Goal: Answer question/provide support: Share knowledge or assist other users

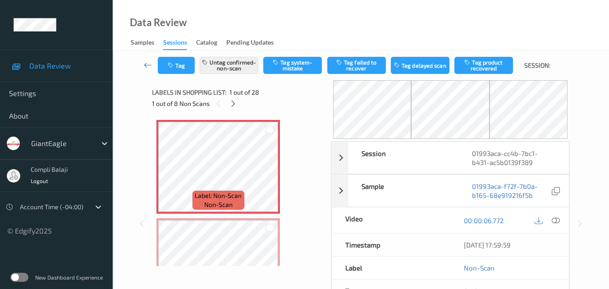
click at [146, 65] on icon at bounding box center [148, 64] width 8 height 9
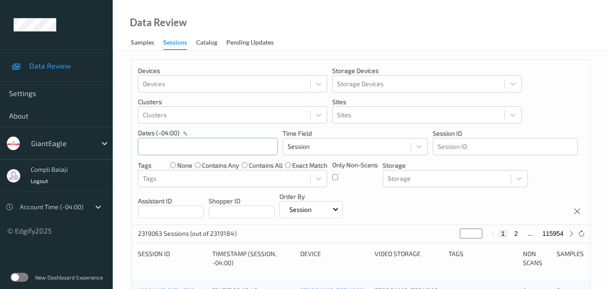
click at [215, 145] on input "text" at bounding box center [208, 146] width 140 height 17
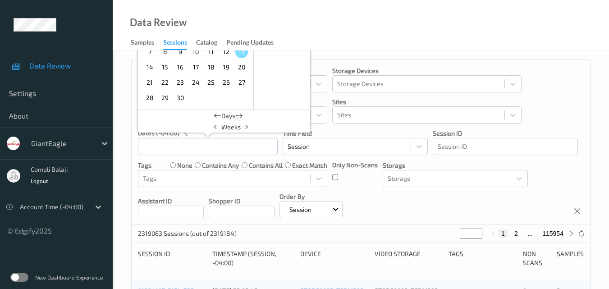
click at [211, 52] on span "11" at bounding box center [211, 52] width 13 height 13
type input "11/09/2025 00:00 -> 11/09/2025 23:59"
click at [494, 39] on div "Data Review Samples Sessions Catalog Pending Updates" at bounding box center [361, 25] width 496 height 50
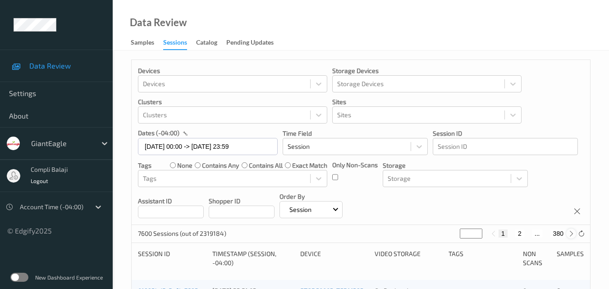
click at [571, 233] on icon at bounding box center [571, 233] width 7 height 7
type input "*"
click at [570, 233] on icon at bounding box center [571, 233] width 7 height 7
type input "*"
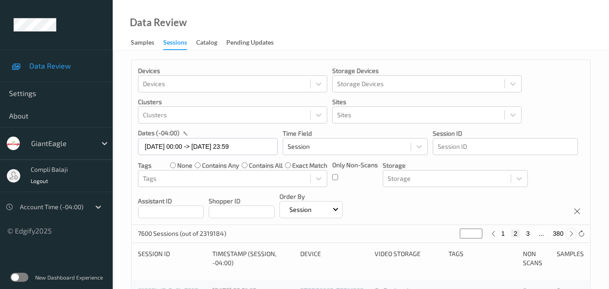
type input "*"
click at [535, 233] on button "4" at bounding box center [532, 233] width 9 height 8
type input "*"
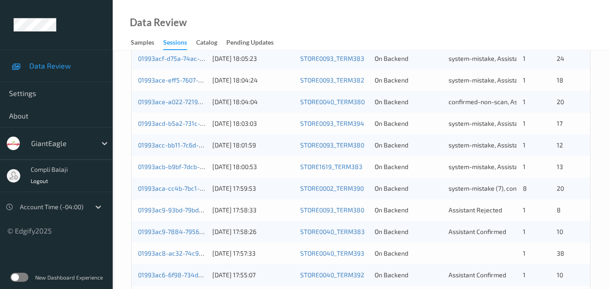
scroll to position [461, 0]
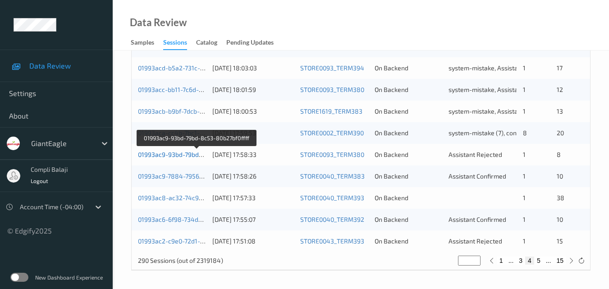
click at [181, 155] on link "01993ac9-93bd-79bd-8c53-80b27bf0ffff" at bounding box center [196, 155] width 117 height 8
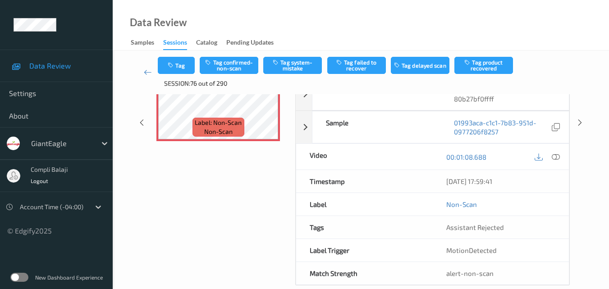
scroll to position [135, 0]
click at [558, 157] on icon at bounding box center [556, 156] width 8 height 8
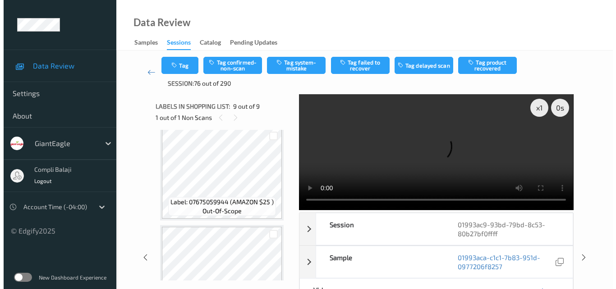
scroll to position [0, 0]
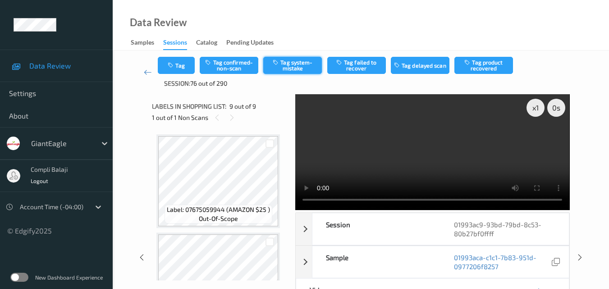
click at [301, 68] on button "Tag system-mistake" at bounding box center [292, 65] width 59 height 17
click at [183, 70] on button "Tag" at bounding box center [176, 65] width 37 height 17
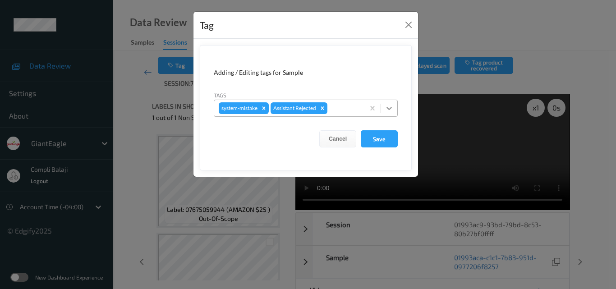
click at [386, 110] on icon at bounding box center [388, 108] width 9 height 9
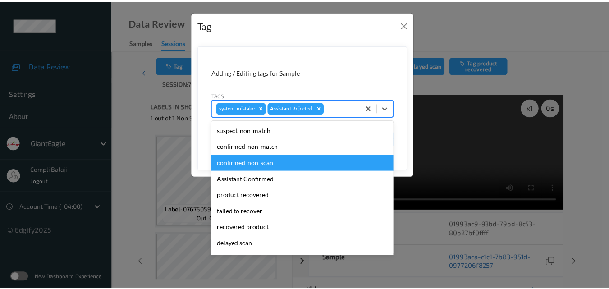
scroll to position [90, 0]
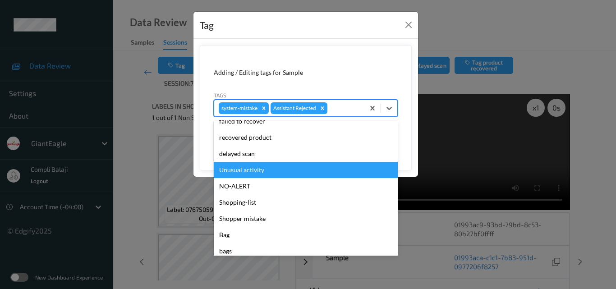
click at [259, 172] on div "Unusual activity" at bounding box center [306, 170] width 184 height 16
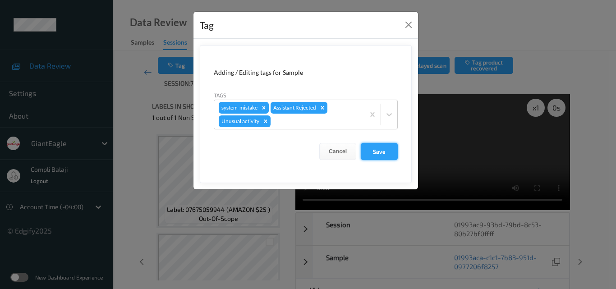
click at [391, 152] on button "Save" at bounding box center [379, 151] width 37 height 17
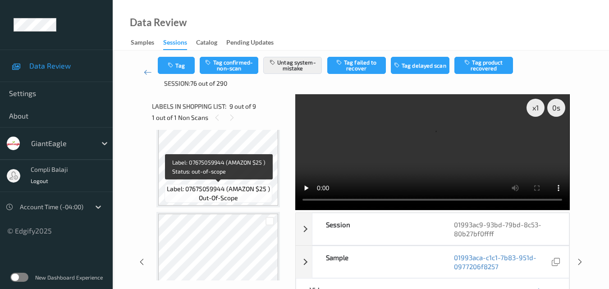
scroll to position [361, 0]
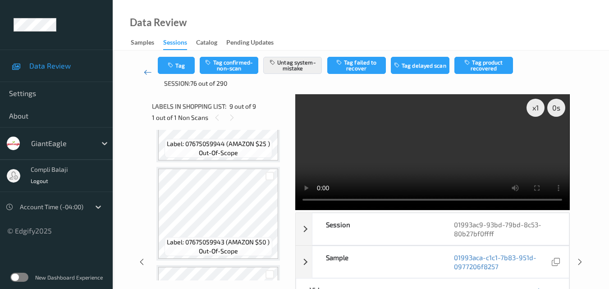
click at [145, 74] on icon at bounding box center [148, 72] width 8 height 9
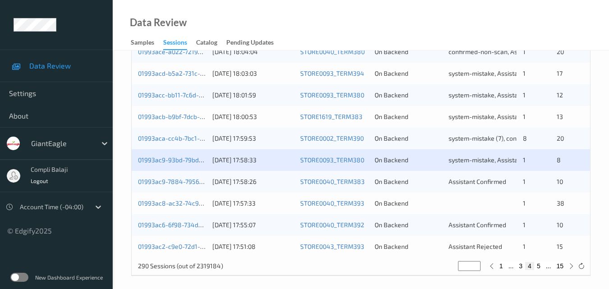
scroll to position [461, 0]
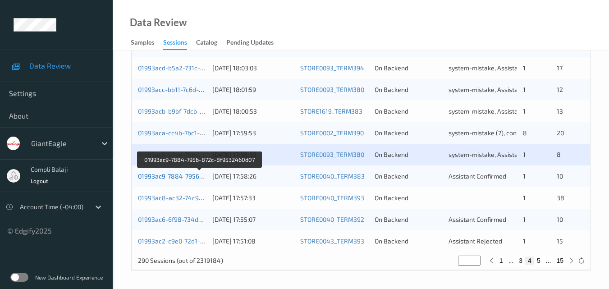
click at [179, 177] on link "01993ac9-7884-7956-872c-8f9532460d07" at bounding box center [199, 176] width 123 height 8
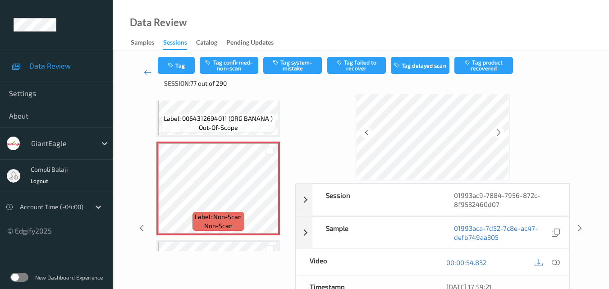
scroll to position [45, 0]
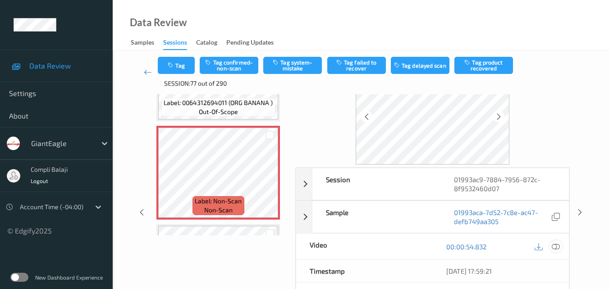
click at [552, 246] on icon at bounding box center [556, 246] width 8 height 8
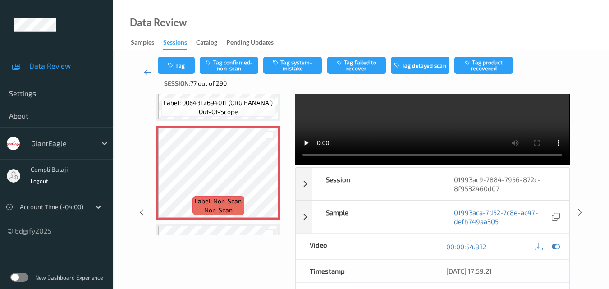
scroll to position [0, 0]
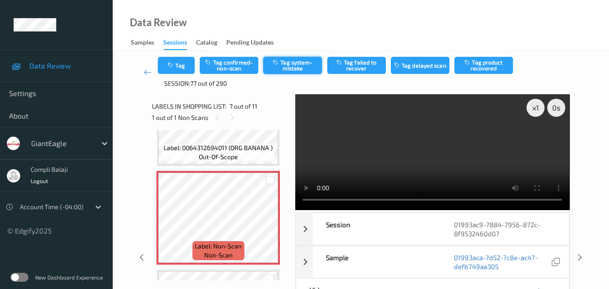
click at [295, 68] on button "Tag system-mistake" at bounding box center [292, 65] width 59 height 17
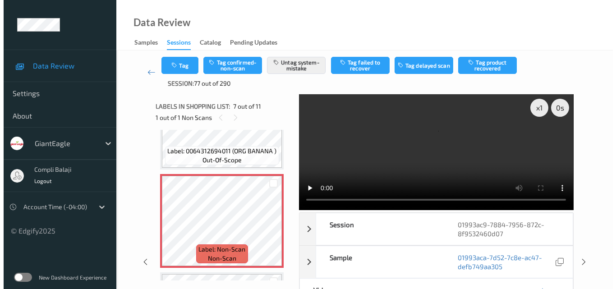
scroll to position [508, 0]
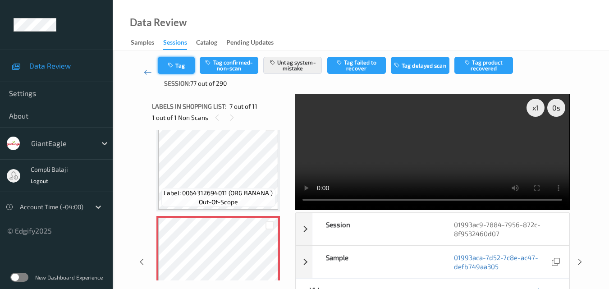
click at [176, 70] on button "Tag" at bounding box center [176, 65] width 37 height 17
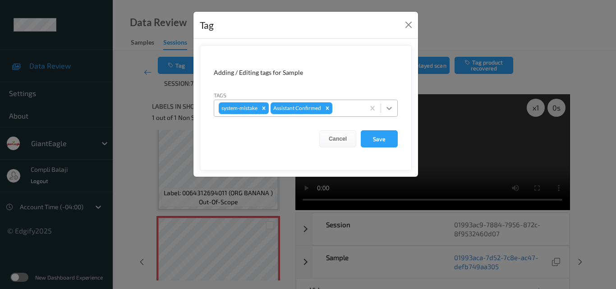
drag, startPoint x: 390, startPoint y: 105, endPoint x: 385, endPoint y: 113, distance: 8.5
click at [390, 105] on icon at bounding box center [388, 108] width 9 height 9
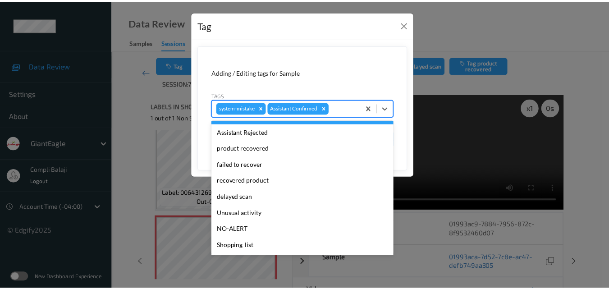
scroll to position [90, 0]
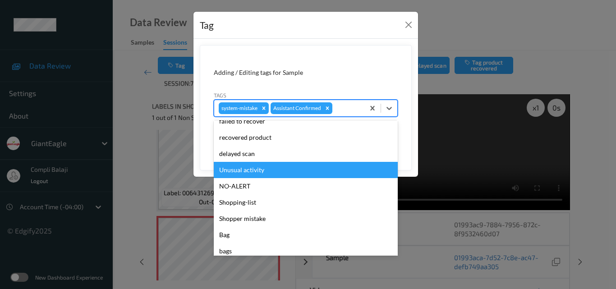
click at [262, 170] on div "Unusual activity" at bounding box center [306, 170] width 184 height 16
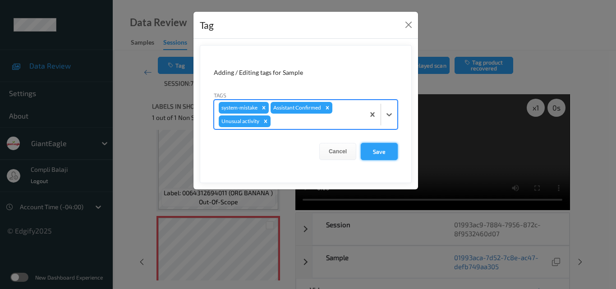
click at [383, 152] on button "Save" at bounding box center [379, 151] width 37 height 17
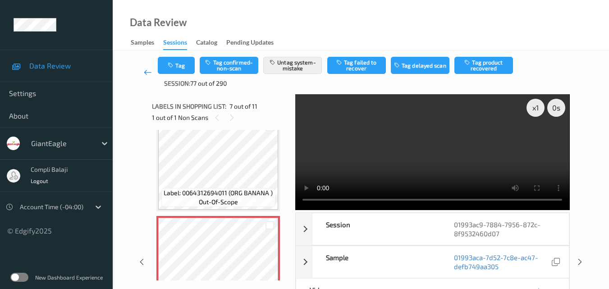
click at [145, 75] on icon at bounding box center [148, 72] width 8 height 9
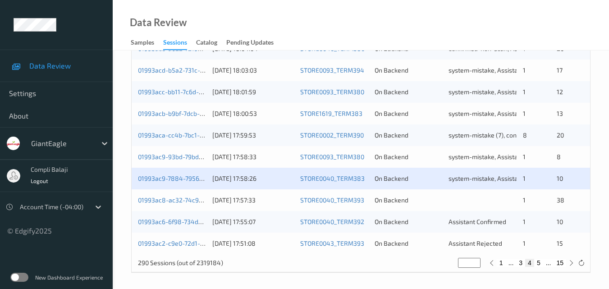
scroll to position [461, 0]
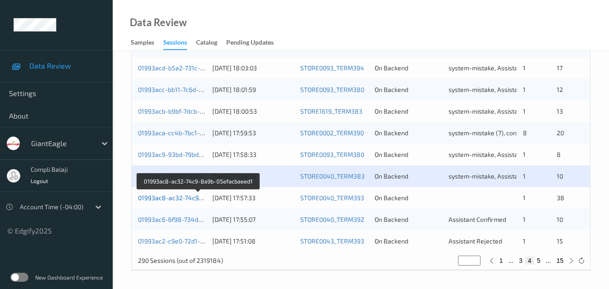
click at [181, 197] on link "01993ac8-ac32-74c9-8a9b-05efacbaeed1" at bounding box center [199, 198] width 122 height 8
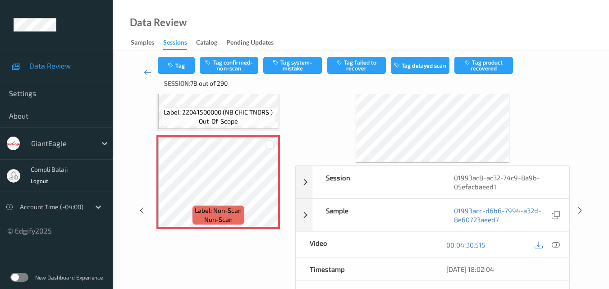
scroll to position [90, 0]
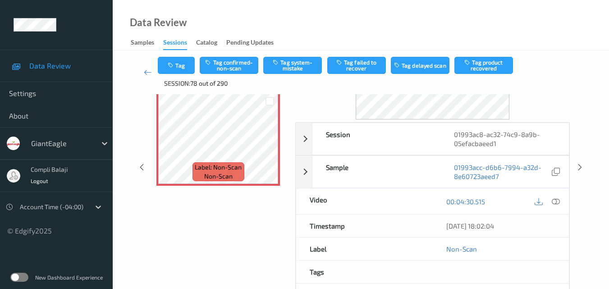
click at [556, 198] on icon at bounding box center [556, 201] width 8 height 8
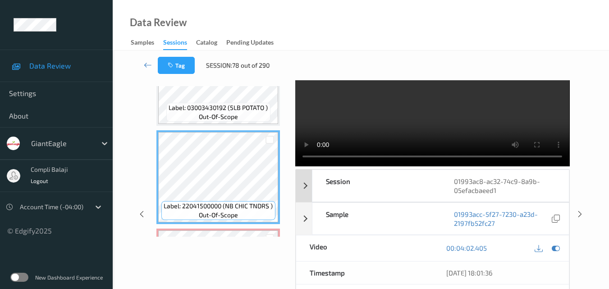
scroll to position [45, 0]
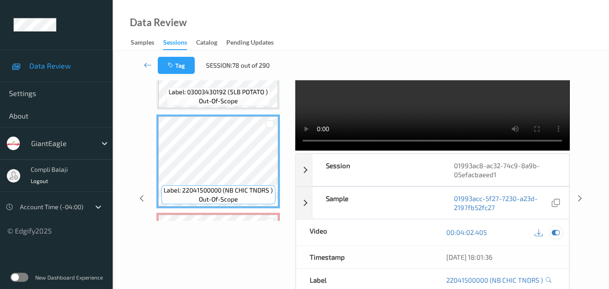
click at [557, 231] on icon at bounding box center [556, 232] width 8 height 8
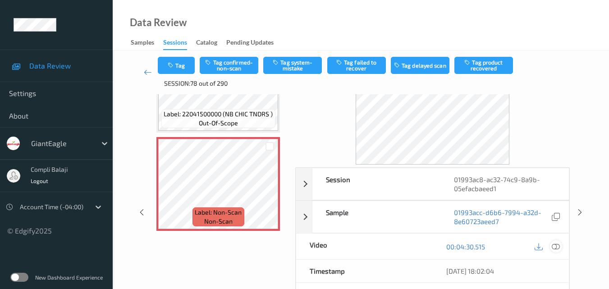
click at [557, 249] on icon at bounding box center [556, 246] width 8 height 8
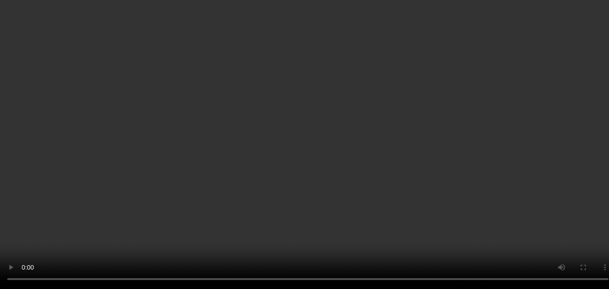
scroll to position [3685, 0]
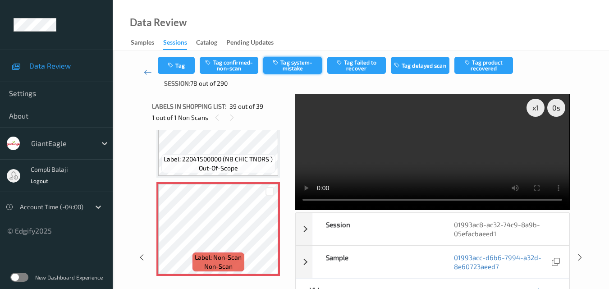
click at [297, 65] on button "Tag system-mistake" at bounding box center [292, 65] width 59 height 17
click at [148, 73] on icon at bounding box center [148, 72] width 8 height 9
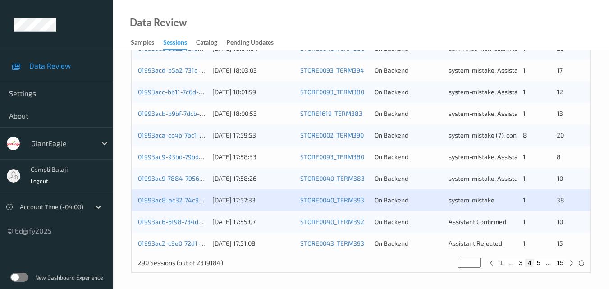
scroll to position [461, 0]
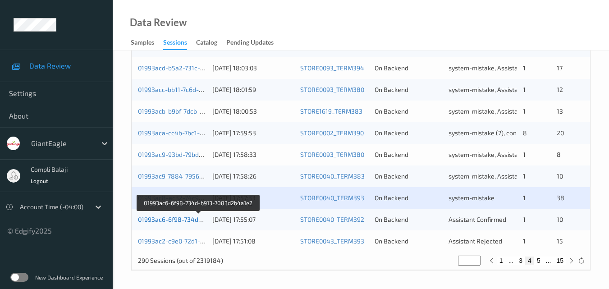
click at [177, 223] on link "01993ac6-6f98-734d-b913-7083d2b4a1e2" at bounding box center [199, 219] width 122 height 8
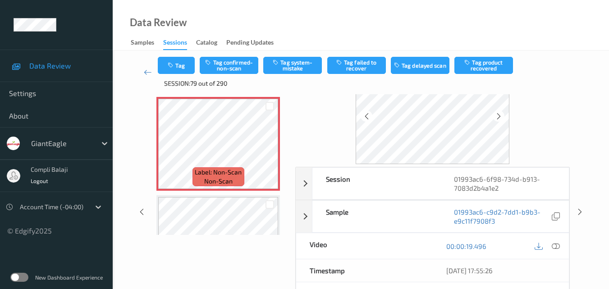
scroll to position [45, 0]
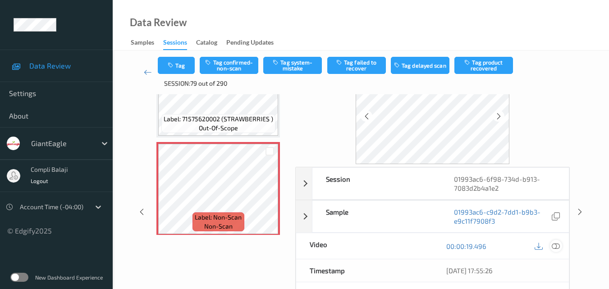
click at [557, 246] on icon at bounding box center [556, 246] width 8 height 8
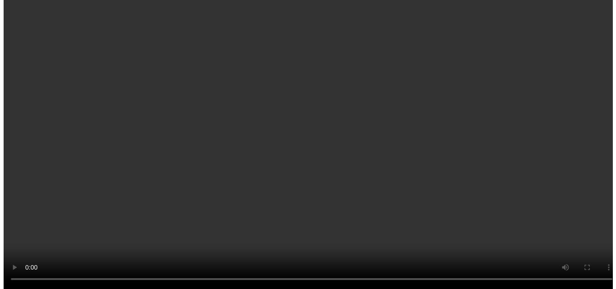
scroll to position [135, 0]
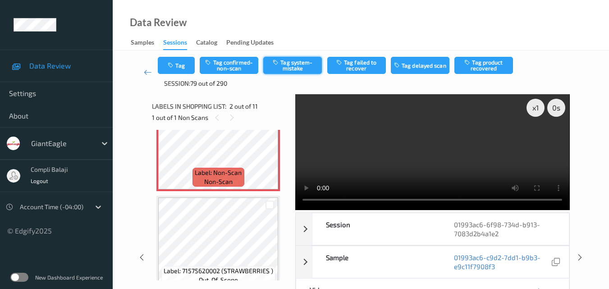
click at [305, 65] on button "Tag system-mistake" at bounding box center [292, 65] width 59 height 17
click at [180, 68] on button "Tag" at bounding box center [176, 65] width 37 height 17
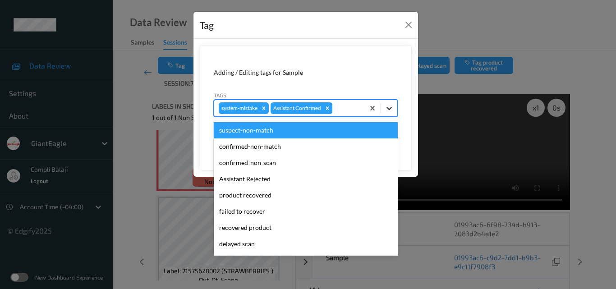
click at [388, 110] on icon at bounding box center [388, 108] width 9 height 9
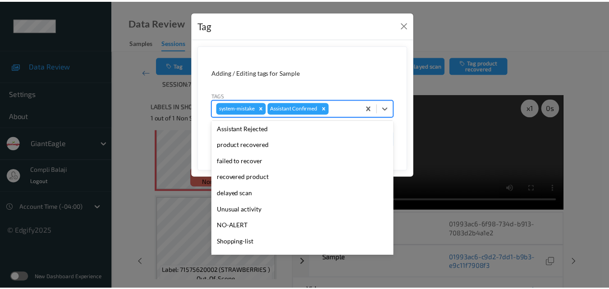
scroll to position [90, 0]
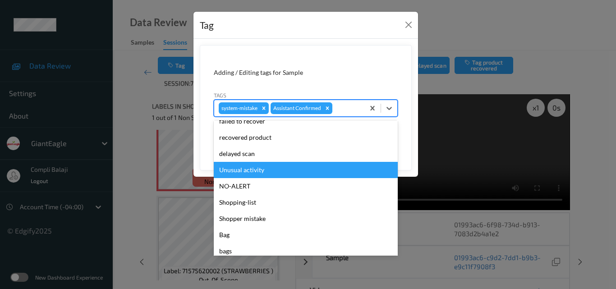
drag, startPoint x: 259, startPoint y: 172, endPoint x: 265, endPoint y: 170, distance: 7.0
click at [259, 172] on div "Unusual activity" at bounding box center [306, 170] width 184 height 16
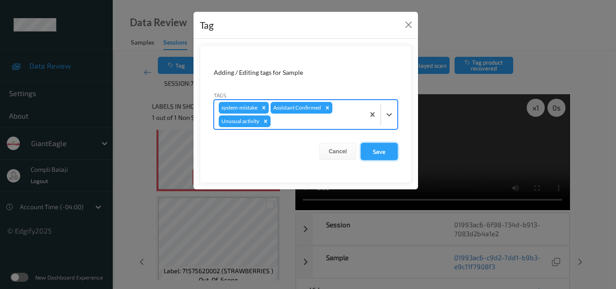
click at [383, 153] on button "Save" at bounding box center [379, 151] width 37 height 17
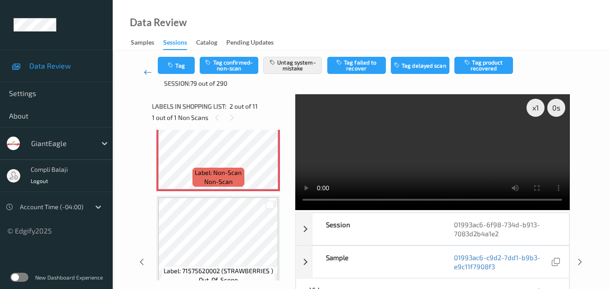
click at [145, 71] on icon at bounding box center [148, 72] width 8 height 9
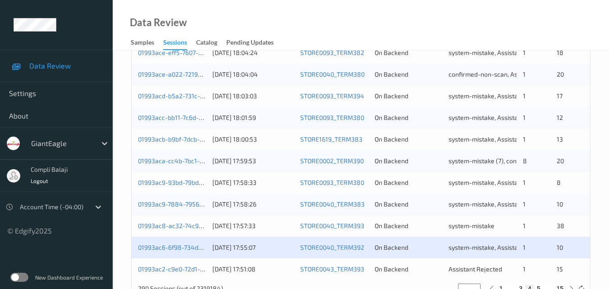
scroll to position [461, 0]
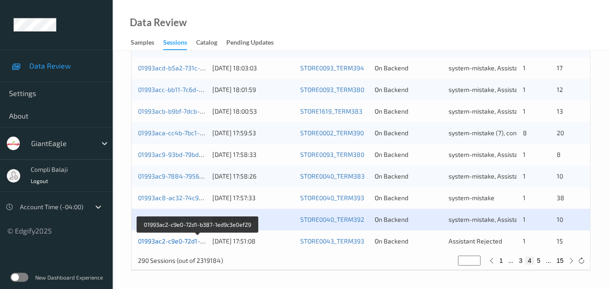
click at [177, 242] on link "01993ac2-c9e0-72d1-b387-1ed9c3e0ef29" at bounding box center [198, 241] width 120 height 8
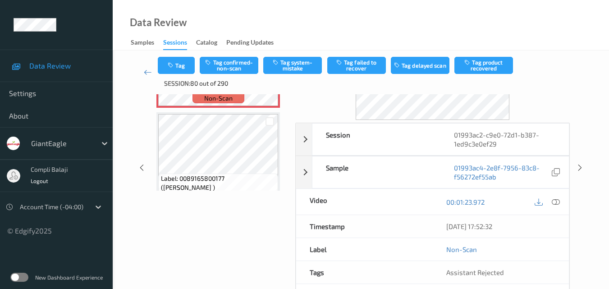
scroll to position [90, 0]
click at [556, 203] on icon at bounding box center [556, 201] width 8 height 8
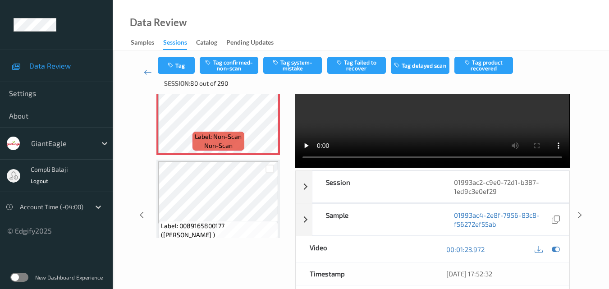
scroll to position [0, 0]
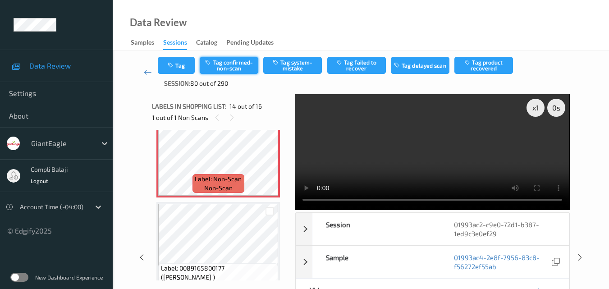
click at [242, 66] on button "Tag confirmed-non-scan" at bounding box center [229, 65] width 59 height 17
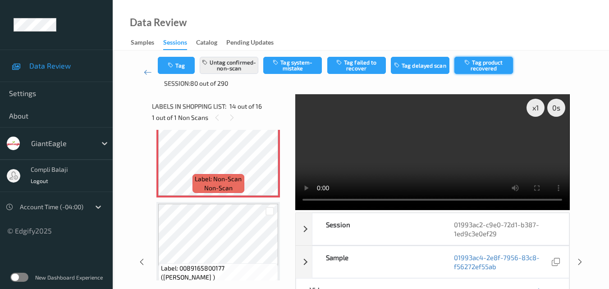
click at [488, 68] on button "Tag product recovered" at bounding box center [483, 65] width 59 height 17
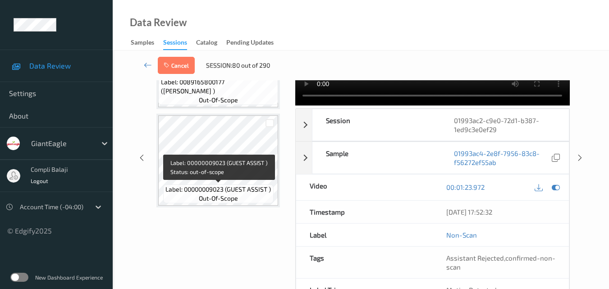
scroll to position [1291, 0]
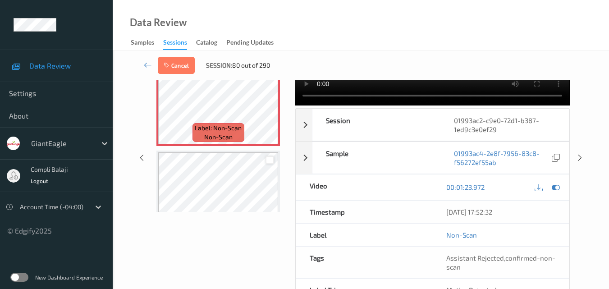
click at [266, 160] on div at bounding box center [269, 160] width 9 height 9
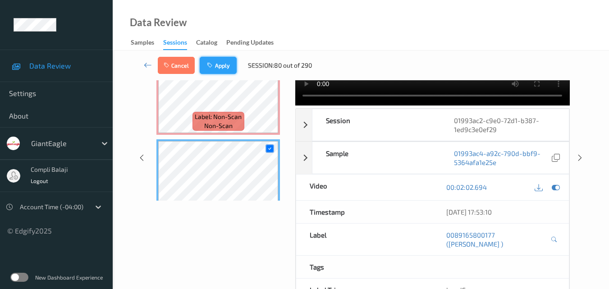
click at [218, 66] on button "Apply" at bounding box center [218, 65] width 37 height 17
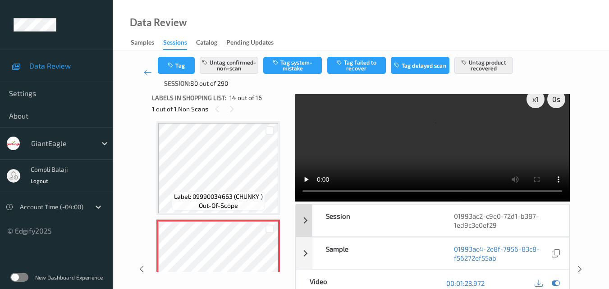
scroll to position [0, 0]
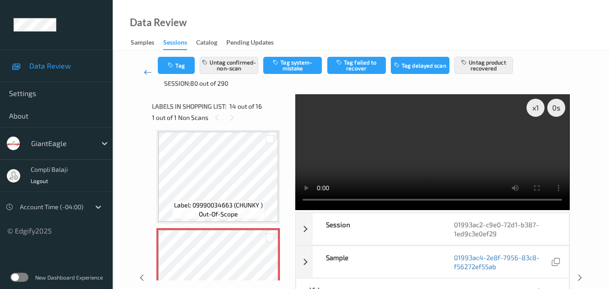
click at [145, 73] on icon at bounding box center [148, 72] width 8 height 9
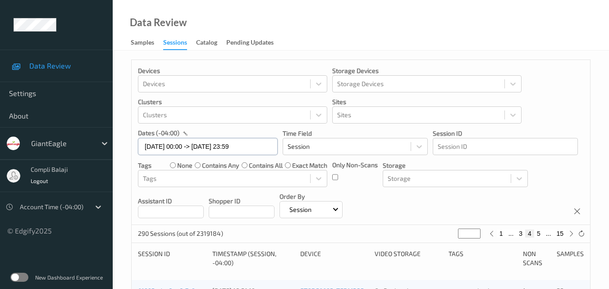
click at [255, 146] on input "11/09/2025 00:00 -> 11/09/2025 23:59" at bounding box center [208, 146] width 140 height 17
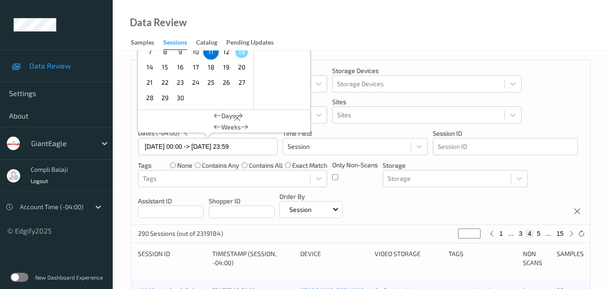
click at [224, 53] on span "12" at bounding box center [226, 52] width 13 height 13
type input "[DATE] 00:00"
type input "*"
click at [224, 53] on span "12" at bounding box center [226, 52] width 13 height 13
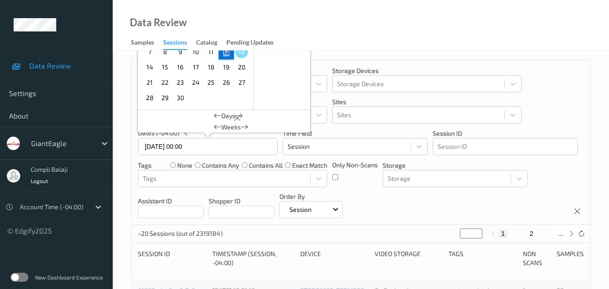
type input "[DATE] 00:00 -> [DATE] 23:59"
click at [556, 115] on div "Devices Devices Storage Devices Storage Devices Clusters Clusters Sites Sites d…" at bounding box center [361, 142] width 458 height 165
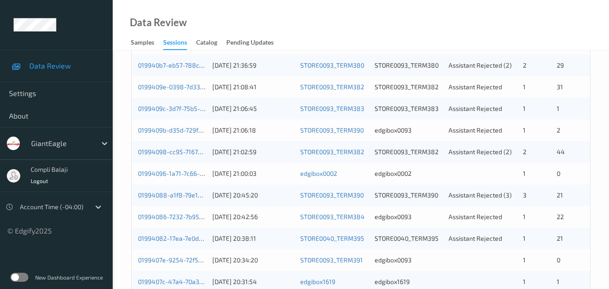
scroll to position [180, 0]
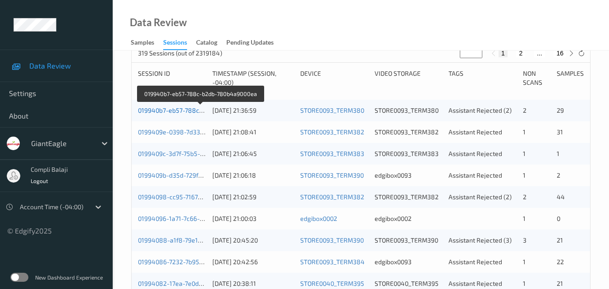
click at [188, 113] on link "019940b7-eb57-788c-b2db-780b4a9000ea" at bounding box center [200, 110] width 124 height 8
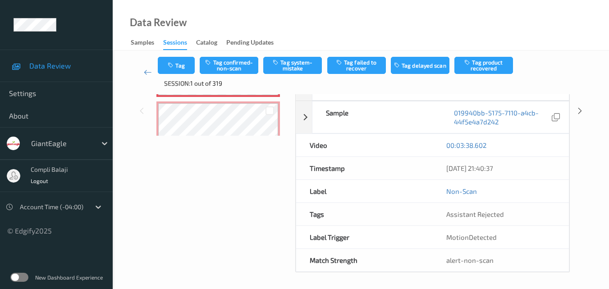
scroll to position [146, 0]
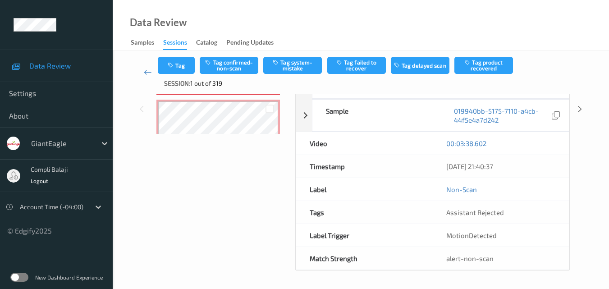
click at [552, 144] on div "00:03:38.602" at bounding box center [500, 143] width 109 height 9
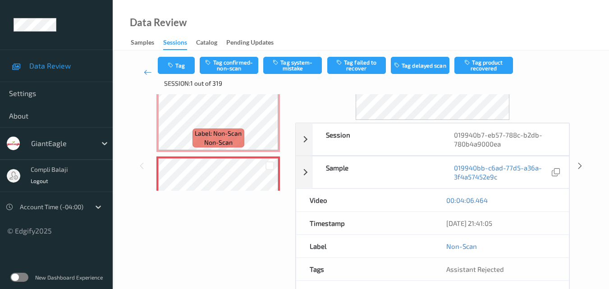
scroll to position [90, 0]
click at [534, 203] on div "00:04:06.464" at bounding box center [500, 199] width 109 height 9
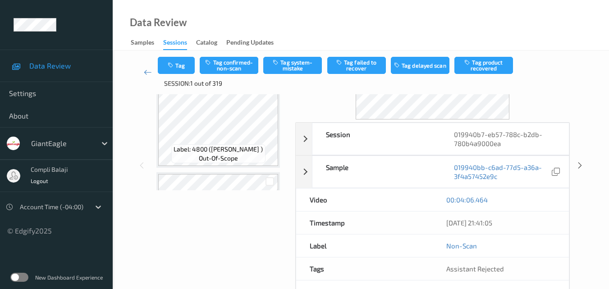
click at [530, 200] on div "00:04:06.464" at bounding box center [500, 199] width 109 height 9
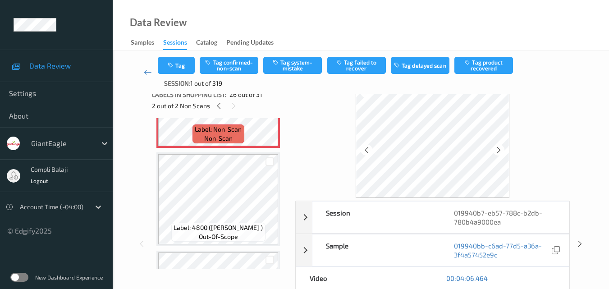
scroll to position [0, 0]
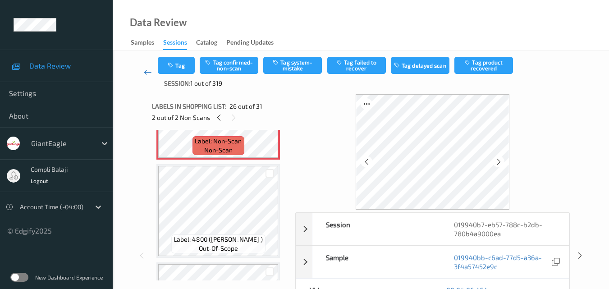
click at [149, 71] on icon at bounding box center [148, 72] width 8 height 9
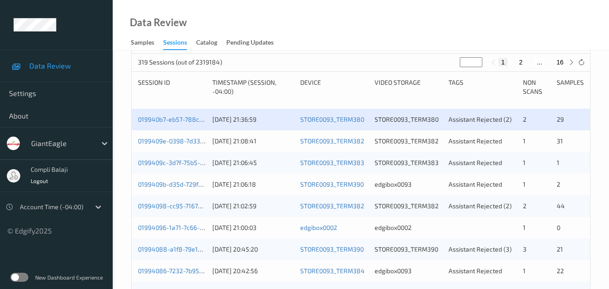
scroll to position [180, 0]
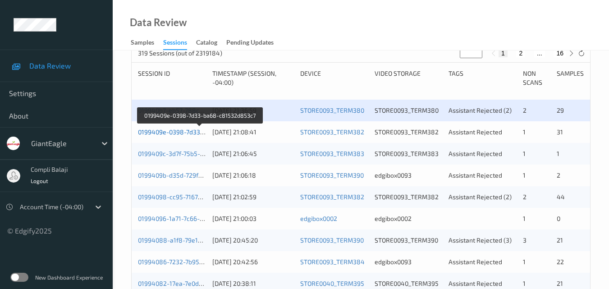
click at [167, 134] on link "0199409e-0398-7d33-ba68-c81532d853c7" at bounding box center [200, 132] width 124 height 8
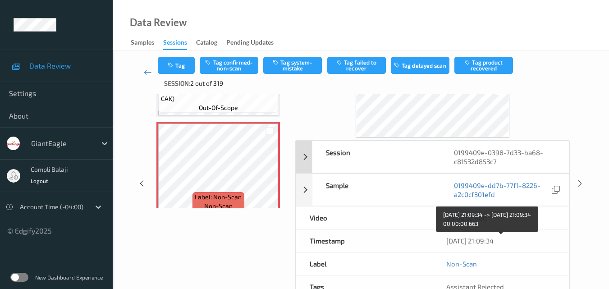
scroll to position [56, 0]
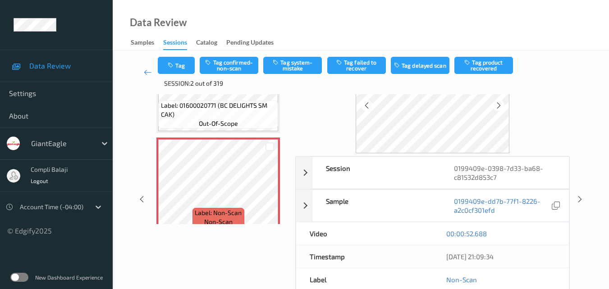
click at [527, 233] on div "00:00:52.688" at bounding box center [500, 233] width 109 height 9
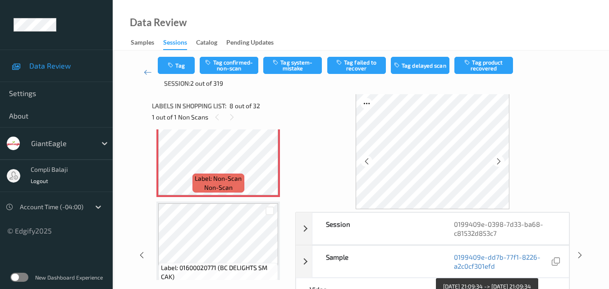
scroll to position [0, 0]
click at [144, 72] on icon at bounding box center [148, 72] width 8 height 9
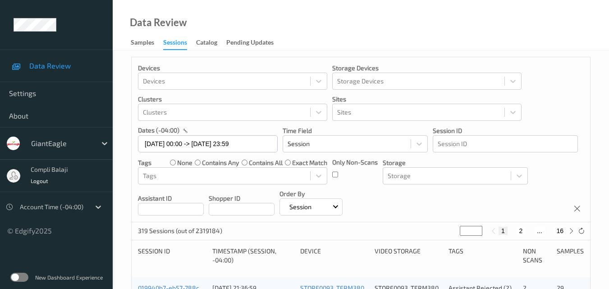
scroll to position [135, 0]
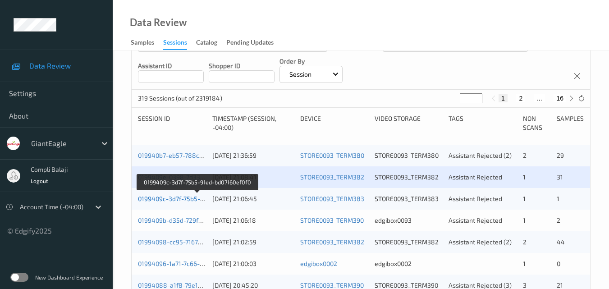
click at [178, 200] on link "0199409c-3d7f-75b5-91ed-bd07160ef0f0" at bounding box center [197, 199] width 118 height 8
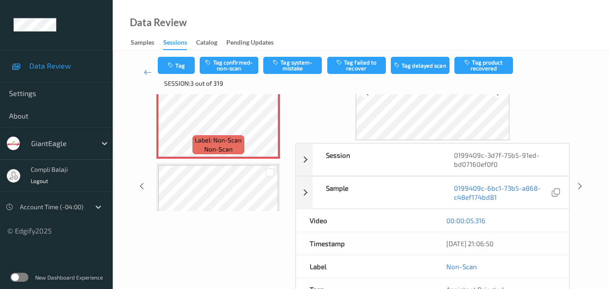
scroll to position [135, 0]
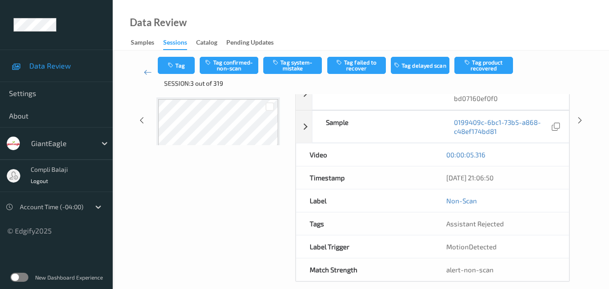
click at [545, 160] on div "00:00:05.316" at bounding box center [501, 154] width 136 height 23
click at [531, 160] on div "00:00:05.316" at bounding box center [501, 154] width 136 height 23
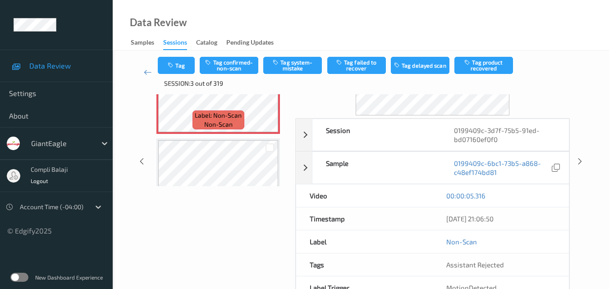
scroll to position [45, 0]
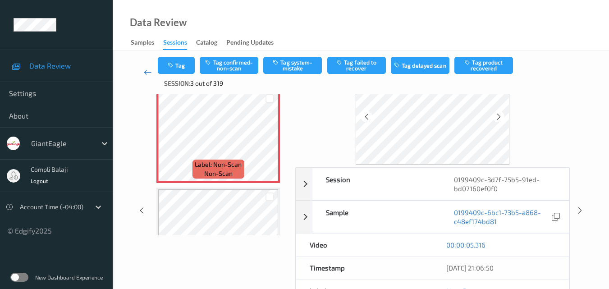
click at [142, 74] on link at bounding box center [147, 72] width 20 height 31
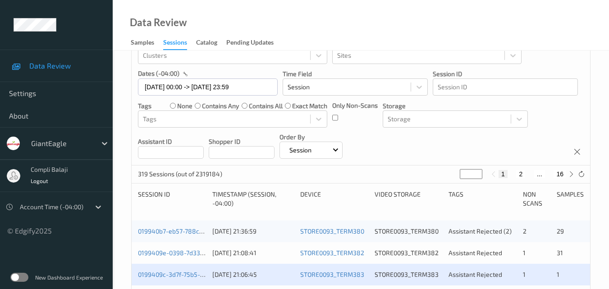
scroll to position [180, 0]
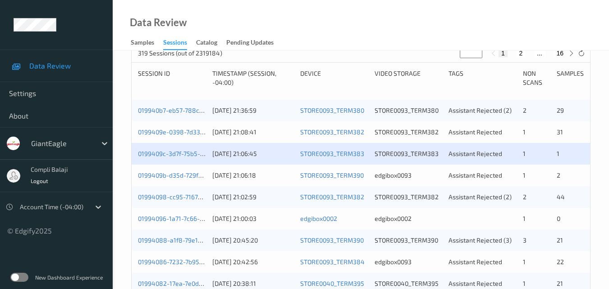
click at [187, 179] on div "0199409b-d35d-729f-b74a-69debe500573" at bounding box center [172, 175] width 68 height 9
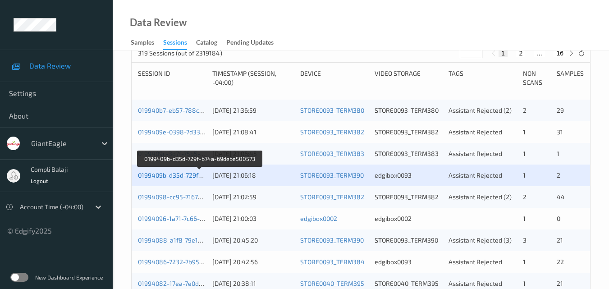
click at [183, 177] on link "0199409b-d35d-729f-b74a-69debe500573" at bounding box center [199, 175] width 123 height 8
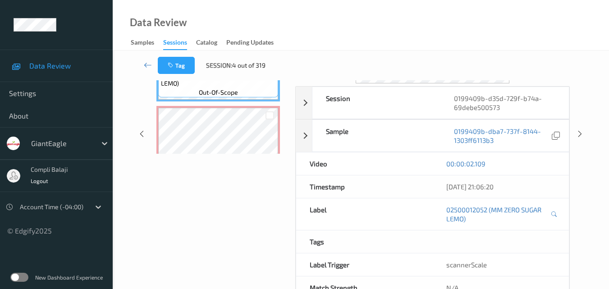
scroll to position [96, 0]
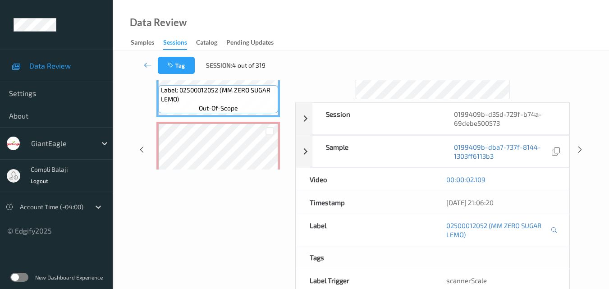
click at [553, 181] on div "00:00:02.109" at bounding box center [500, 179] width 109 height 9
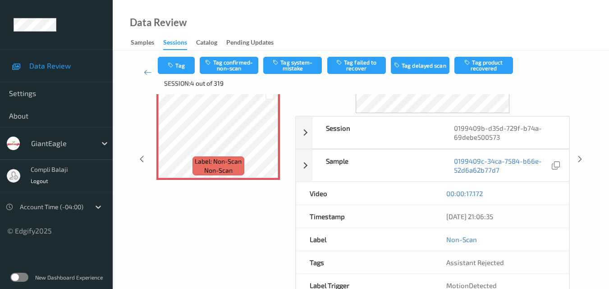
scroll to position [53, 0]
click at [146, 73] on icon at bounding box center [148, 72] width 8 height 9
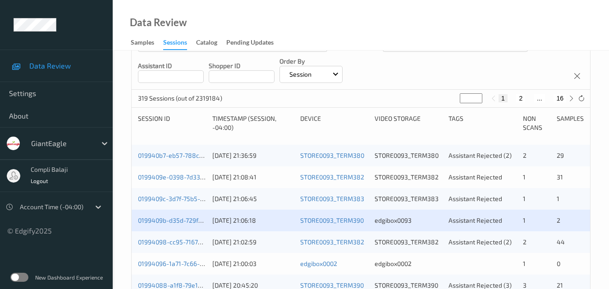
scroll to position [180, 0]
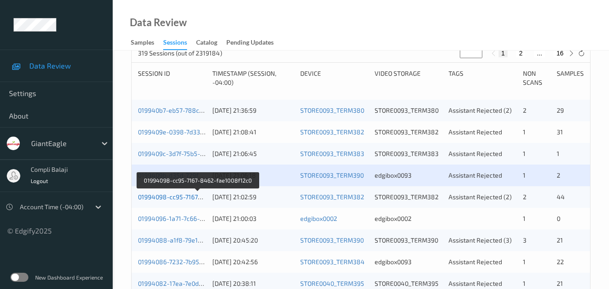
click at [175, 198] on link "01994098-cc95-7167-8462-fae1008f12c0" at bounding box center [197, 197] width 119 height 8
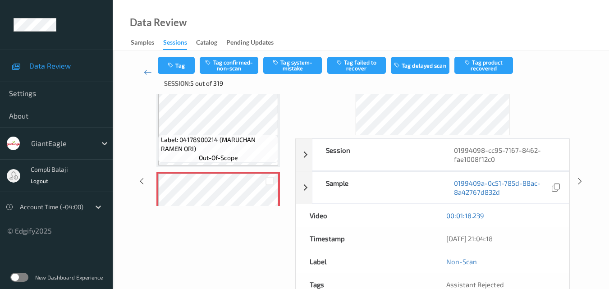
scroll to position [90, 0]
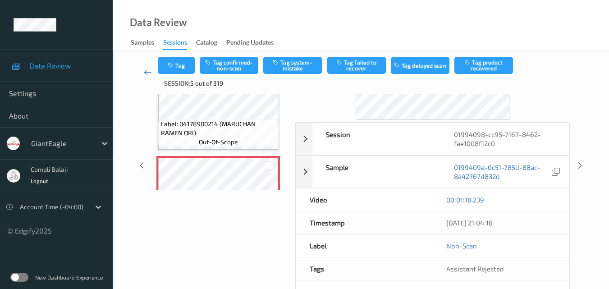
click at [148, 73] on icon at bounding box center [148, 72] width 8 height 9
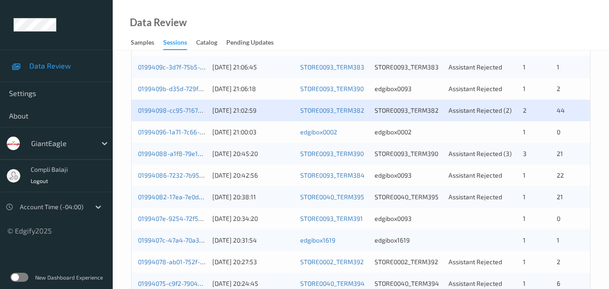
scroll to position [270, 0]
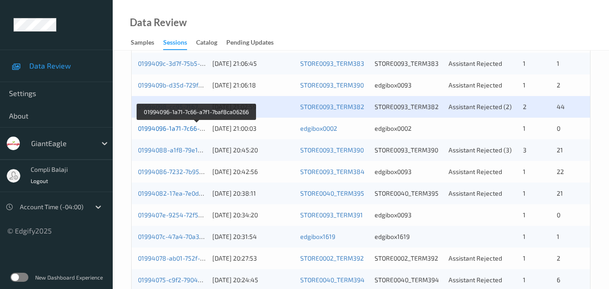
click at [180, 129] on link "01994096-1a71-7c66-a7f1-7baf8ca06266" at bounding box center [196, 128] width 117 height 8
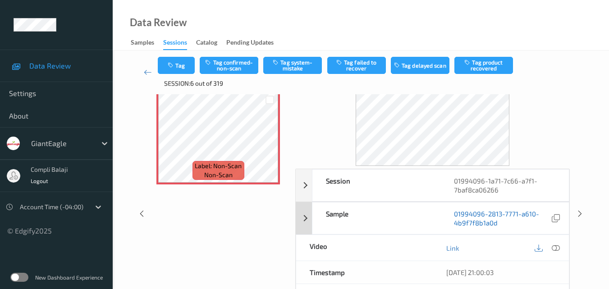
scroll to position [59, 0]
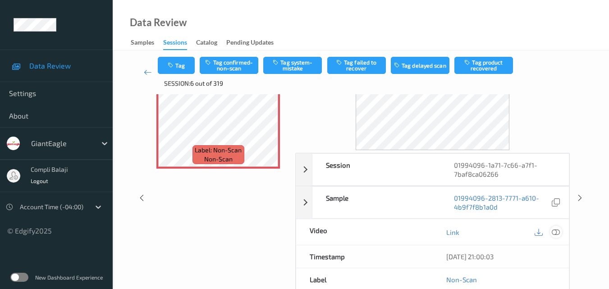
click at [557, 232] on icon at bounding box center [556, 232] width 8 height 8
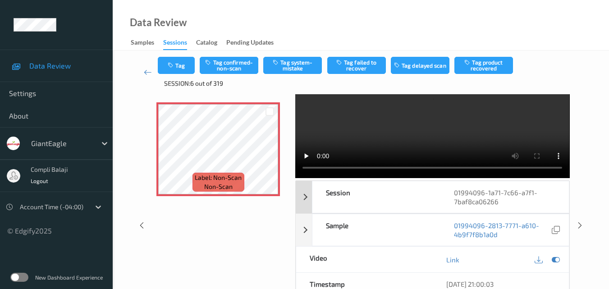
scroll to position [0, 0]
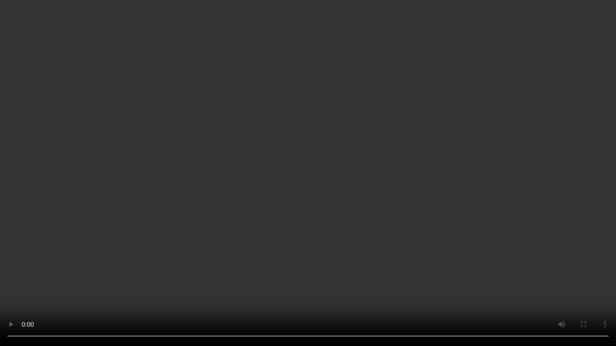
click at [506, 226] on video at bounding box center [308, 173] width 616 height 346
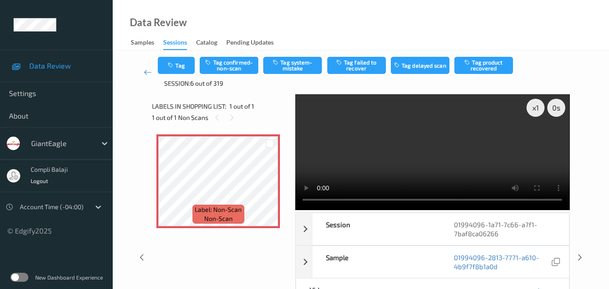
drag, startPoint x: 433, startPoint y: 41, endPoint x: 433, endPoint y: 47, distance: 5.9
click at [433, 41] on div "Data Review Samples Sessions Catalog Pending Updates" at bounding box center [361, 25] width 496 height 50
drag, startPoint x: 418, startPoint y: 272, endPoint x: 436, endPoint y: 262, distance: 21.0
click at [418, 272] on div "Sample" at bounding box center [376, 262] width 128 height 32
click at [296, 66] on button "Tag system-mistake" at bounding box center [292, 65] width 59 height 17
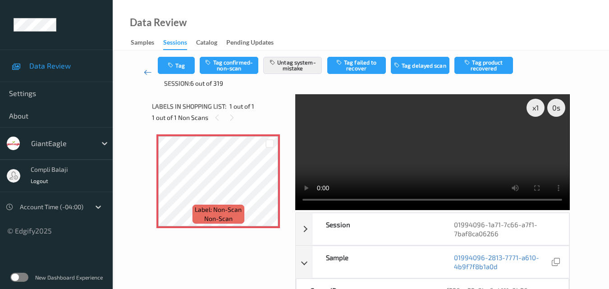
click at [146, 72] on icon at bounding box center [148, 72] width 8 height 9
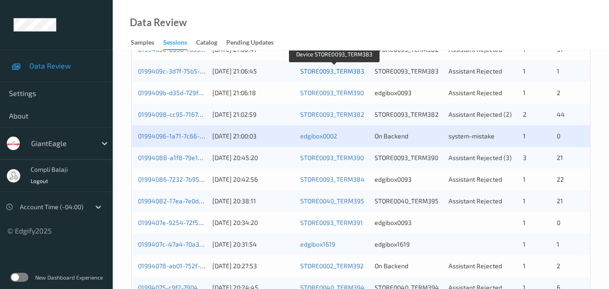
scroll to position [270, 0]
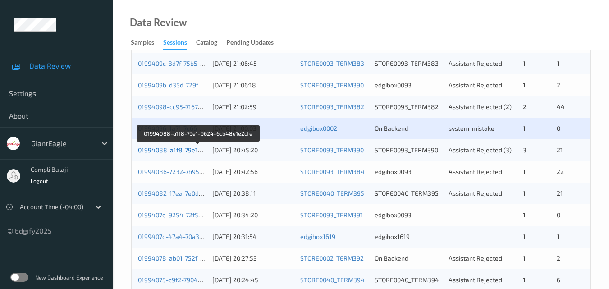
click at [178, 153] on link "01994088-a1f8-79e1-9624-6cb48e1e2cfe" at bounding box center [198, 150] width 121 height 8
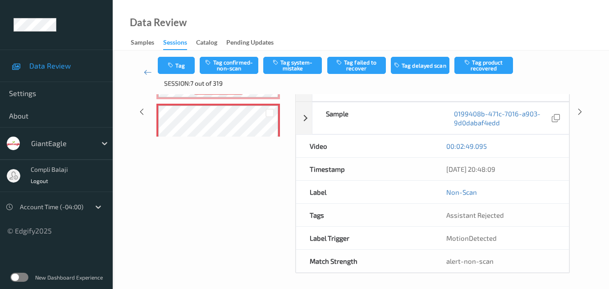
scroll to position [146, 0]
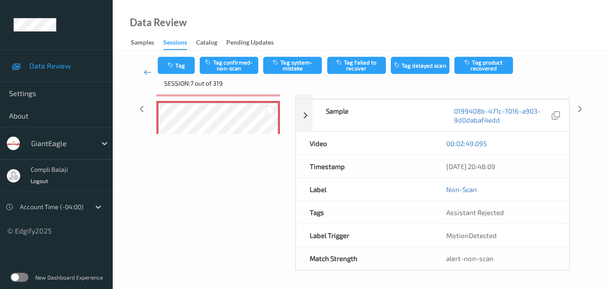
click at [147, 72] on icon at bounding box center [148, 72] width 8 height 9
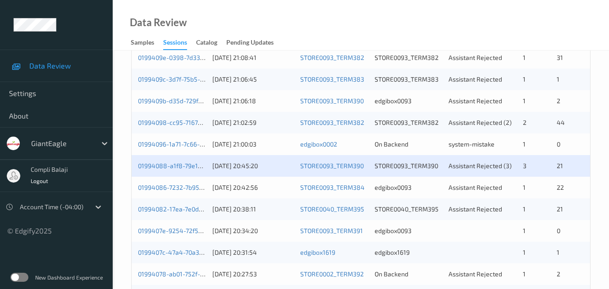
scroll to position [270, 0]
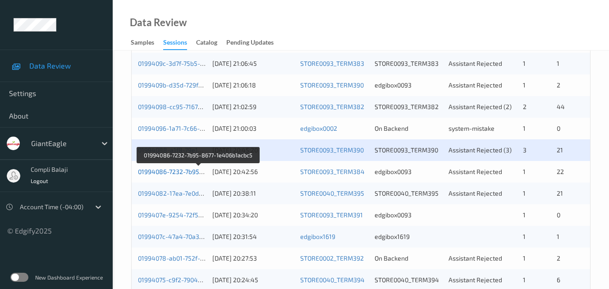
click at [192, 174] on link "01994086-7232-7b95-8677-1e406b1acbc5" at bounding box center [199, 172] width 122 height 8
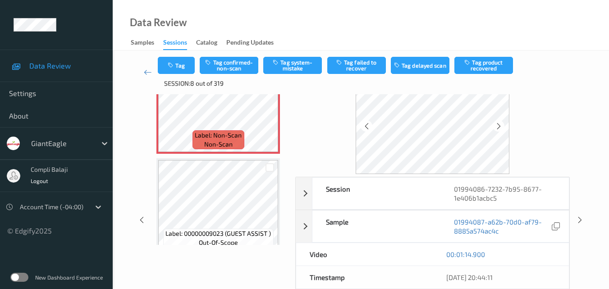
scroll to position [51, 0]
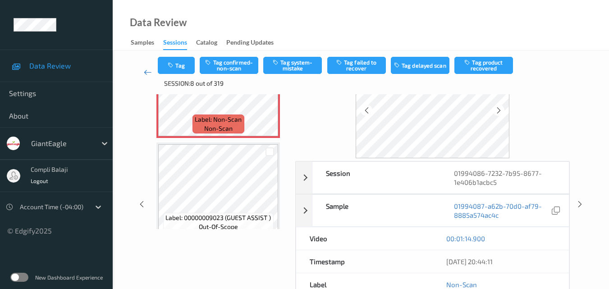
click at [146, 74] on icon at bounding box center [148, 72] width 8 height 9
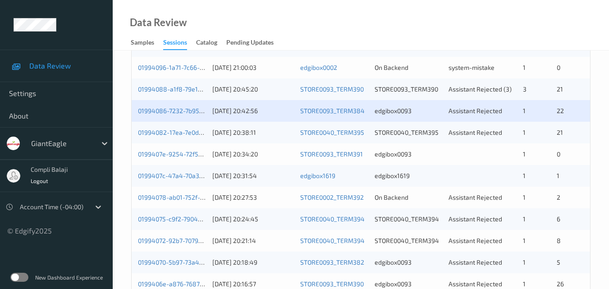
scroll to position [315, 0]
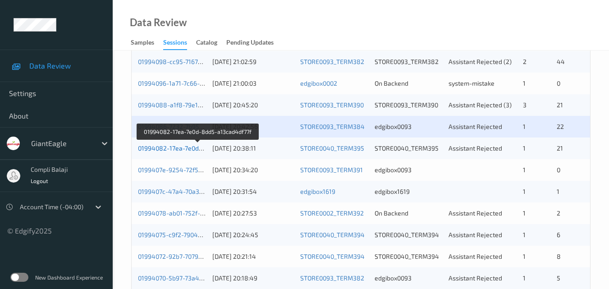
click at [189, 147] on link "01994082-17ea-7e0d-8dd5-a13cad4df77f" at bounding box center [198, 148] width 120 height 8
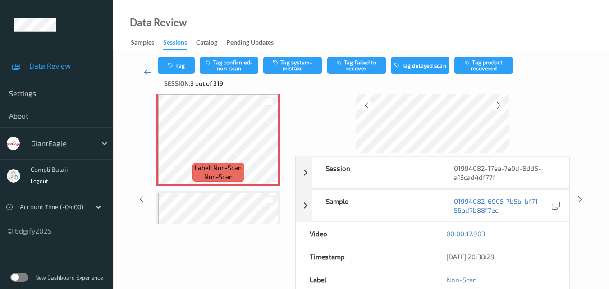
scroll to position [101, 0]
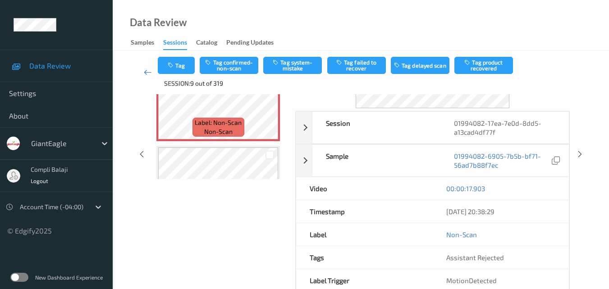
click at [146, 72] on icon at bounding box center [148, 72] width 8 height 9
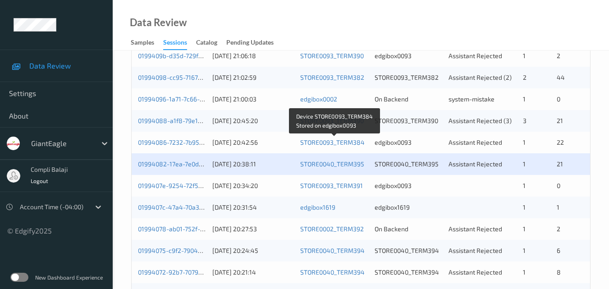
scroll to position [315, 0]
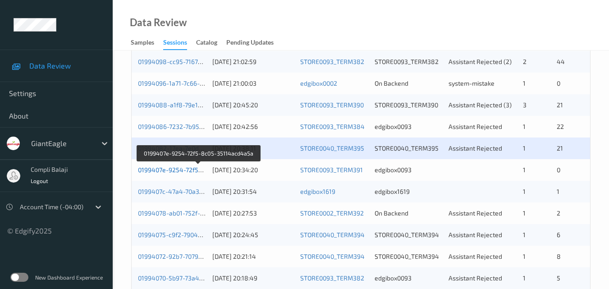
click at [176, 171] on link "0199407e-9254-72f5-8c05-35114acd4a5a" at bounding box center [199, 170] width 122 height 8
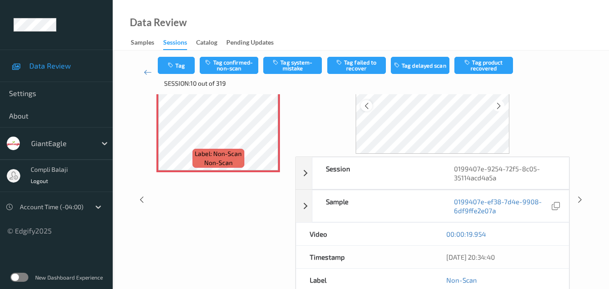
scroll to position [100, 0]
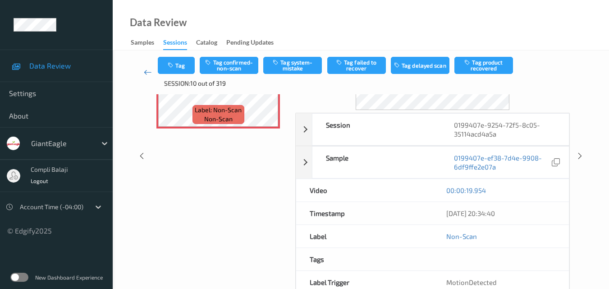
click at [147, 71] on icon at bounding box center [148, 72] width 8 height 9
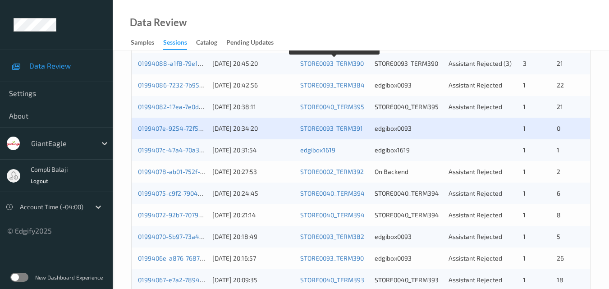
scroll to position [361, 0]
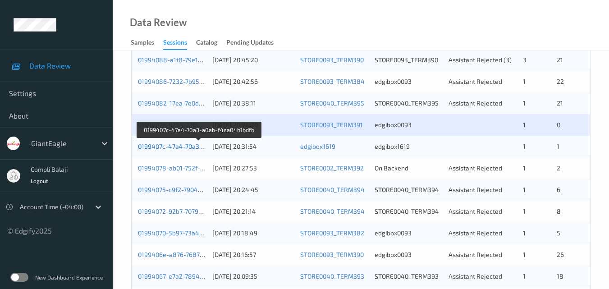
click at [180, 149] on link "0199407c-47a4-70a3-a0ab-f4ea04b1bdfb" at bounding box center [199, 146] width 122 height 8
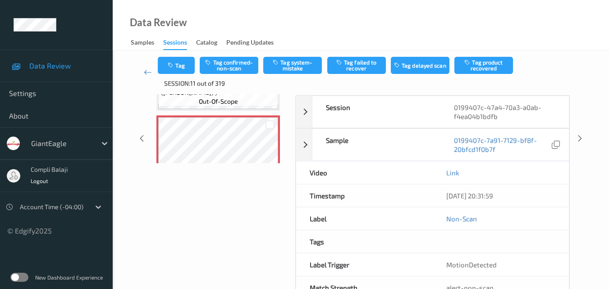
scroll to position [101, 0]
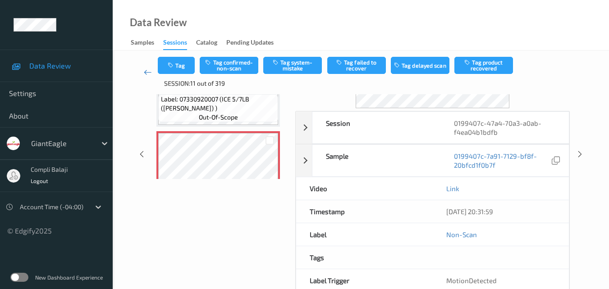
click at [146, 72] on icon at bounding box center [148, 72] width 8 height 9
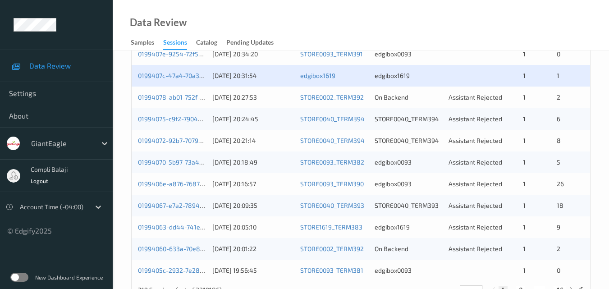
scroll to position [415, 0]
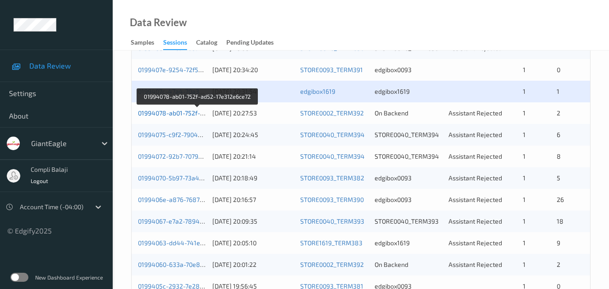
click at [174, 115] on link "01994078-ab01-752f-ad52-17e312e6ce72" at bounding box center [197, 113] width 119 height 8
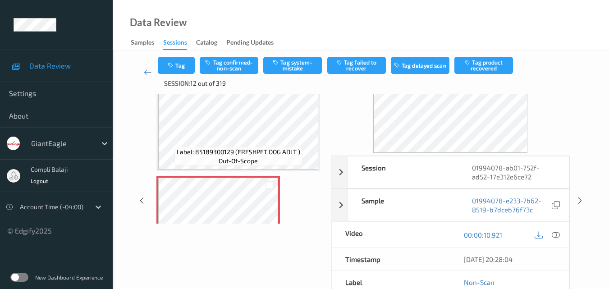
scroll to position [55, 0]
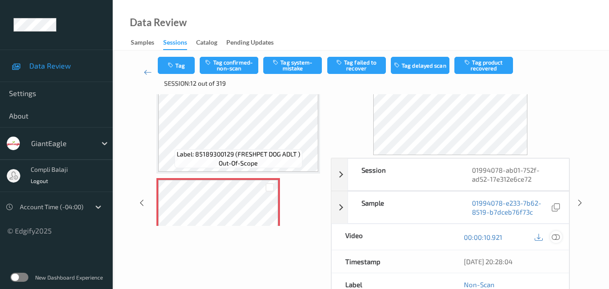
click at [557, 237] on icon at bounding box center [556, 237] width 8 height 8
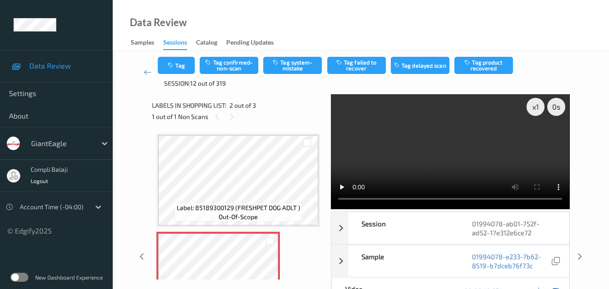
scroll to position [0, 0]
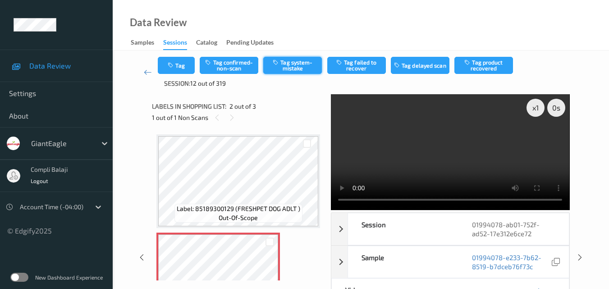
click at [291, 69] on button "Tag system-mistake" at bounding box center [292, 65] width 59 height 17
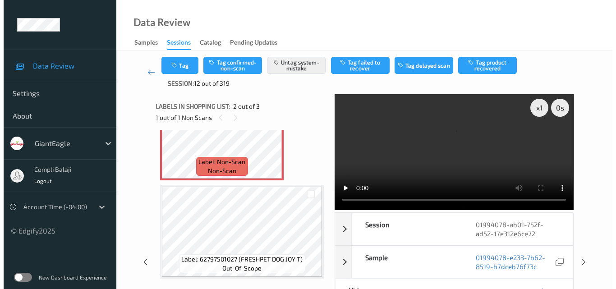
scroll to position [149, 0]
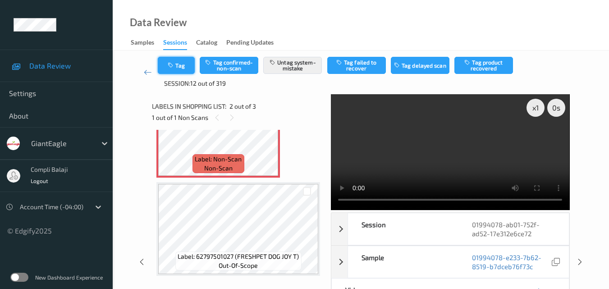
click at [183, 64] on button "Tag" at bounding box center [176, 65] width 37 height 17
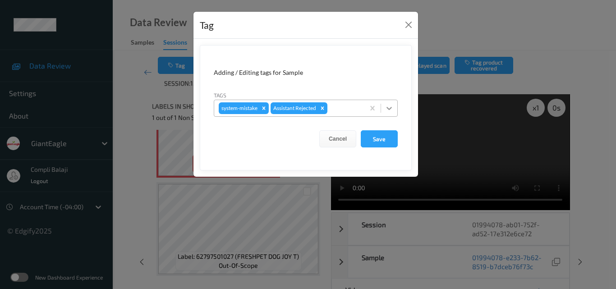
click at [392, 110] on icon at bounding box center [388, 108] width 9 height 9
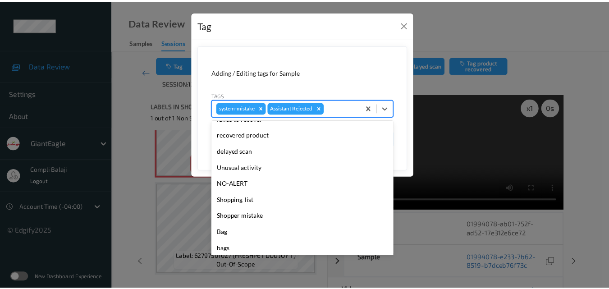
scroll to position [96, 0]
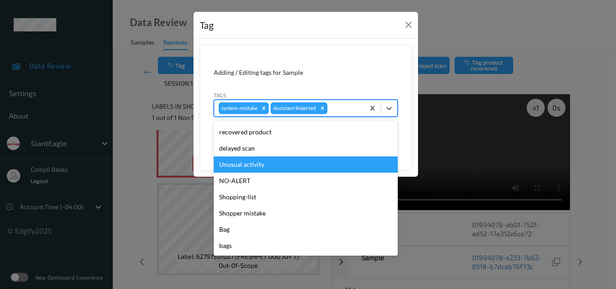
click at [248, 168] on div "Unusual activity" at bounding box center [306, 164] width 184 height 16
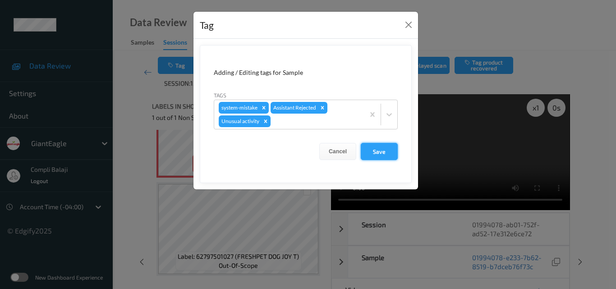
click at [381, 154] on button "Save" at bounding box center [379, 151] width 37 height 17
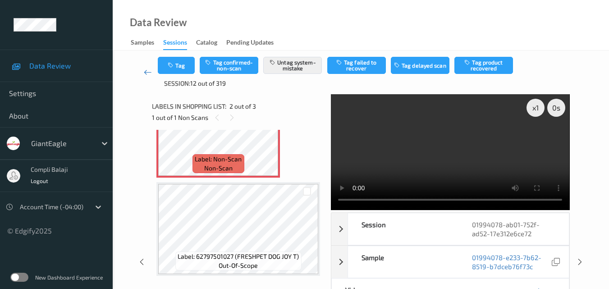
click at [146, 71] on icon at bounding box center [148, 72] width 8 height 9
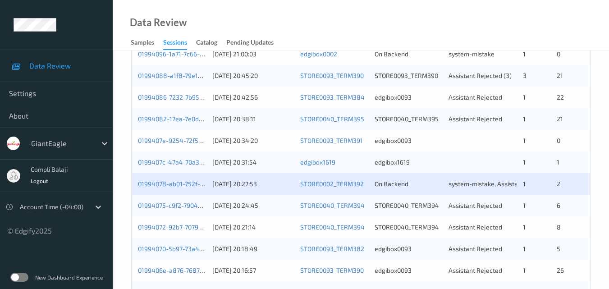
scroll to position [361, 0]
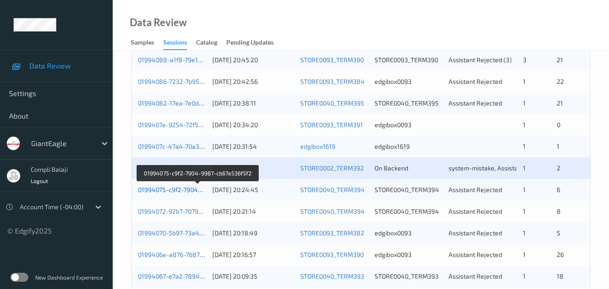
click at [187, 191] on link "01994075-c9f2-7904-9987-cb67e536f5f2" at bounding box center [197, 190] width 119 height 8
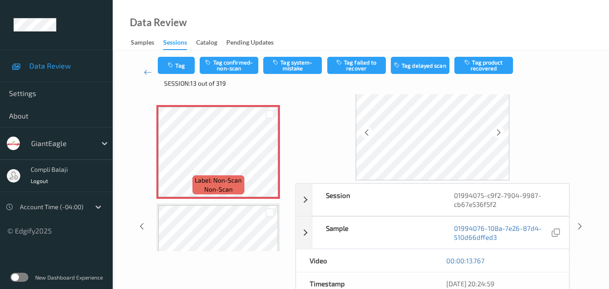
scroll to position [45, 0]
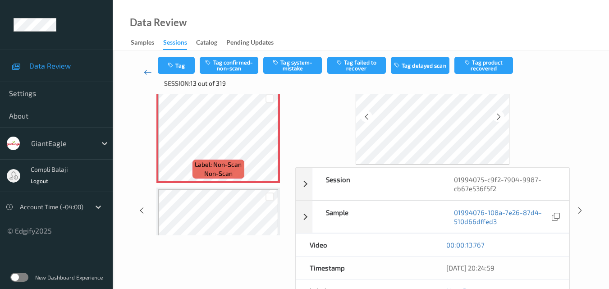
click at [145, 71] on icon at bounding box center [148, 72] width 8 height 9
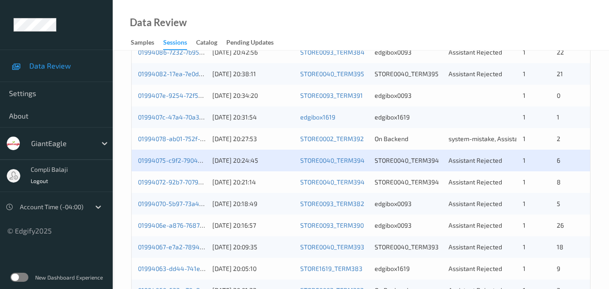
scroll to position [406, 0]
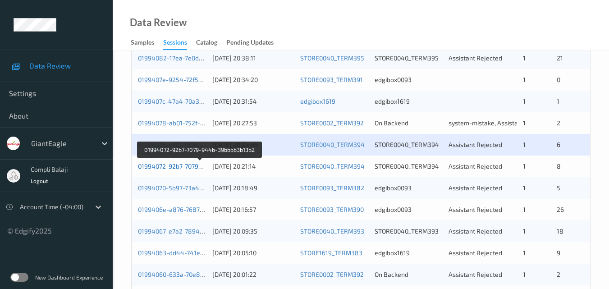
click at [185, 168] on link "01994072-92b7-7079-944b-39bbbb3b13b2" at bounding box center [199, 166] width 123 height 8
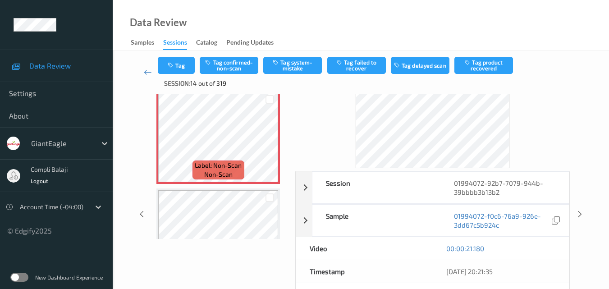
scroll to position [90, 0]
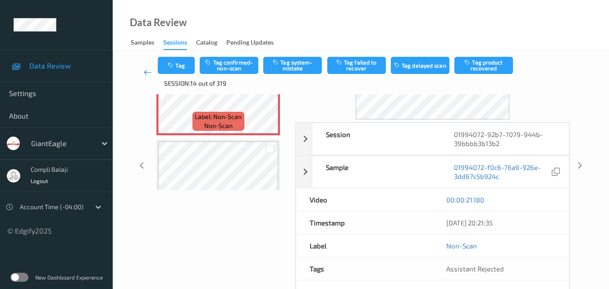
click at [147, 73] on icon at bounding box center [148, 72] width 8 height 9
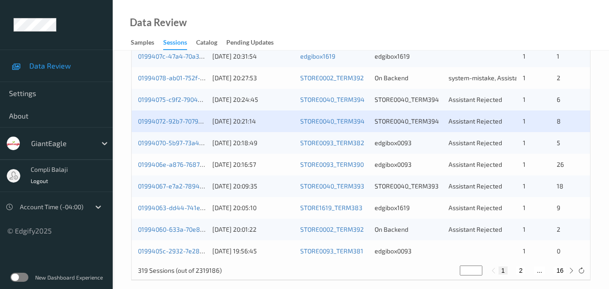
scroll to position [461, 0]
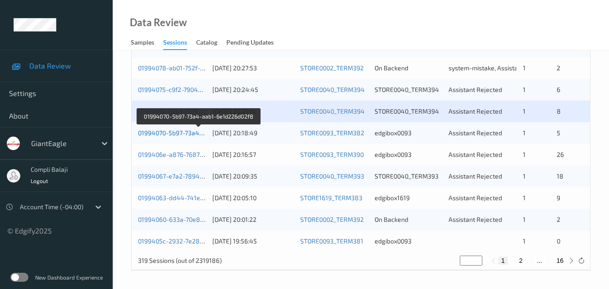
click at [188, 135] on link "01994070-5b97-73a4-aab1-6e1d226d02f8" at bounding box center [199, 133] width 122 height 8
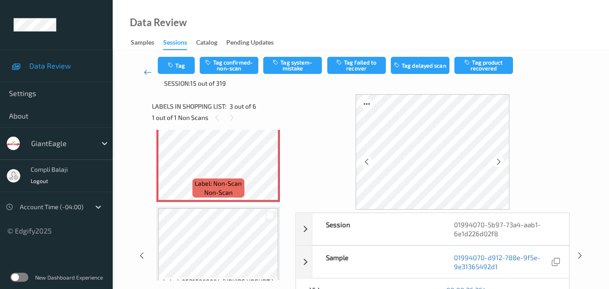
click at [147, 70] on icon at bounding box center [148, 72] width 8 height 9
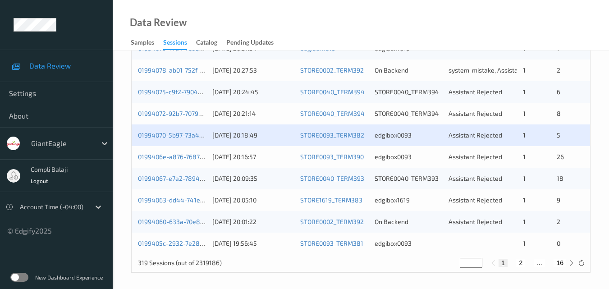
scroll to position [461, 0]
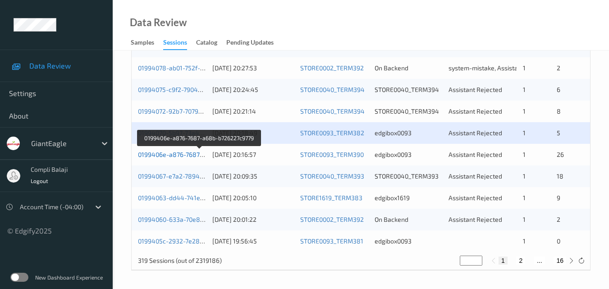
click at [169, 156] on link "0199406e-a876-7687-a68b-b726227c9779" at bounding box center [199, 155] width 123 height 8
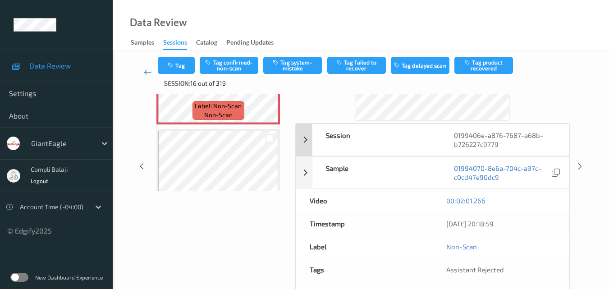
scroll to position [90, 0]
click at [149, 72] on icon at bounding box center [148, 72] width 8 height 9
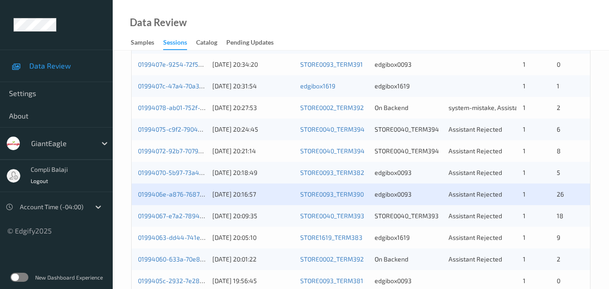
scroll to position [461, 0]
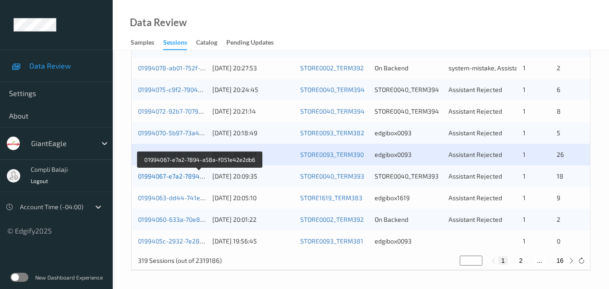
click at [195, 178] on link "01994067-e7a2-7894-a58a-f051e42e2db6" at bounding box center [199, 176] width 123 height 8
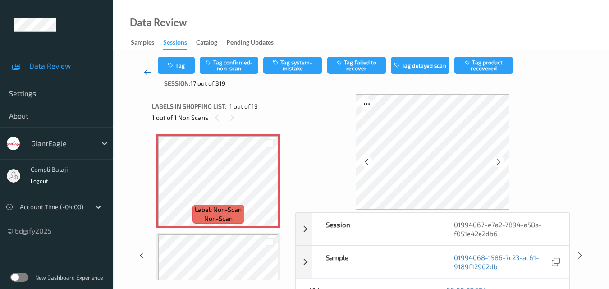
click at [145, 75] on icon at bounding box center [148, 72] width 8 height 9
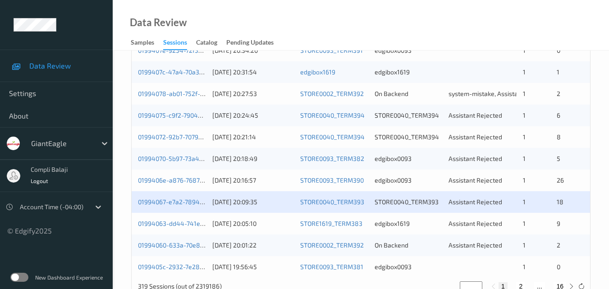
scroll to position [451, 0]
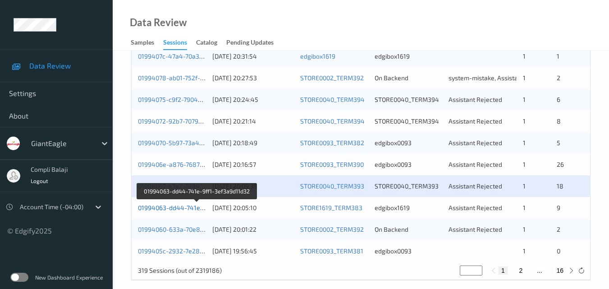
click at [192, 211] on link "01994063-dd44-741e-9ff1-3ef3a9d11d32" at bounding box center [197, 208] width 119 height 8
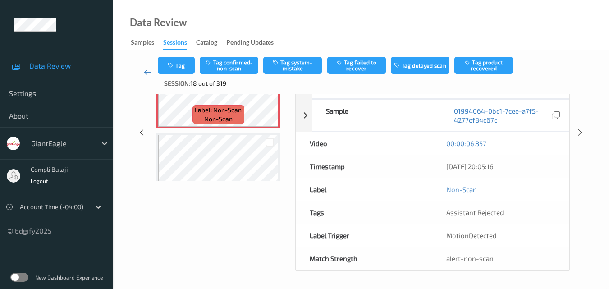
scroll to position [146, 0]
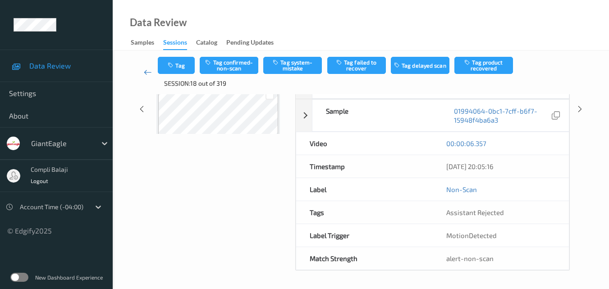
click at [146, 72] on icon at bounding box center [148, 72] width 8 height 9
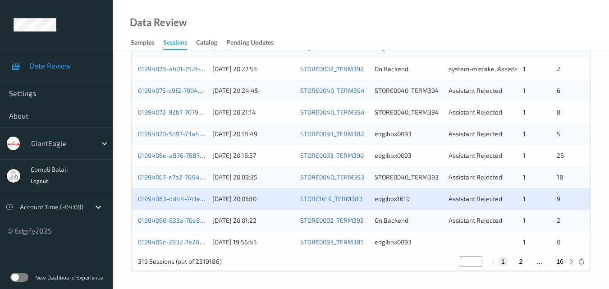
scroll to position [461, 0]
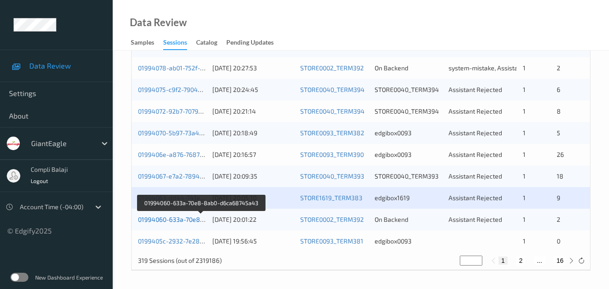
click at [173, 221] on link "01994060-633a-70e8-8ab0-d6ca68745a43" at bounding box center [201, 219] width 126 height 8
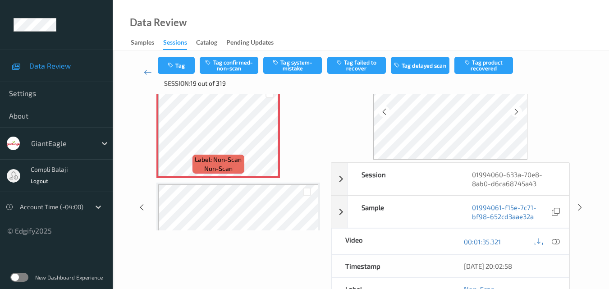
scroll to position [45, 0]
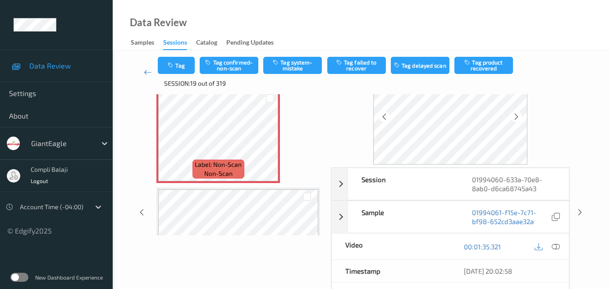
click at [557, 246] on icon at bounding box center [556, 246] width 8 height 8
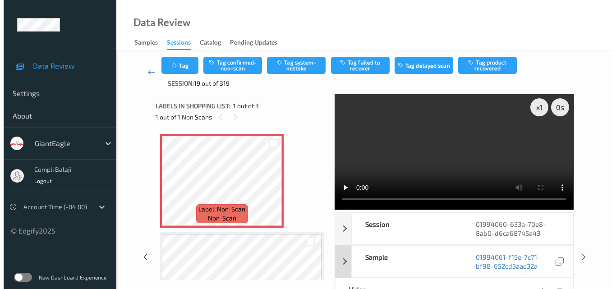
scroll to position [0, 0]
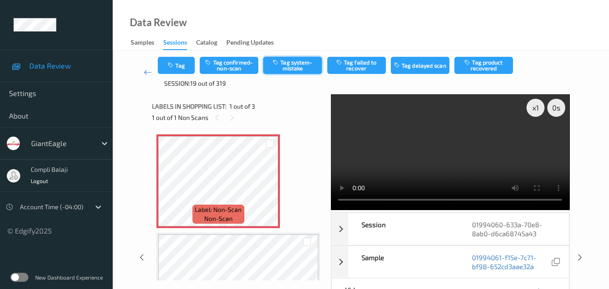
click at [299, 63] on button "Tag system-mistake" at bounding box center [292, 65] width 59 height 17
click at [189, 68] on button "Tag" at bounding box center [176, 65] width 37 height 17
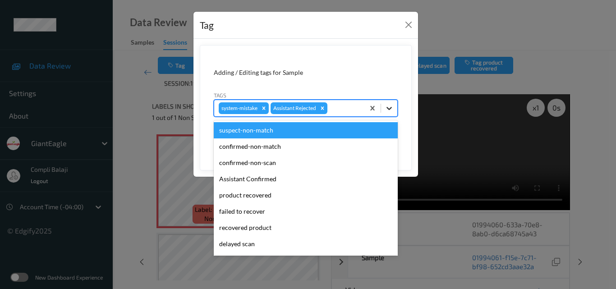
click at [393, 105] on icon at bounding box center [388, 108] width 9 height 9
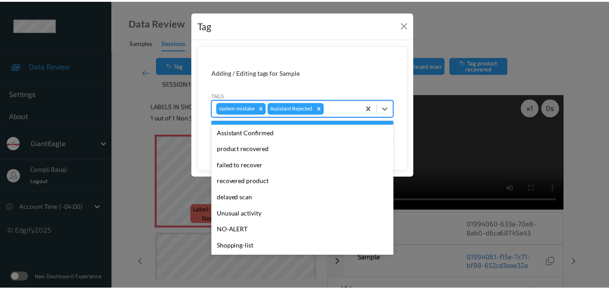
scroll to position [96, 0]
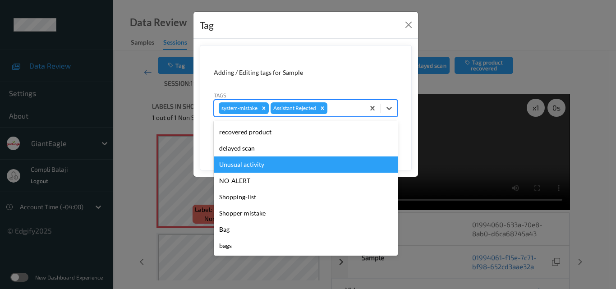
click at [262, 167] on div "Unusual activity" at bounding box center [306, 164] width 184 height 16
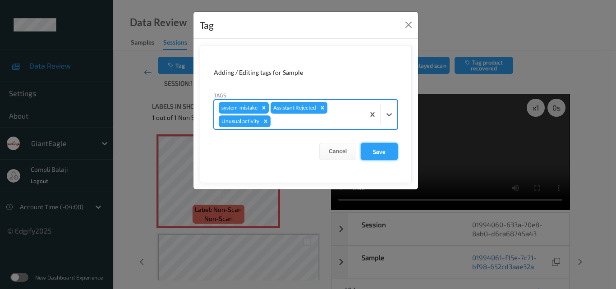
click at [379, 154] on button "Save" at bounding box center [379, 151] width 37 height 17
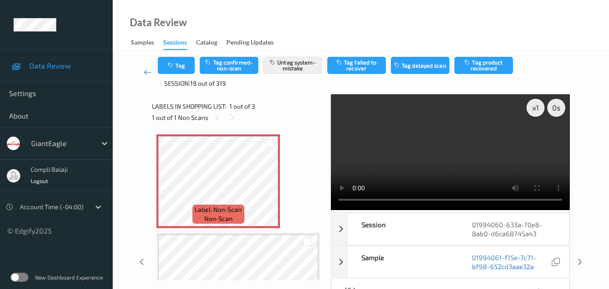
click at [146, 74] on icon at bounding box center [148, 72] width 8 height 9
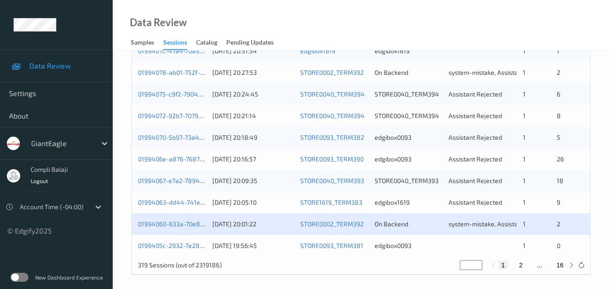
scroll to position [461, 0]
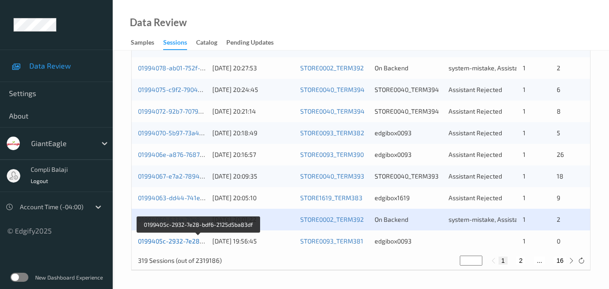
click at [156, 242] on link "0199405c-2932-7e28-bdf6-2125d5ba83df" at bounding box center [199, 241] width 122 height 8
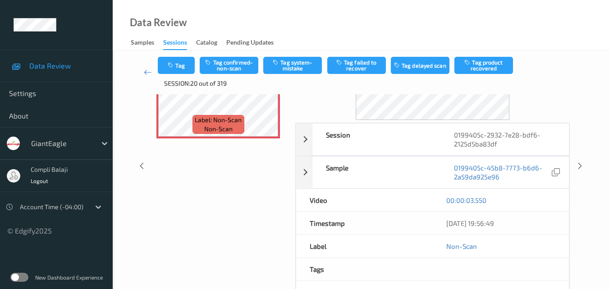
scroll to position [90, 0]
click at [536, 205] on div "00:00:03.550" at bounding box center [501, 199] width 136 height 23
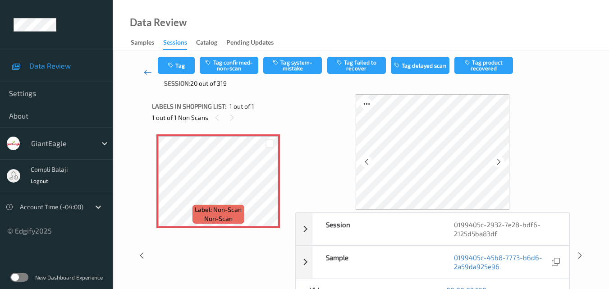
click at [147, 72] on icon at bounding box center [148, 72] width 8 height 9
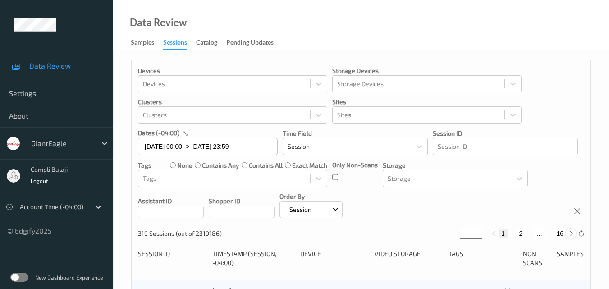
click at [571, 234] on icon at bounding box center [571, 233] width 7 height 7
type input "*"
click at [529, 231] on button "3" at bounding box center [529, 233] width 9 height 8
type input "*"
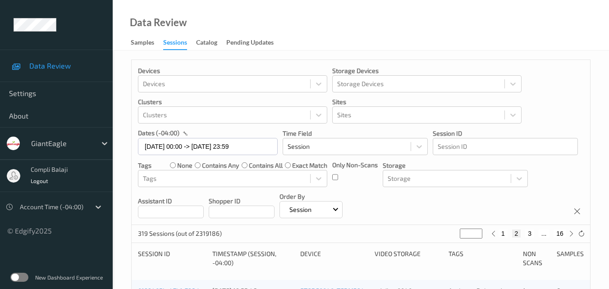
type input "*"
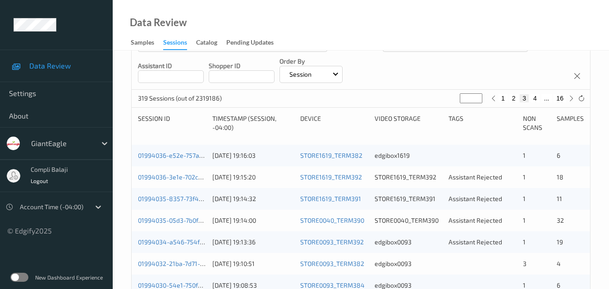
scroll to position [180, 0]
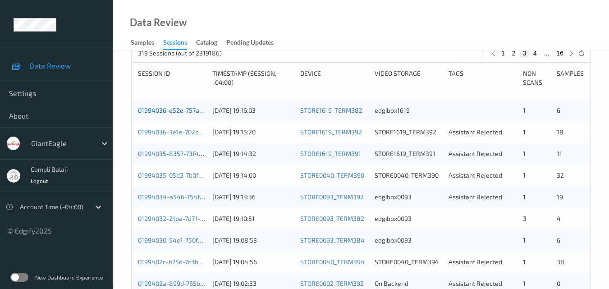
click at [181, 113] on link "01994036-e52e-757a-b9ad-44138fb375d7" at bounding box center [199, 110] width 123 height 8
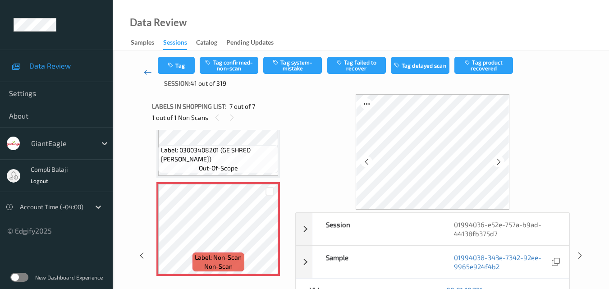
click at [144, 72] on icon at bounding box center [148, 72] width 8 height 9
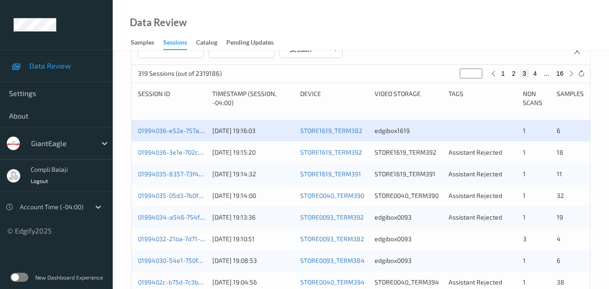
scroll to position [180, 0]
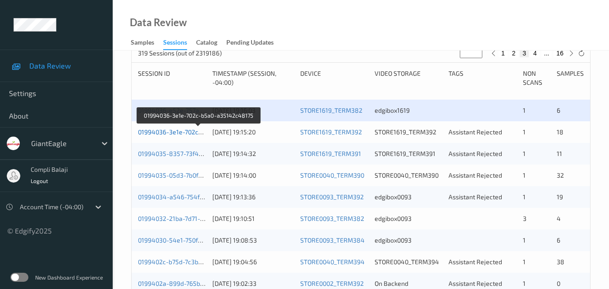
click at [176, 132] on link "01994036-3e1e-702c-b5a0-a35142c48175" at bounding box center [199, 132] width 122 height 8
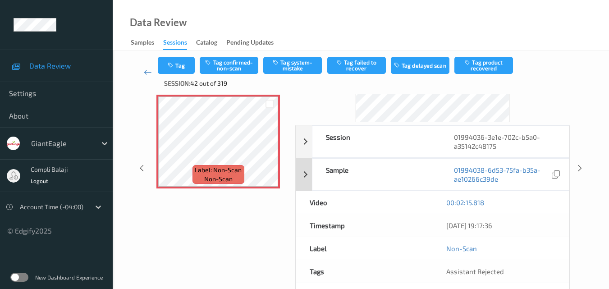
scroll to position [142, 0]
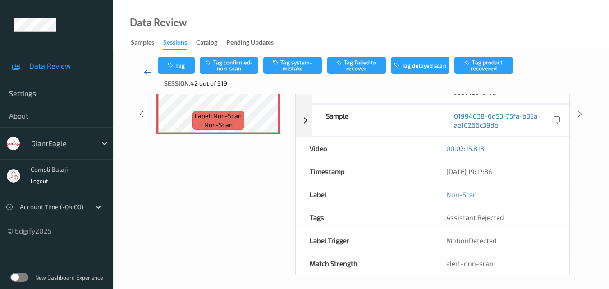
click at [149, 72] on icon at bounding box center [148, 72] width 8 height 9
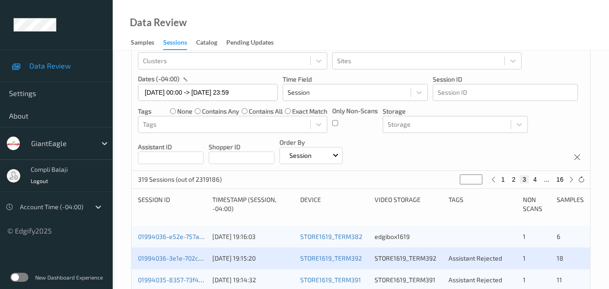
scroll to position [180, 0]
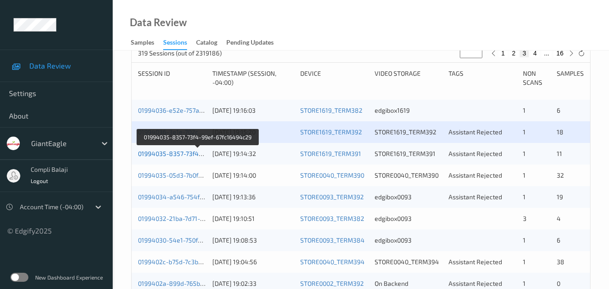
click at [183, 157] on link "01994035-8357-73f4-99ef-67fc16494c29" at bounding box center [198, 154] width 120 height 8
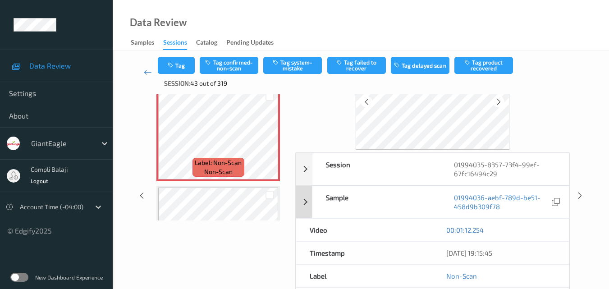
scroll to position [6, 0]
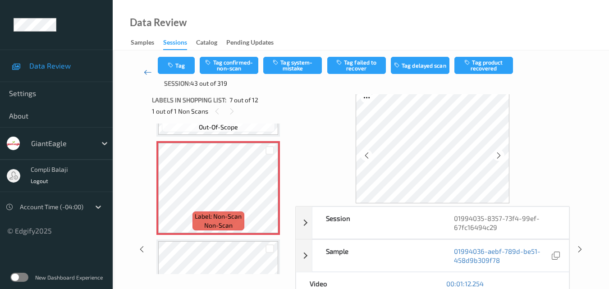
click at [147, 72] on icon at bounding box center [148, 72] width 8 height 9
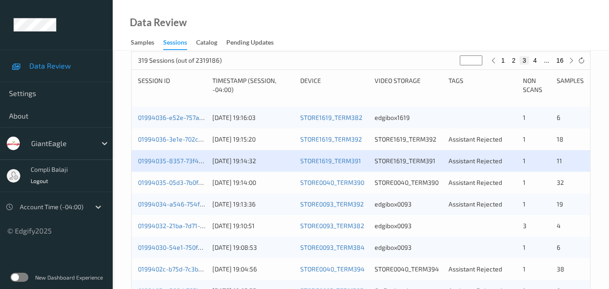
scroll to position [225, 0]
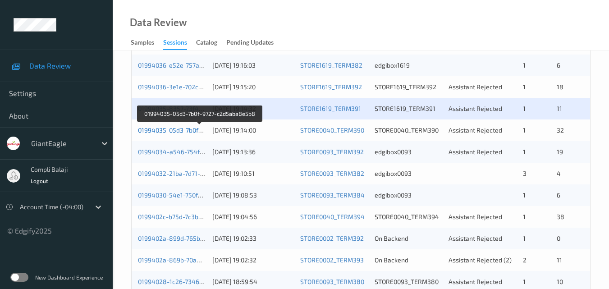
click at [196, 132] on link "01994035-05d3-7b0f-9727-c2d5aba8e5b8" at bounding box center [199, 130] width 123 height 8
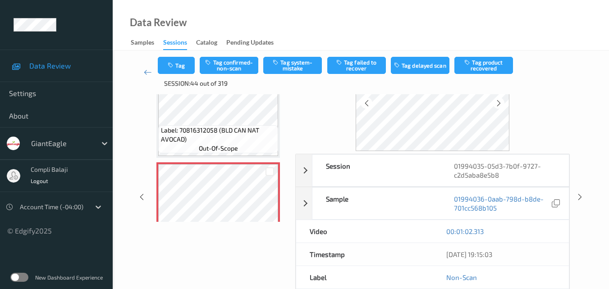
scroll to position [56, 0]
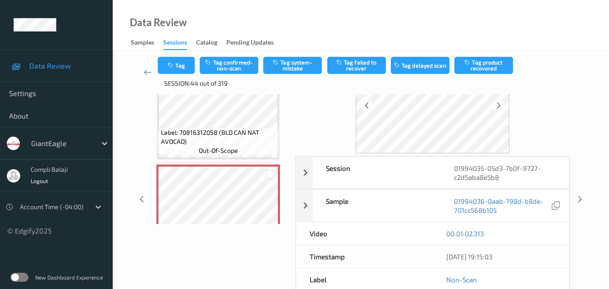
click at [142, 70] on link at bounding box center [147, 72] width 20 height 31
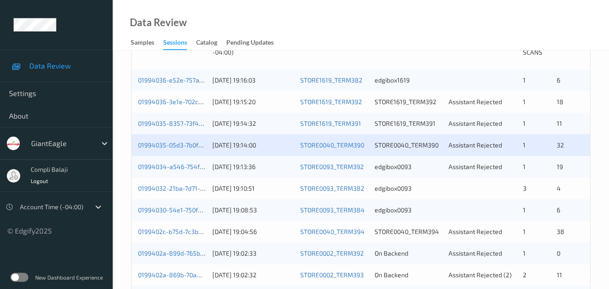
scroll to position [270, 0]
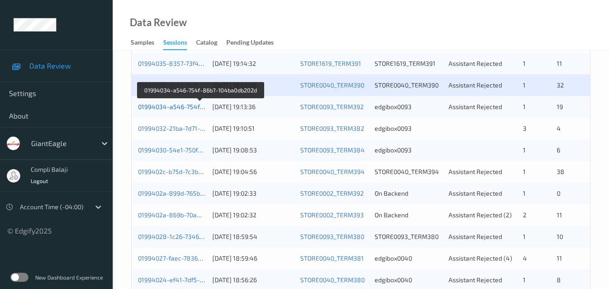
click at [183, 109] on link "01994034-a546-754f-86b7-104ba0db202d" at bounding box center [200, 107] width 124 height 8
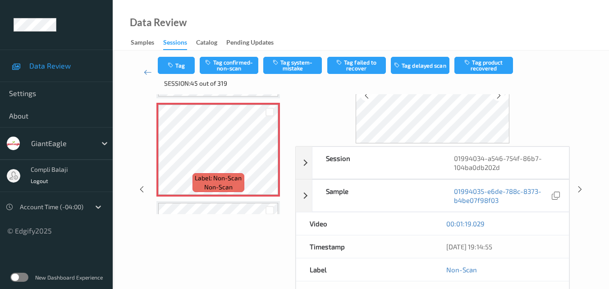
scroll to position [56, 0]
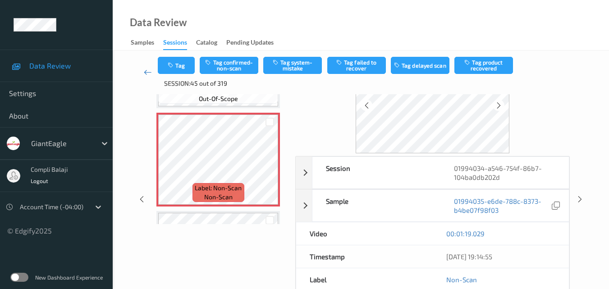
click at [145, 70] on icon at bounding box center [148, 72] width 8 height 9
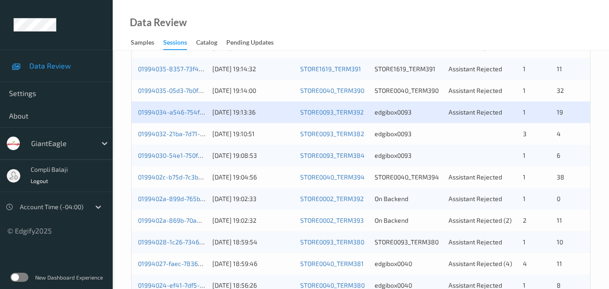
scroll to position [270, 0]
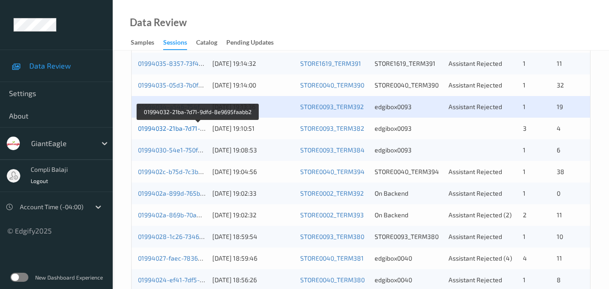
click at [174, 130] on link "01994032-21ba-7d71-9dfd-8e9695faabb2" at bounding box center [198, 128] width 120 height 8
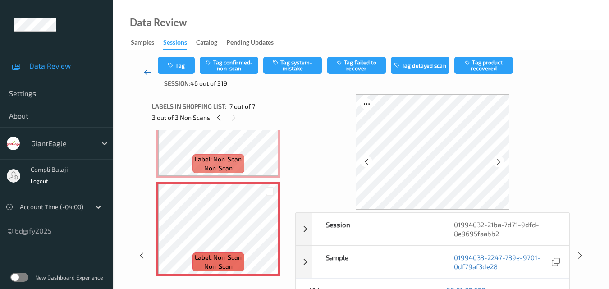
click at [144, 71] on icon at bounding box center [148, 72] width 8 height 9
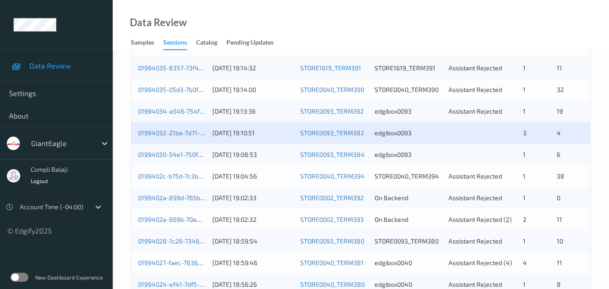
scroll to position [315, 0]
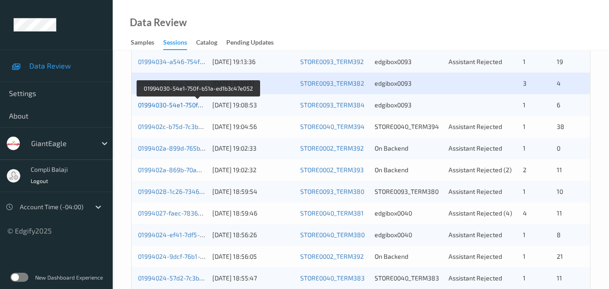
click at [192, 108] on link "01994030-54e1-750f-b51a-ed1b3c47e052" at bounding box center [198, 105] width 121 height 8
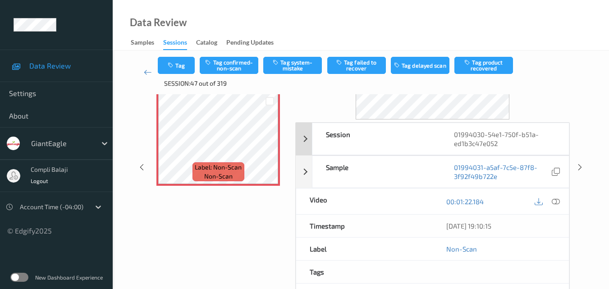
scroll to position [45, 0]
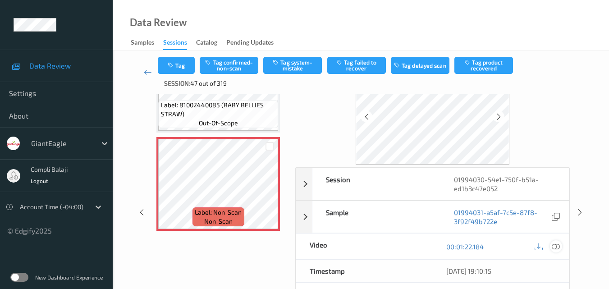
click at [557, 248] on icon at bounding box center [556, 246] width 8 height 8
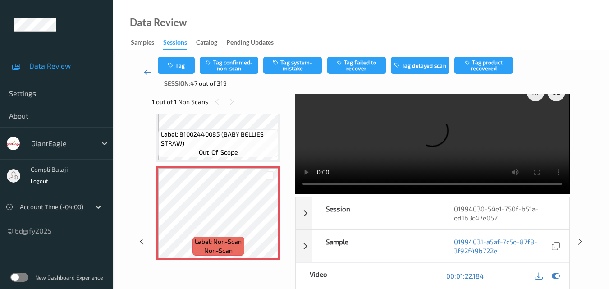
scroll to position [0, 0]
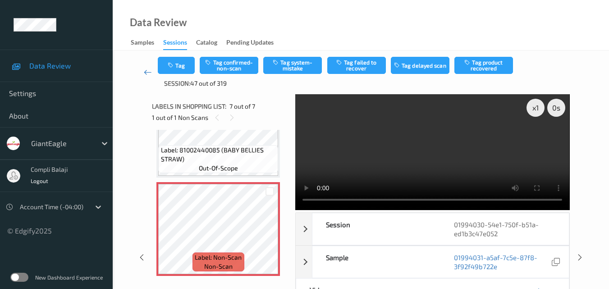
click at [144, 71] on icon at bounding box center [148, 72] width 8 height 9
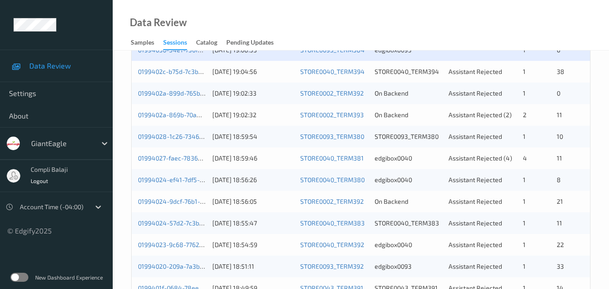
scroll to position [325, 0]
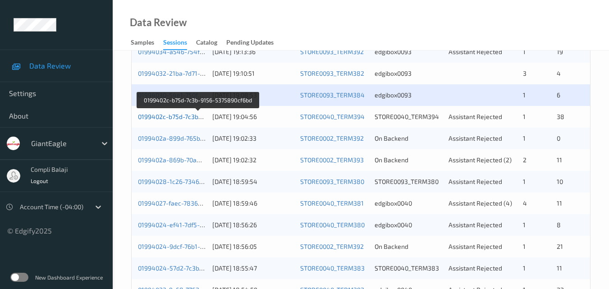
click at [190, 119] on link "0199402c-b75d-7c3b-9156-5375890cf6bd" at bounding box center [198, 117] width 121 height 8
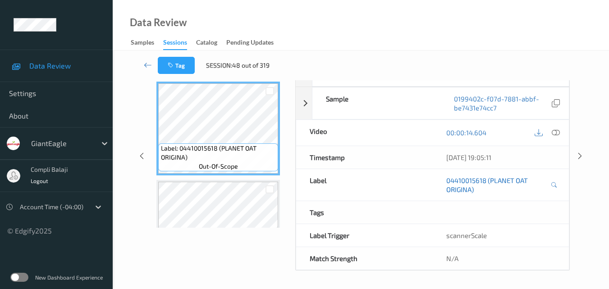
scroll to position [145, 0]
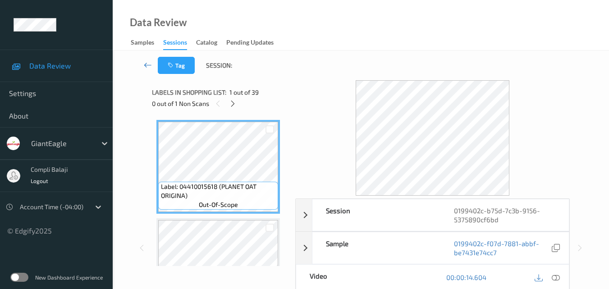
click at [148, 65] on icon at bounding box center [148, 64] width 8 height 9
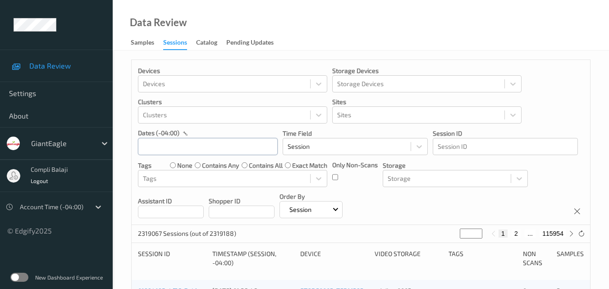
click at [231, 152] on input "text" at bounding box center [208, 146] width 140 height 17
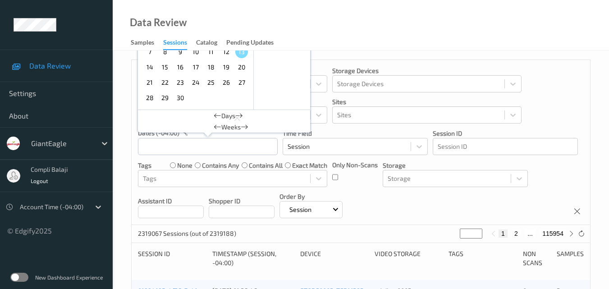
click at [226, 53] on span "12" at bounding box center [226, 52] width 13 height 13
type input "[DATE] 00:00 -> [DATE] 23:59"
drag, startPoint x: 543, startPoint y: 108, endPoint x: 464, endPoint y: 139, distance: 84.8
click at [543, 108] on div "Devices Devices Storage Devices Storage Devices Clusters Clusters Sites Sites d…" at bounding box center [361, 142] width 458 height 165
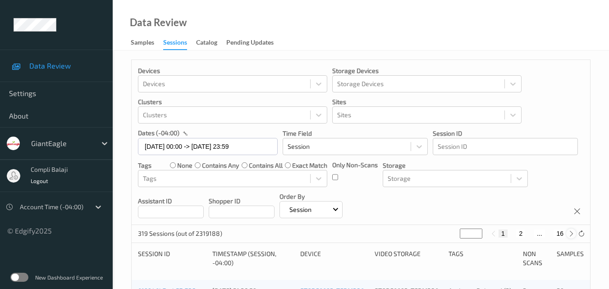
click at [572, 231] on icon at bounding box center [571, 233] width 7 height 7
type input "*"
click at [533, 233] on button "3" at bounding box center [529, 233] width 9 height 8
type input "*"
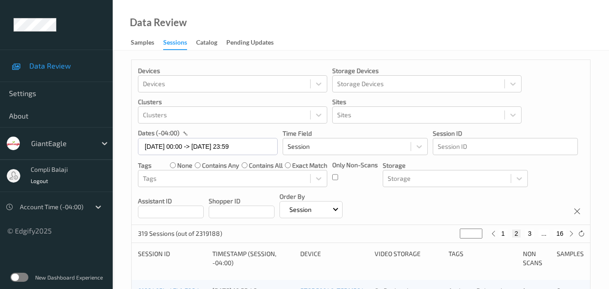
type input "*"
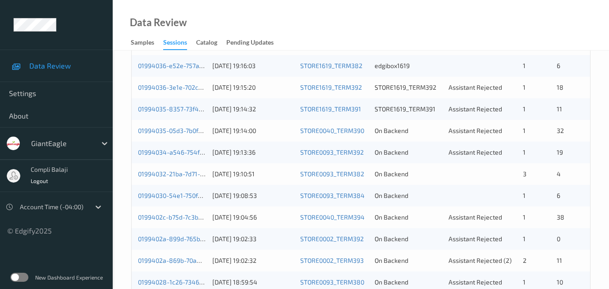
scroll to position [270, 0]
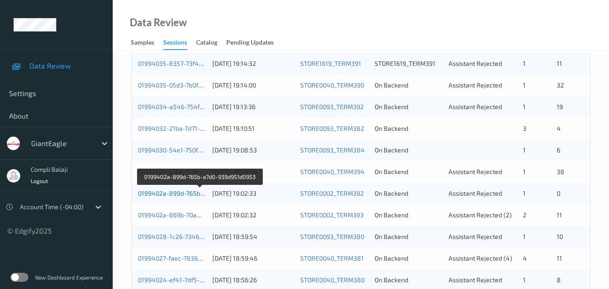
click at [183, 194] on link "0199402a-899d-765b-a7d0-939d951d0953" at bounding box center [200, 193] width 124 height 8
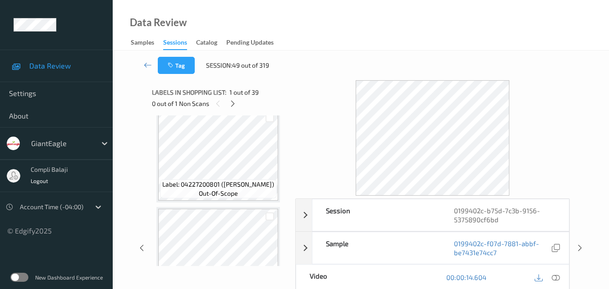
scroll to position [270, 0]
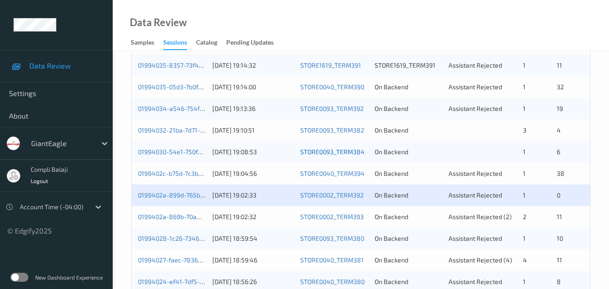
scroll to position [270, 0]
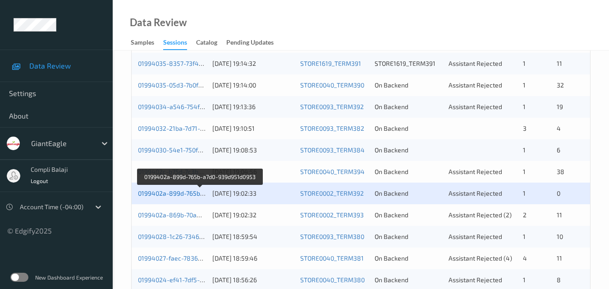
click at [195, 196] on link "0199402a-899d-765b-a7d0-939d951d0953" at bounding box center [200, 193] width 124 height 8
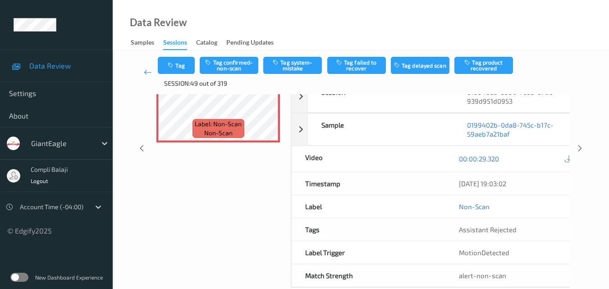
scroll to position [103, 0]
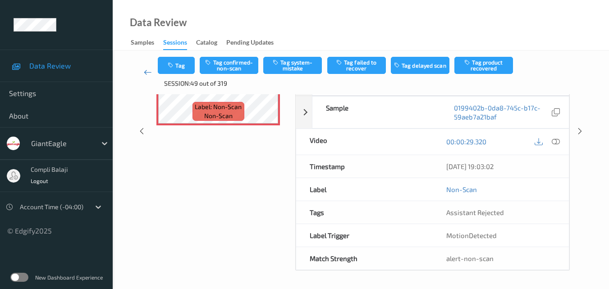
click at [148, 73] on icon at bounding box center [148, 72] width 8 height 9
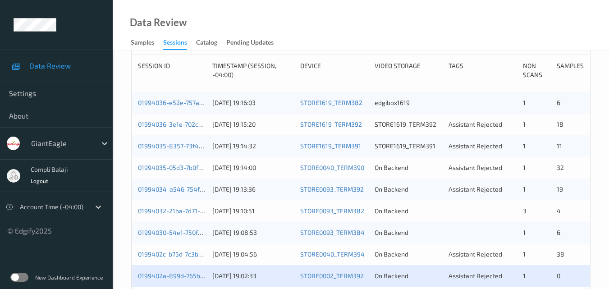
scroll to position [225, 0]
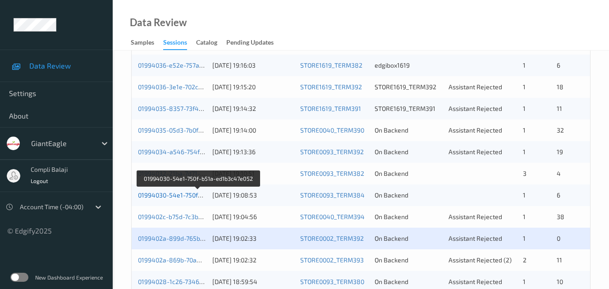
click at [169, 198] on link "01994030-54e1-750f-b51a-ed1b3c47e052" at bounding box center [198, 195] width 121 height 8
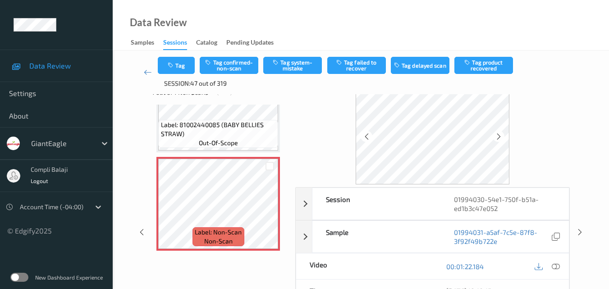
scroll to position [9, 0]
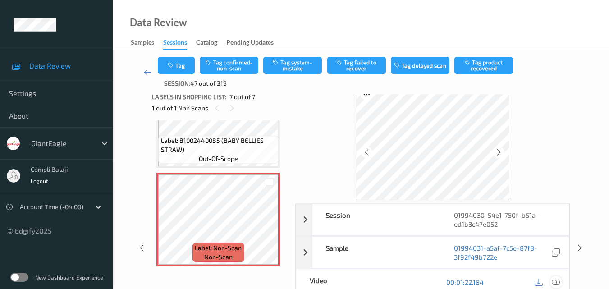
click at [559, 278] on icon at bounding box center [556, 282] width 8 height 8
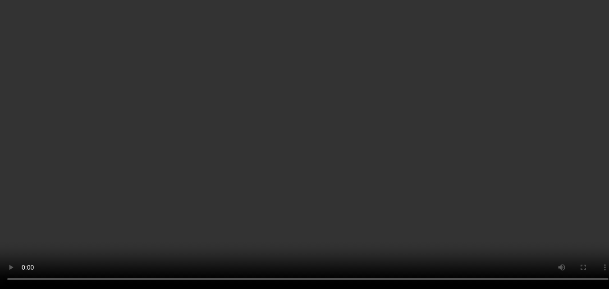
scroll to position [542, 0]
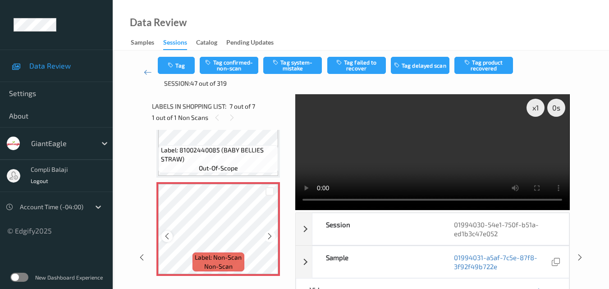
click at [168, 237] on icon at bounding box center [167, 236] width 8 height 8
click at [267, 236] on icon at bounding box center [270, 236] width 8 height 8
click at [270, 235] on icon at bounding box center [270, 236] width 8 height 8
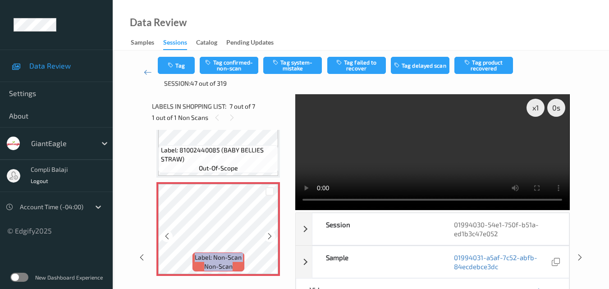
click at [270, 235] on icon at bounding box center [270, 236] width 8 height 8
click at [271, 235] on icon at bounding box center [270, 236] width 8 height 8
click at [429, 42] on div "Data Review Samples Sessions Catalog Pending Updates" at bounding box center [361, 25] width 496 height 50
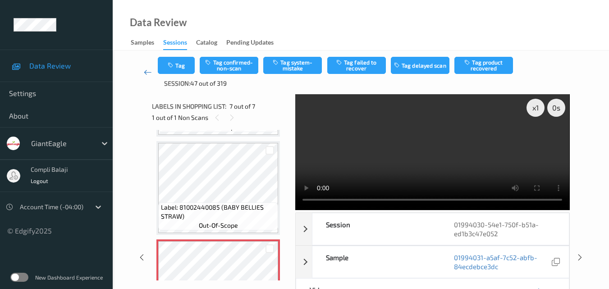
click at [145, 74] on icon at bounding box center [148, 72] width 8 height 9
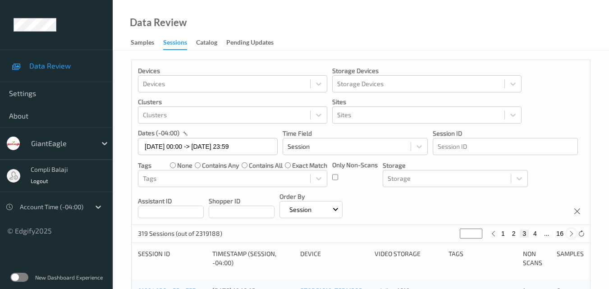
click at [570, 233] on icon at bounding box center [571, 233] width 7 height 7
type input "*"
click at [570, 233] on icon at bounding box center [571, 233] width 7 height 7
type input "*"
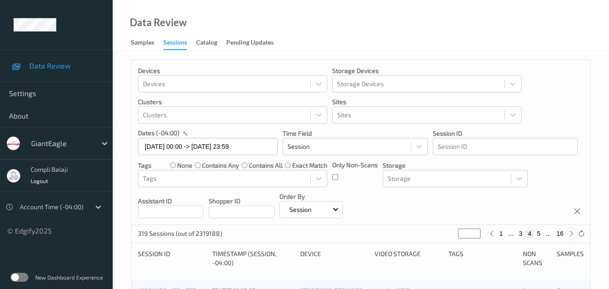
type input "*"
click at [570, 232] on icon at bounding box center [571, 233] width 7 height 7
type input "*"
click at [570, 232] on icon at bounding box center [571, 233] width 7 height 7
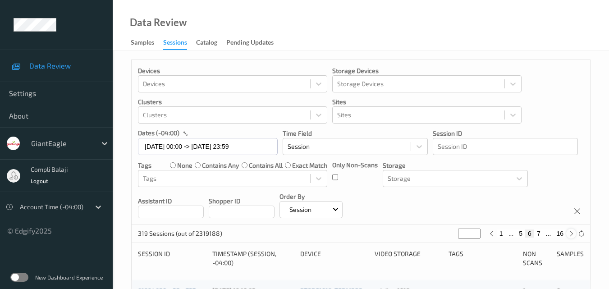
type input "*"
click at [570, 232] on icon at bounding box center [571, 233] width 7 height 7
type input "*"
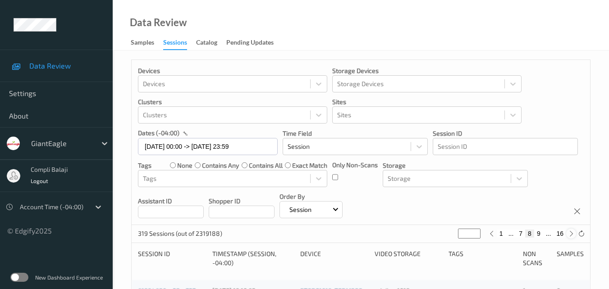
click at [570, 232] on icon at bounding box center [571, 233] width 7 height 7
type input "*"
click at [570, 232] on icon at bounding box center [571, 233] width 7 height 7
type input "**"
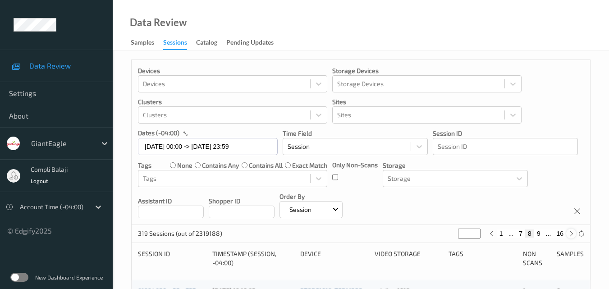
type input "**"
click at [570, 232] on icon at bounding box center [571, 233] width 7 height 7
type input "**"
click at [570, 232] on icon at bounding box center [571, 233] width 7 height 7
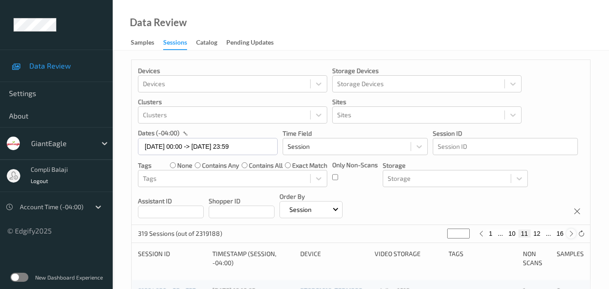
type input "**"
click at [570, 232] on icon at bounding box center [571, 233] width 7 height 7
type input "**"
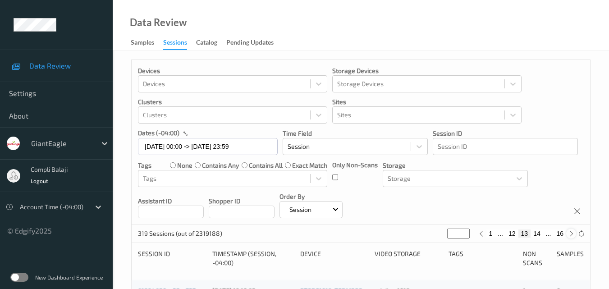
click at [570, 232] on icon at bounding box center [571, 233] width 7 height 7
type input "**"
click at [546, 235] on button "15" at bounding box center [547, 233] width 13 height 8
type input "**"
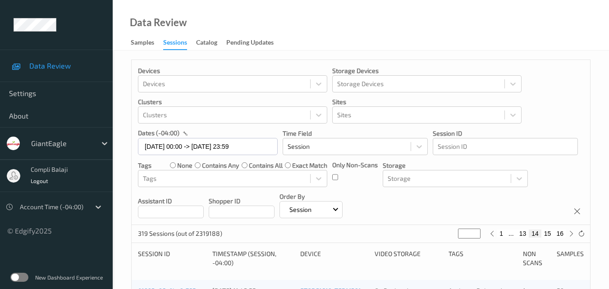
type input "**"
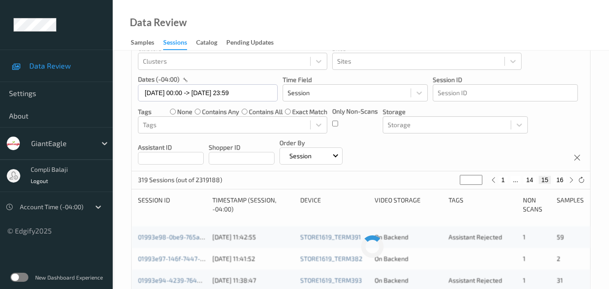
scroll to position [135, 0]
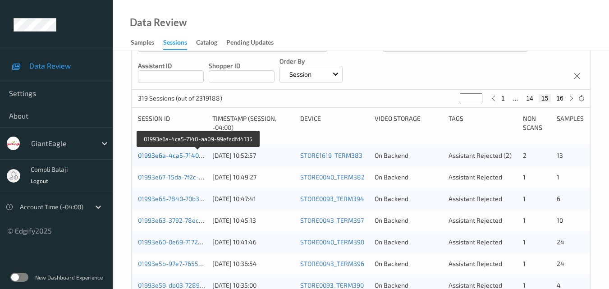
click at [178, 155] on link "01993e6a-4ca5-7140-aa09-99efedfd4135" at bounding box center [198, 155] width 121 height 8
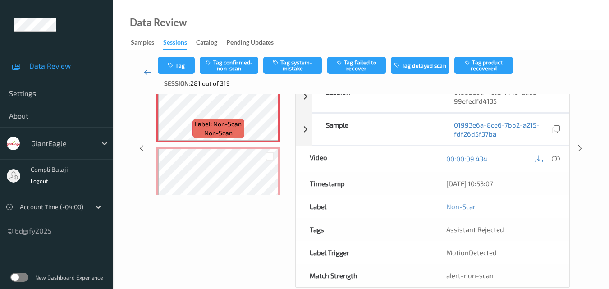
scroll to position [103, 0]
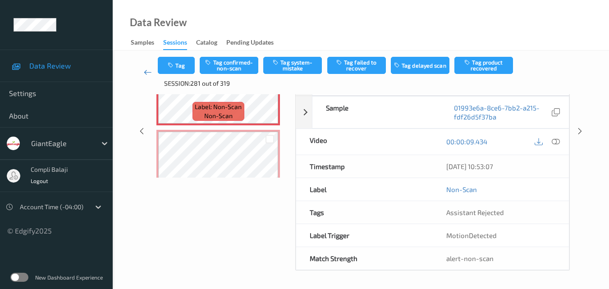
click at [151, 72] on icon at bounding box center [148, 72] width 8 height 9
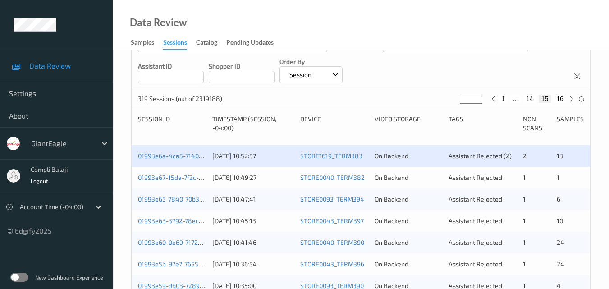
scroll to position [135, 0]
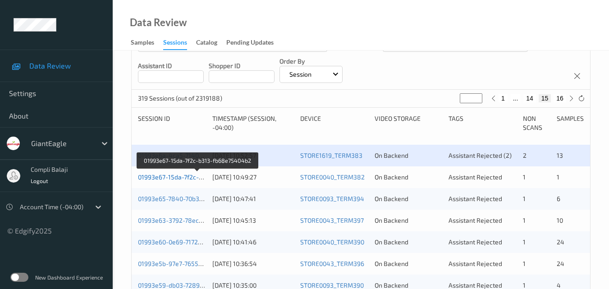
click at [178, 178] on link "01993e67-15da-7f2c-b313-fb68e75404b2" at bounding box center [198, 177] width 120 height 8
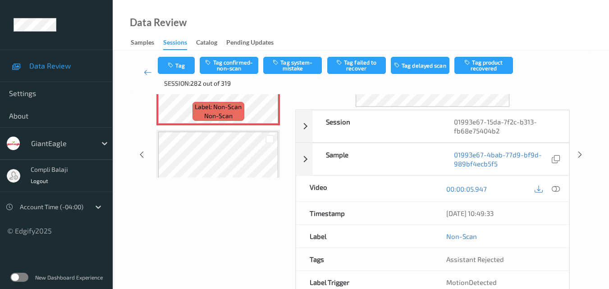
scroll to position [135, 0]
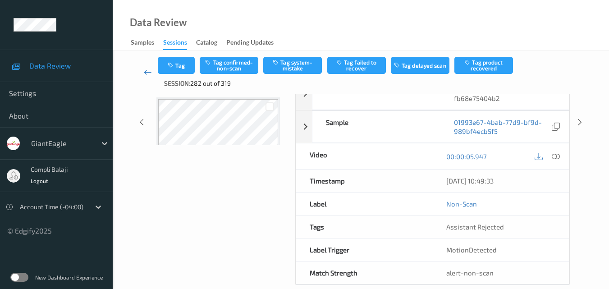
click at [144, 70] on icon at bounding box center [148, 72] width 8 height 9
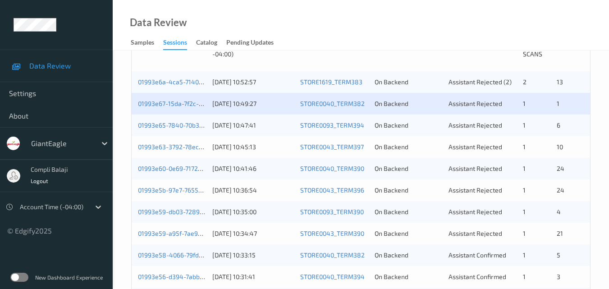
scroll to position [225, 0]
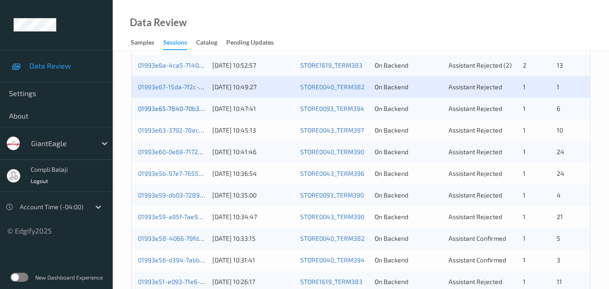
click at [178, 112] on link "01993e65-7840-70b3-ae23-cf8b1d767227" at bounding box center [198, 109] width 121 height 8
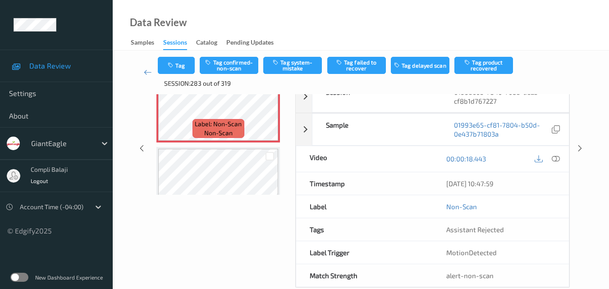
scroll to position [103, 0]
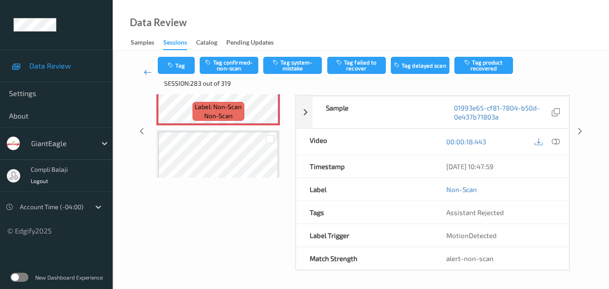
click at [146, 72] on icon at bounding box center [148, 72] width 8 height 9
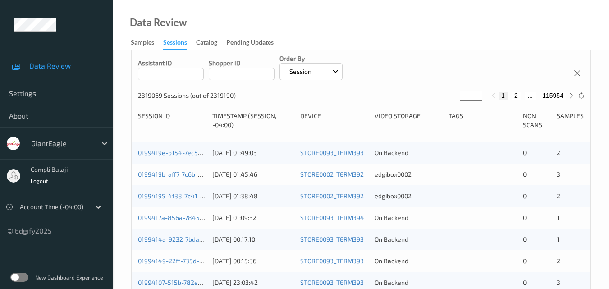
scroll to position [45, 0]
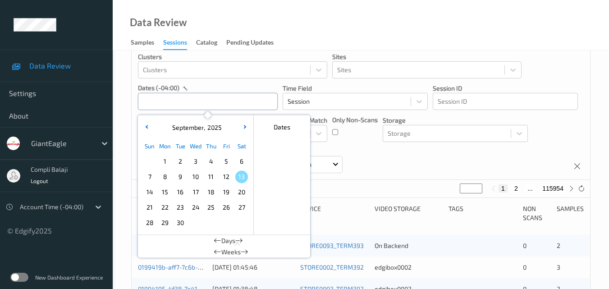
click at [251, 103] on input "text" at bounding box center [208, 101] width 140 height 17
click at [224, 175] on span "12" at bounding box center [226, 176] width 13 height 13
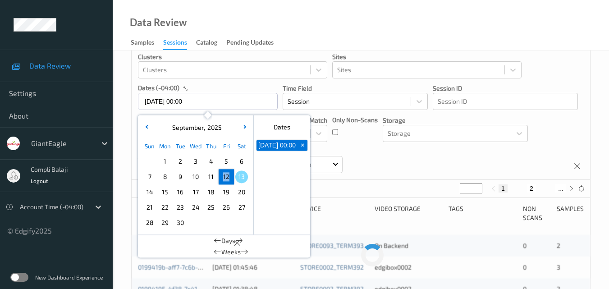
click at [225, 174] on span "12" at bounding box center [226, 176] width 13 height 13
type input "[DATE] 00:00 -> [DATE] 23:59"
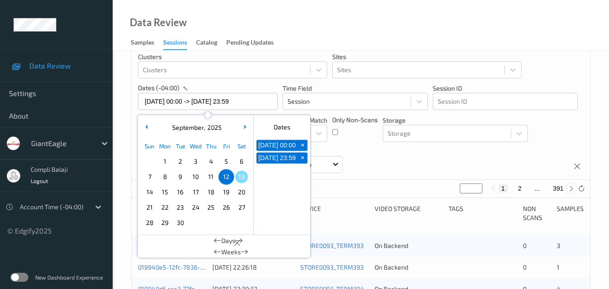
click at [572, 189] on icon at bounding box center [571, 188] width 7 height 7
type input "*"
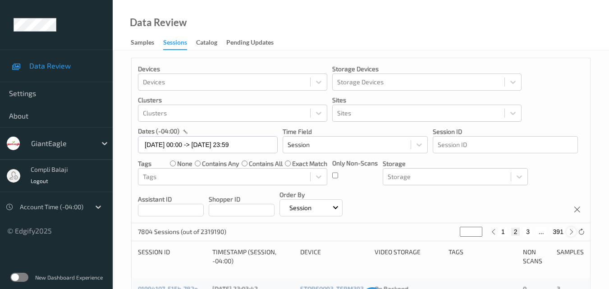
click at [572, 189] on div "Devices Devices Storage Devices Storage Devices Clusters Clusters Sites Sites d…" at bounding box center [361, 140] width 458 height 165
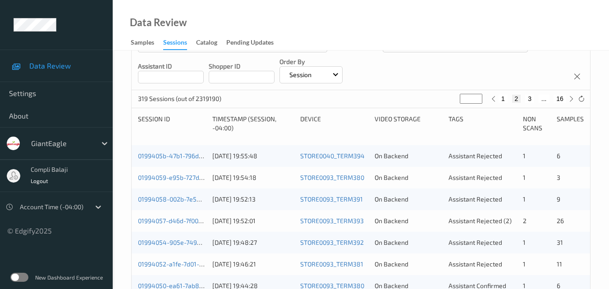
scroll to position [135, 0]
click at [571, 97] on icon at bounding box center [571, 98] width 7 height 7
type input "*"
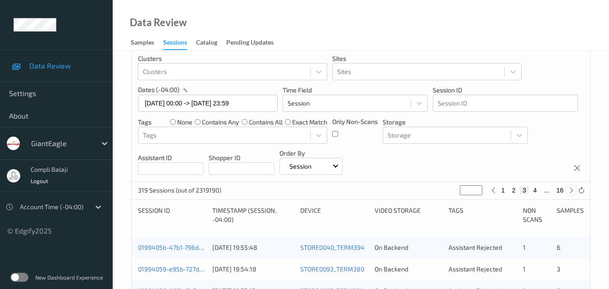
click at [571, 97] on div "Devices Devices Storage Devices Storage Devices Clusters Clusters Sites Sites d…" at bounding box center [361, 99] width 458 height 165
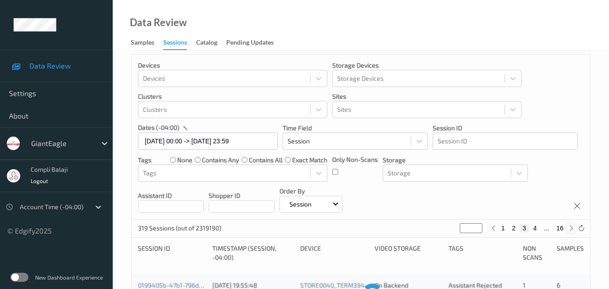
scroll to position [0, 0]
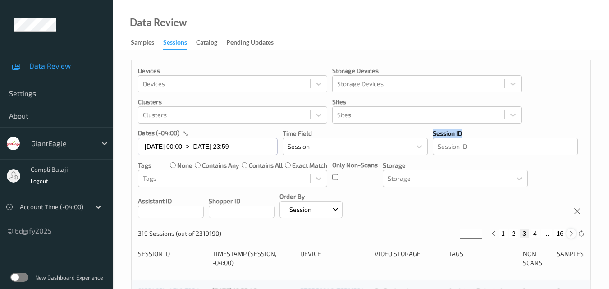
click at [571, 97] on div "Devices Devices Storage Devices Storage Devices Clusters Clusters Sites Sites d…" at bounding box center [361, 142] width 458 height 165
click at [570, 235] on icon at bounding box center [571, 233] width 7 height 7
type input "*"
click at [570, 235] on icon at bounding box center [571, 233] width 7 height 7
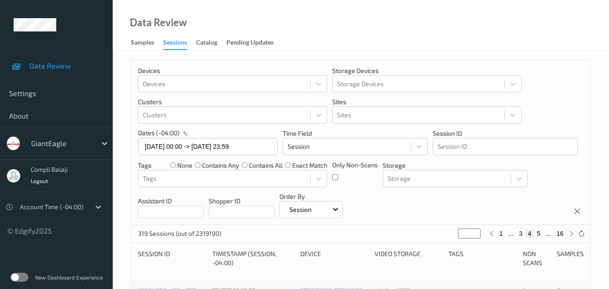
type input "*"
click at [570, 235] on icon at bounding box center [571, 233] width 7 height 7
type input "*"
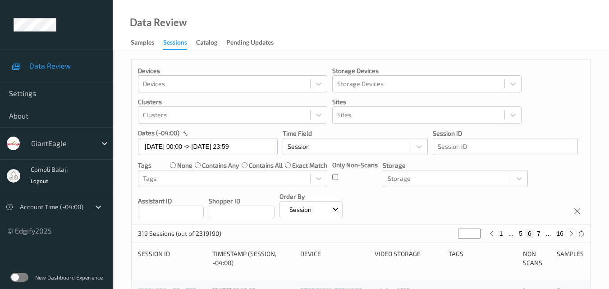
click at [570, 235] on icon at bounding box center [571, 233] width 7 height 7
type input "*"
click at [570, 235] on icon at bounding box center [571, 233] width 7 height 7
type input "*"
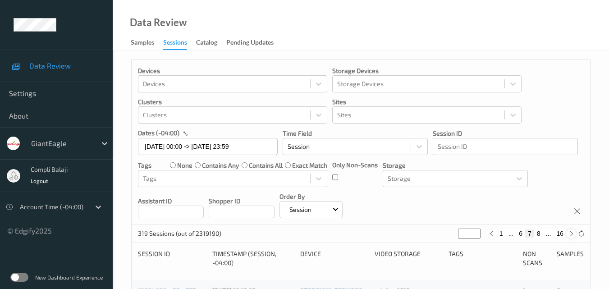
type input "*"
click at [570, 235] on icon at bounding box center [571, 233] width 7 height 7
type input "*"
click at [570, 235] on icon at bounding box center [571, 233] width 7 height 7
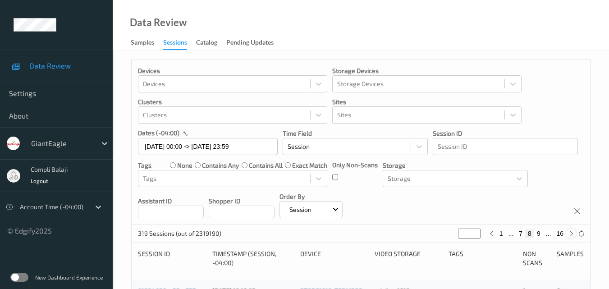
type input "**"
click at [570, 235] on icon at bounding box center [571, 233] width 7 height 7
type input "**"
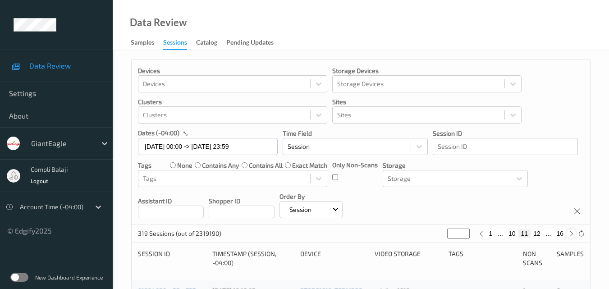
click at [570, 235] on icon at bounding box center [571, 233] width 7 height 7
type input "**"
click at [570, 235] on icon at bounding box center [571, 233] width 7 height 7
type input "**"
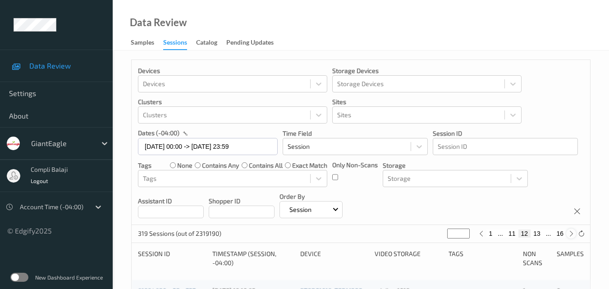
type input "**"
click at [570, 235] on icon at bounding box center [571, 233] width 7 height 7
type input "**"
click at [570, 235] on icon at bounding box center [571, 233] width 7 height 7
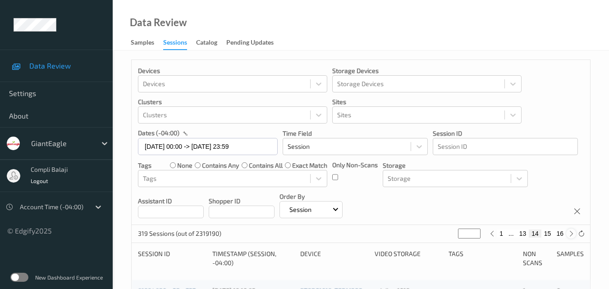
type input "**"
click at [546, 237] on button "15" at bounding box center [545, 233] width 13 height 8
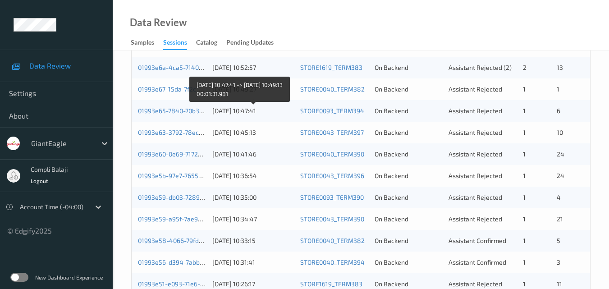
scroll to position [270, 0]
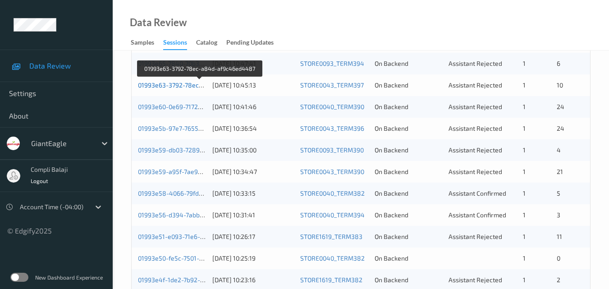
click at [183, 86] on link "01993e63-3792-78ec-a84d-af9c46ed4487" at bounding box center [200, 85] width 124 height 8
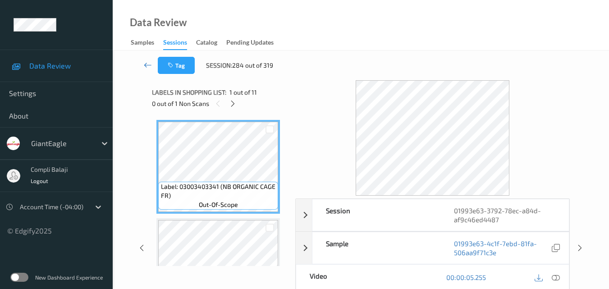
click at [146, 65] on icon at bounding box center [148, 64] width 8 height 9
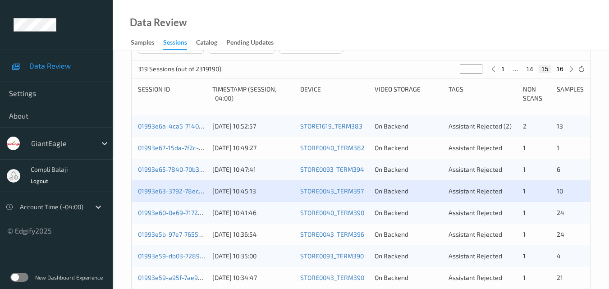
scroll to position [180, 0]
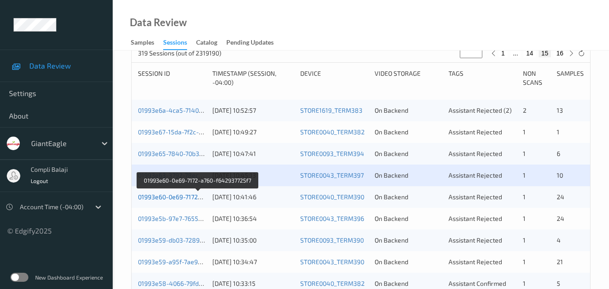
click at [196, 197] on link "01993e60-0e69-7172-a760-f642937725f7" at bounding box center [197, 197] width 119 height 8
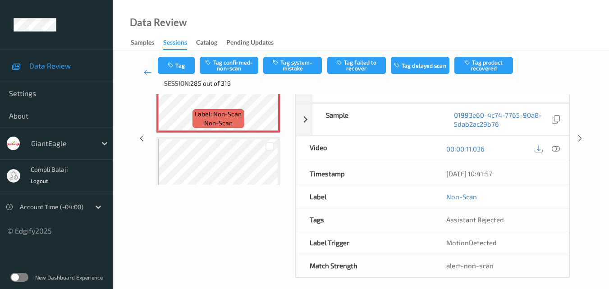
scroll to position [103, 0]
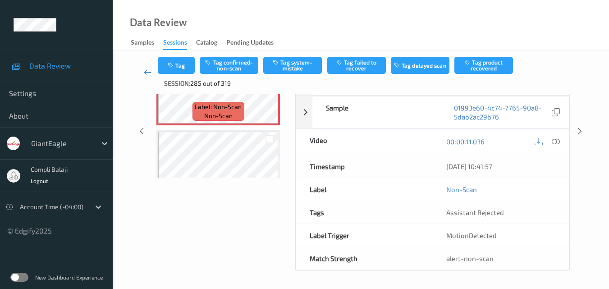
click at [147, 73] on icon at bounding box center [148, 72] width 8 height 9
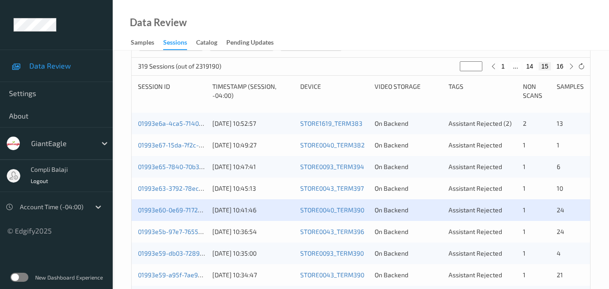
scroll to position [225, 0]
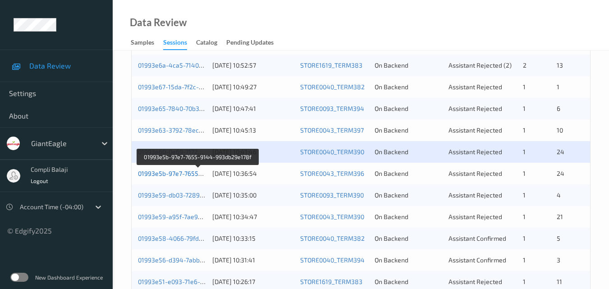
click at [180, 176] on link "01993e5b-97e7-7655-9144-993db29e178f" at bounding box center [198, 173] width 121 height 8
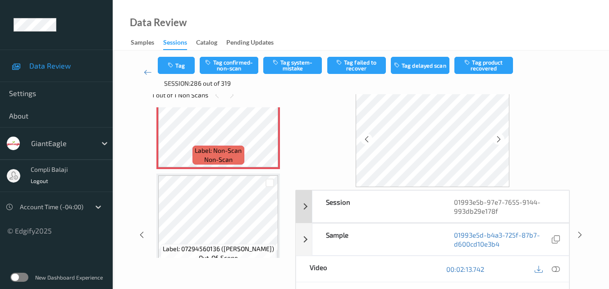
scroll to position [45, 0]
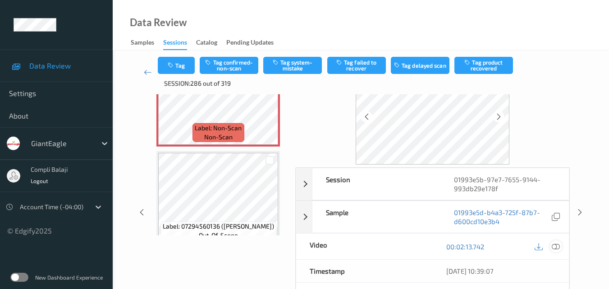
click at [555, 246] on icon at bounding box center [556, 246] width 8 height 8
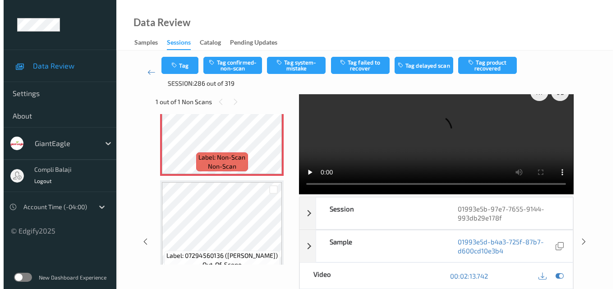
scroll to position [0, 0]
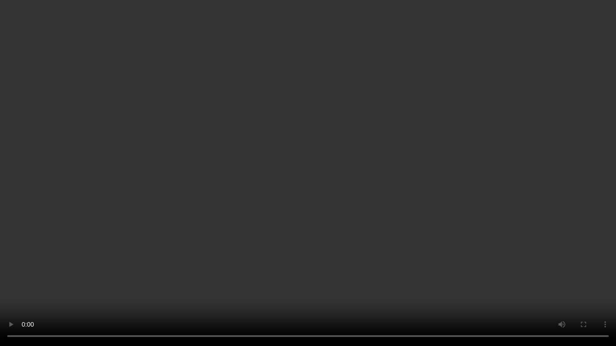
click at [346, 288] on video at bounding box center [308, 173] width 616 height 346
click at [559, 111] on video at bounding box center [308, 173] width 616 height 346
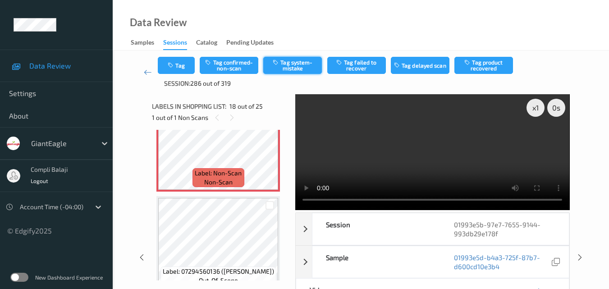
click at [302, 65] on button "Tag system-mistake" at bounding box center [292, 65] width 59 height 17
click at [181, 65] on button "Tag" at bounding box center [176, 65] width 37 height 17
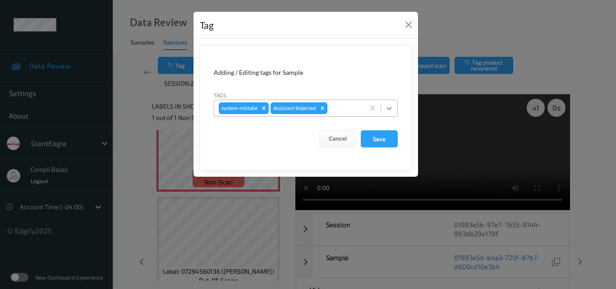
click at [388, 110] on icon at bounding box center [388, 108] width 9 height 9
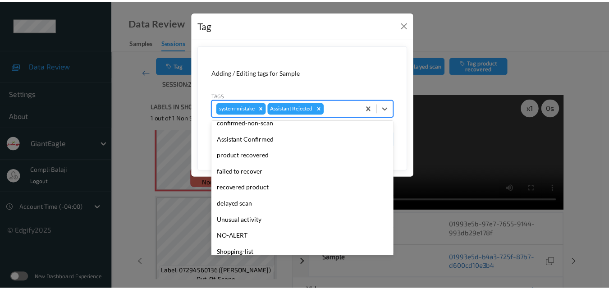
scroll to position [90, 0]
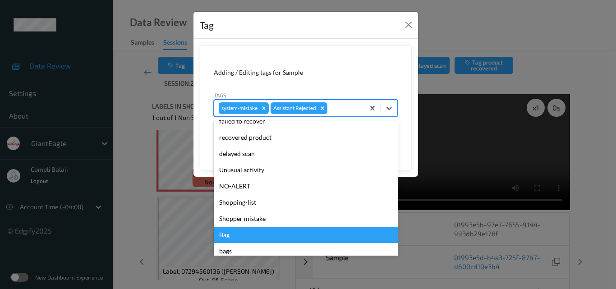
click at [231, 236] on div "Bag" at bounding box center [306, 235] width 184 height 16
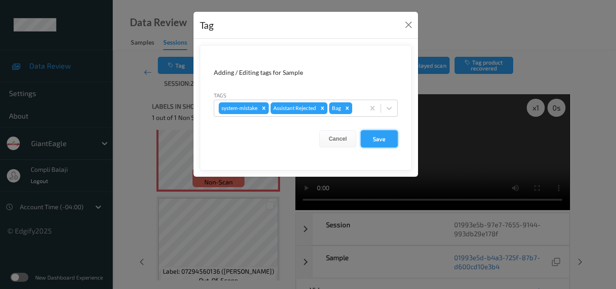
click at [382, 140] on button "Save" at bounding box center [379, 138] width 37 height 17
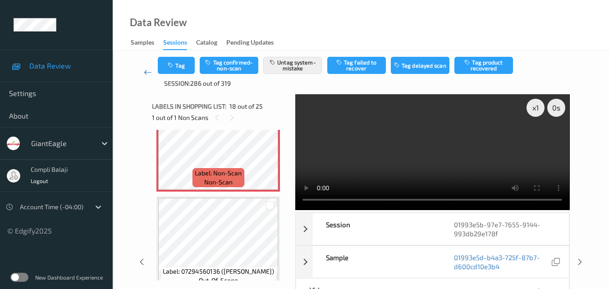
click at [148, 73] on icon at bounding box center [148, 72] width 8 height 9
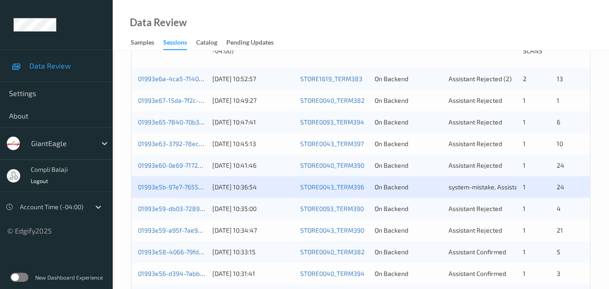
scroll to position [225, 0]
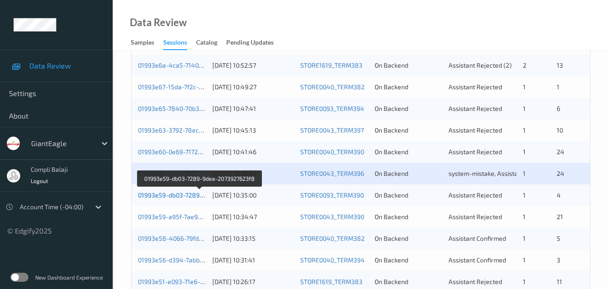
click at [183, 196] on link "01993e59-db03-7289-9dea-2073927623f8" at bounding box center [199, 195] width 123 height 8
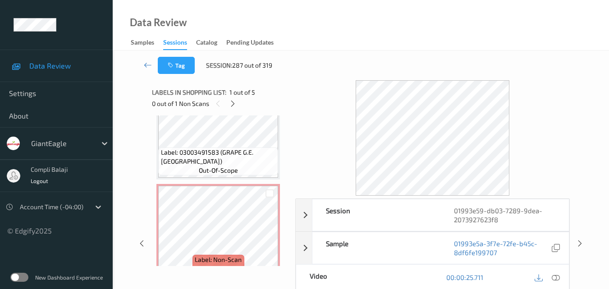
scroll to position [345, 0]
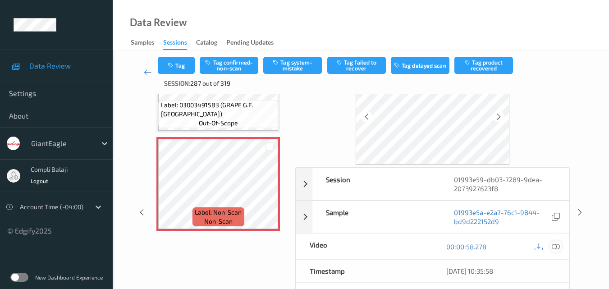
click at [557, 247] on icon at bounding box center [556, 246] width 8 height 8
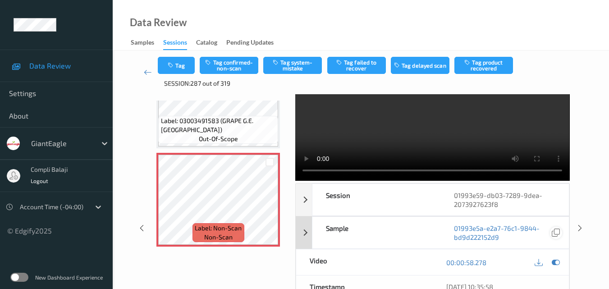
scroll to position [45, 0]
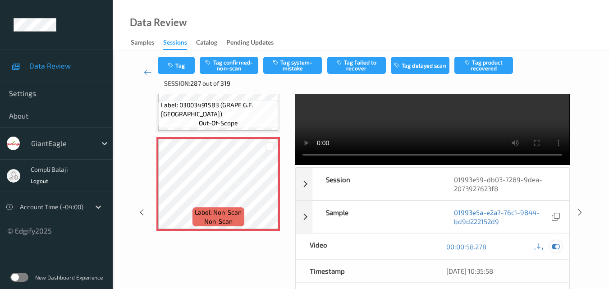
click at [555, 247] on icon at bounding box center [556, 246] width 8 height 8
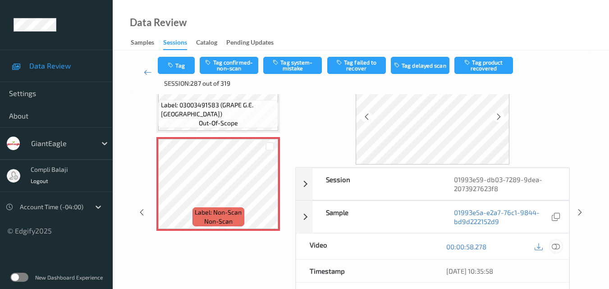
click at [555, 242] on icon at bounding box center [556, 246] width 8 height 8
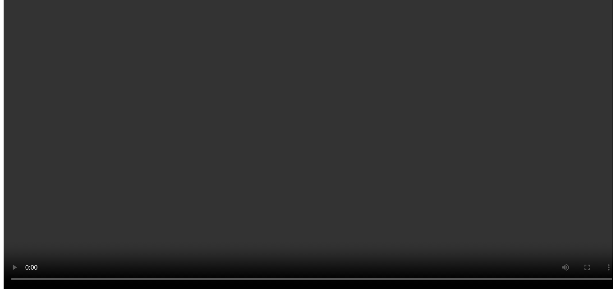
scroll to position [345, 0]
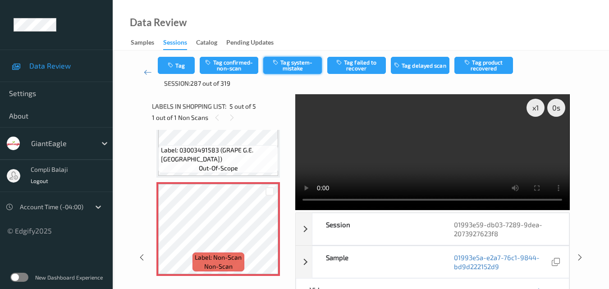
click at [286, 64] on button "Tag system-mistake" at bounding box center [292, 65] width 59 height 17
click at [180, 74] on div "Tag Tag confirmed-non-scan Untag system-mistake Tag failed to recover Tag delay…" at bounding box center [361, 72] width 406 height 31
click at [183, 65] on button "Tag" at bounding box center [176, 65] width 37 height 17
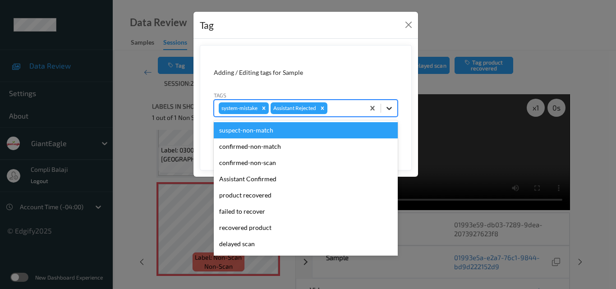
click at [388, 107] on icon at bounding box center [388, 108] width 9 height 9
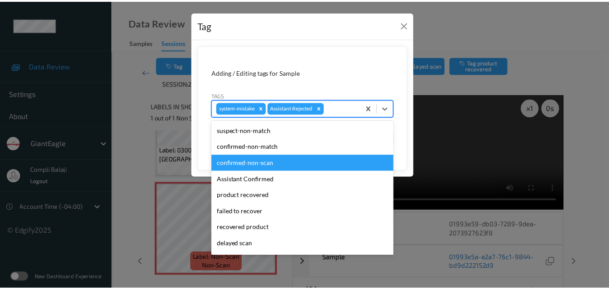
scroll to position [90, 0]
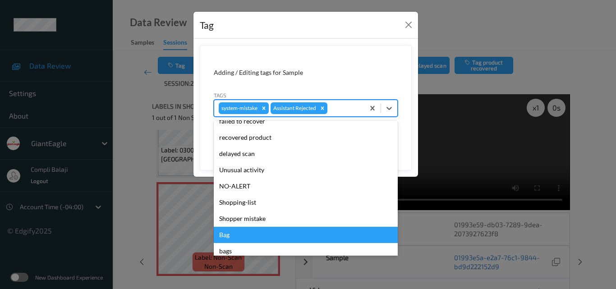
click at [234, 233] on div "Bag" at bounding box center [306, 235] width 184 height 16
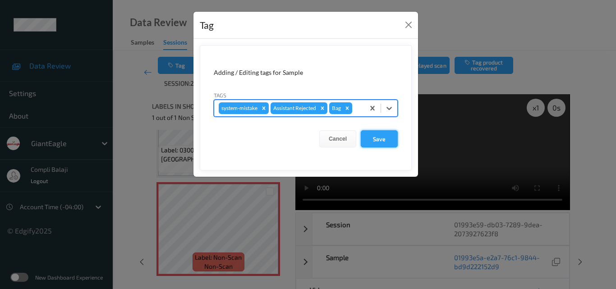
click at [387, 143] on button "Save" at bounding box center [379, 138] width 37 height 17
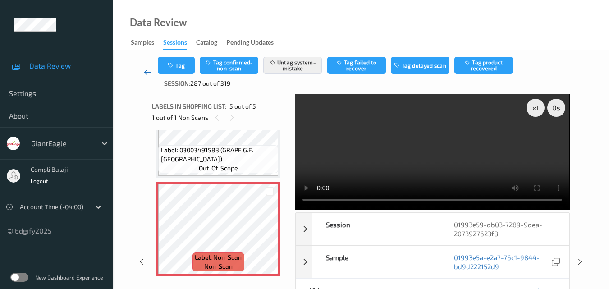
click at [144, 73] on icon at bounding box center [148, 72] width 8 height 9
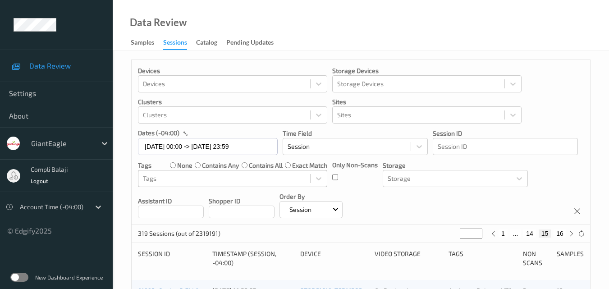
scroll to position [270, 0]
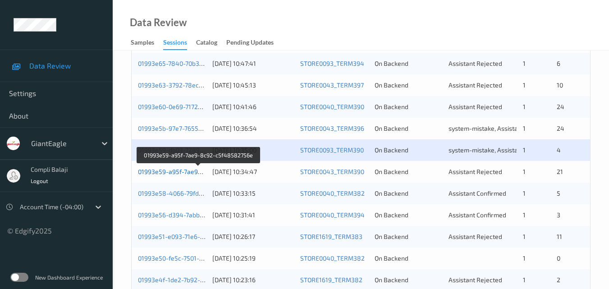
click at [183, 168] on link "01993e59-a95f-7ae9-8c92-c5f48582756e" at bounding box center [199, 172] width 122 height 8
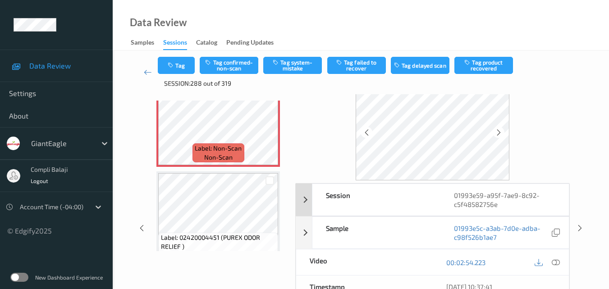
scroll to position [45, 0]
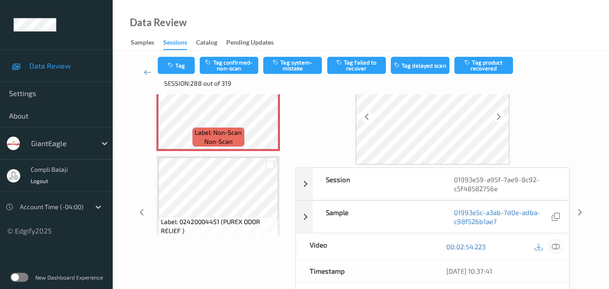
click at [556, 250] on icon at bounding box center [556, 246] width 8 height 8
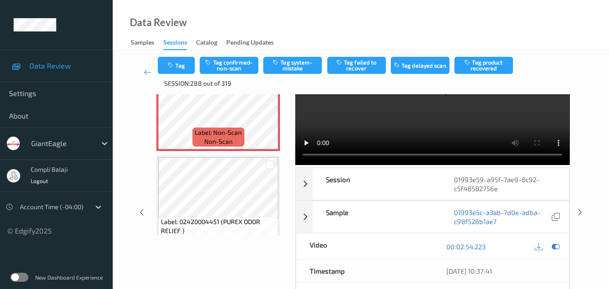
scroll to position [0, 0]
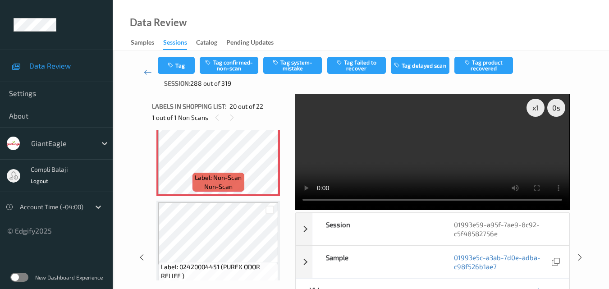
click at [417, 44] on div "Data Review Samples Sessions Catalog Pending Updates" at bounding box center [361, 25] width 496 height 50
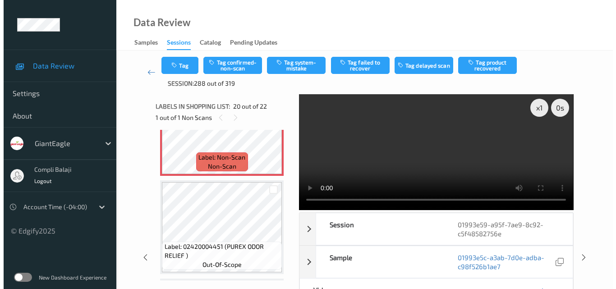
scroll to position [1899, 0]
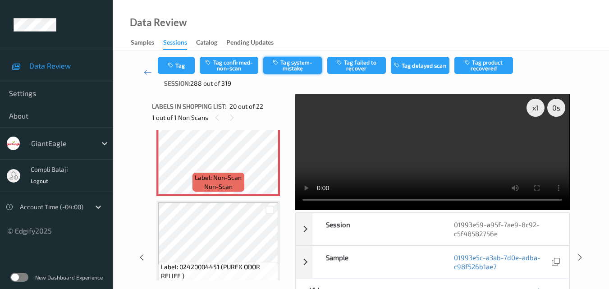
click at [309, 69] on button "Tag system-mistake" at bounding box center [292, 65] width 59 height 17
click at [189, 66] on button "Tag" at bounding box center [176, 65] width 37 height 17
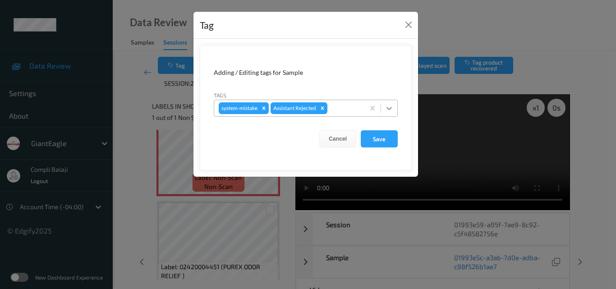
click at [393, 109] on icon at bounding box center [388, 108] width 9 height 9
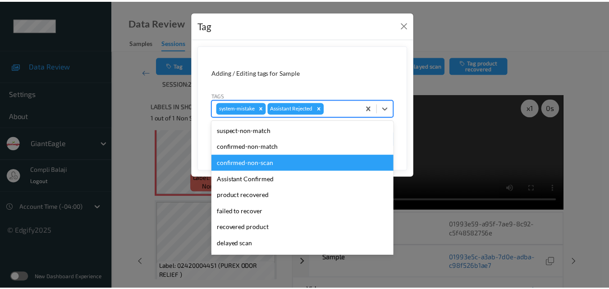
scroll to position [45, 0]
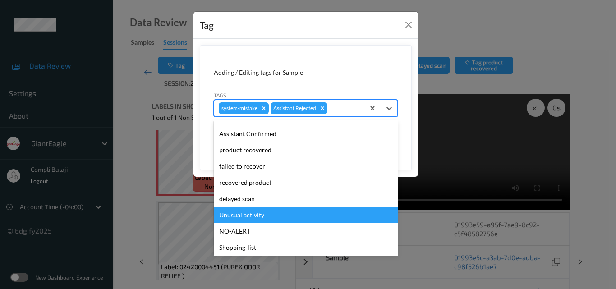
click at [251, 219] on div "Unusual activity" at bounding box center [306, 215] width 184 height 16
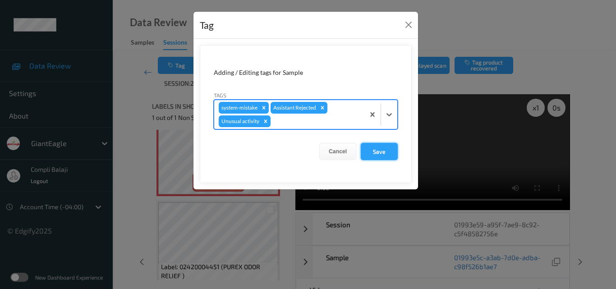
drag, startPoint x: 380, startPoint y: 155, endPoint x: 395, endPoint y: 137, distance: 22.7
click at [380, 155] on button "Save" at bounding box center [379, 151] width 37 height 17
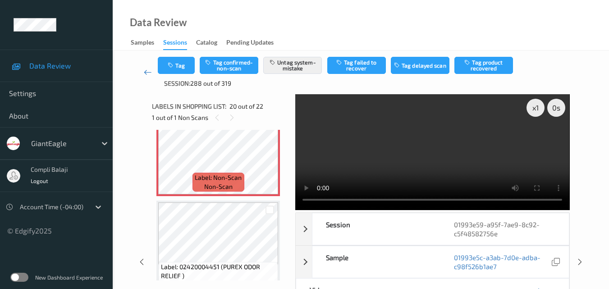
click at [147, 71] on icon at bounding box center [148, 72] width 8 height 9
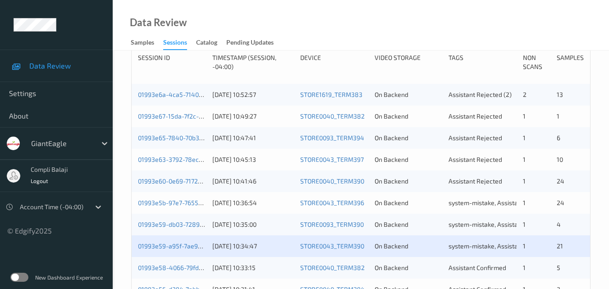
scroll to position [180, 0]
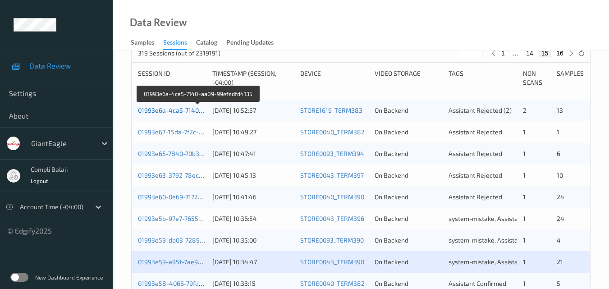
click at [169, 113] on link "01993e6a-4ca5-7140-aa09-99efedfd4135" at bounding box center [198, 110] width 121 height 8
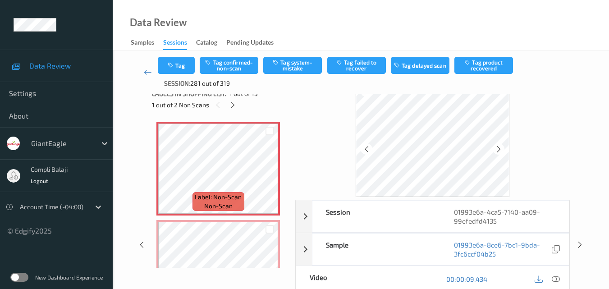
scroll to position [58, 0]
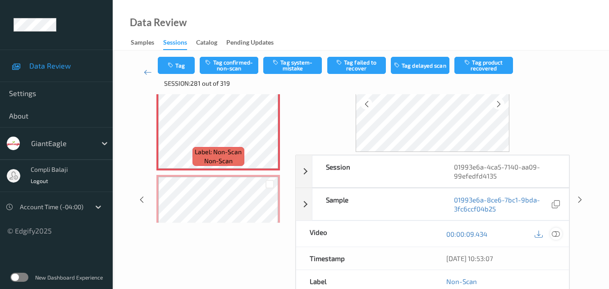
click at [557, 236] on icon at bounding box center [556, 233] width 8 height 8
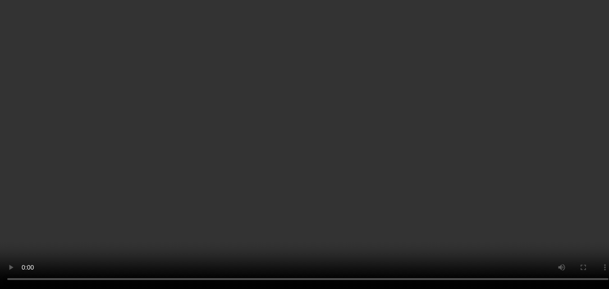
scroll to position [45, 0]
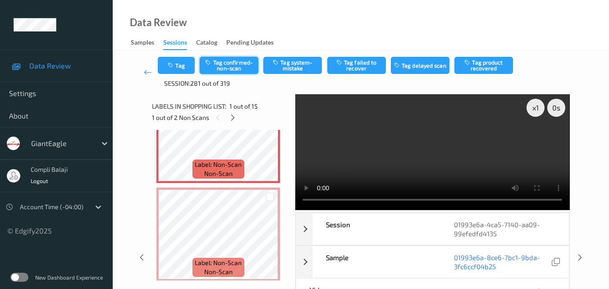
click at [237, 71] on button "Tag confirmed-non-scan" at bounding box center [229, 65] width 59 height 17
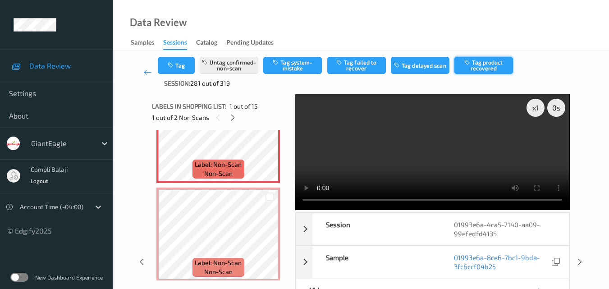
click at [494, 66] on button "Tag product recovered" at bounding box center [483, 65] width 59 height 17
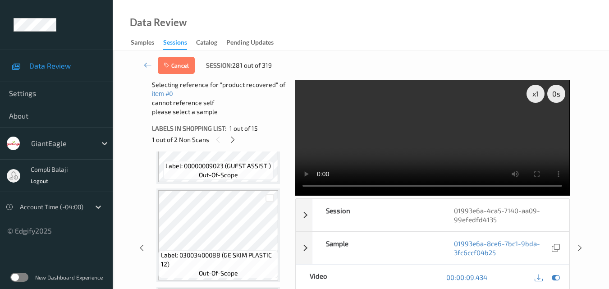
scroll to position [270, 0]
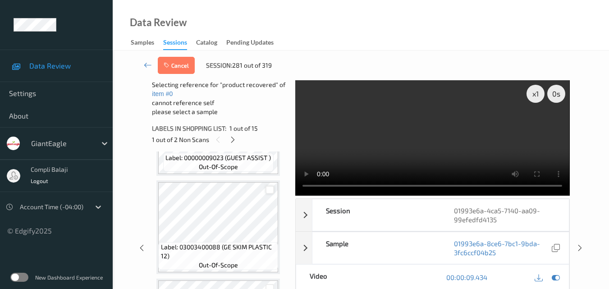
click at [272, 190] on div at bounding box center [269, 190] width 9 height 9
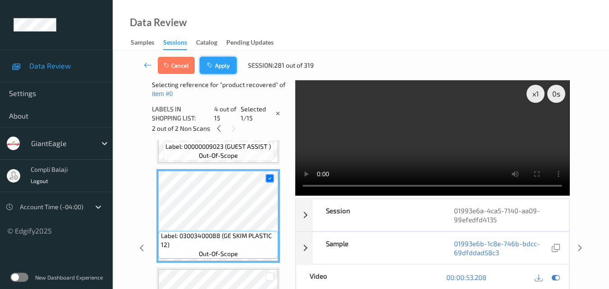
click at [224, 65] on button "Apply" at bounding box center [218, 65] width 37 height 17
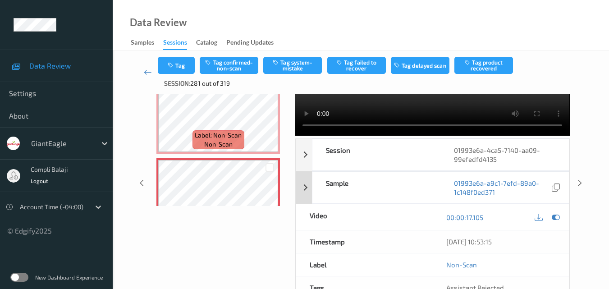
scroll to position [90, 0]
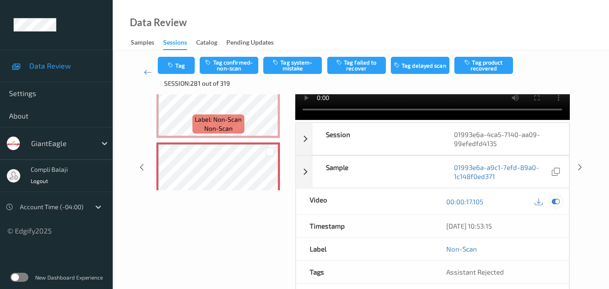
click at [558, 201] on icon at bounding box center [556, 201] width 8 height 8
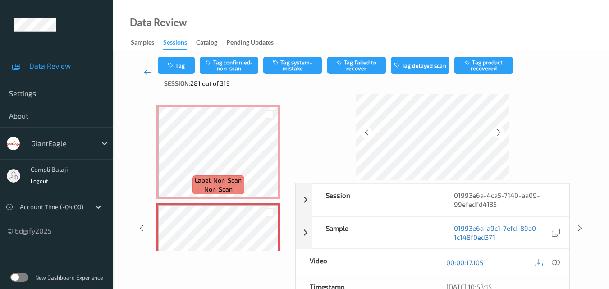
scroll to position [45, 0]
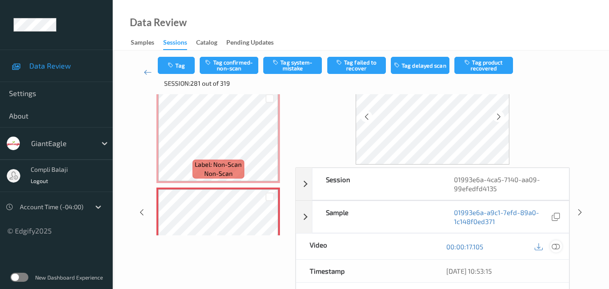
click at [552, 246] on icon at bounding box center [556, 246] width 8 height 8
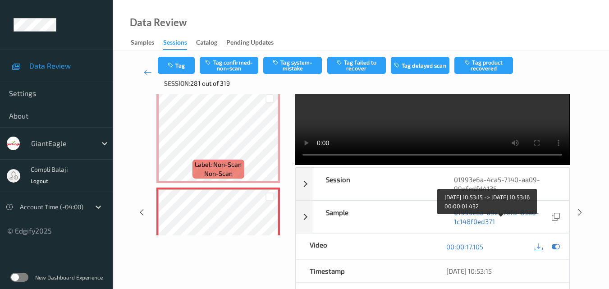
scroll to position [0, 0]
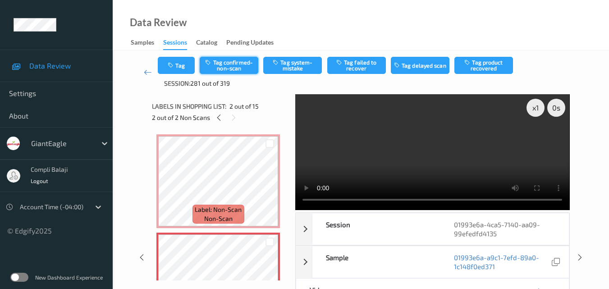
click at [248, 64] on button "Tag confirmed-non-scan" at bounding box center [229, 65] width 59 height 17
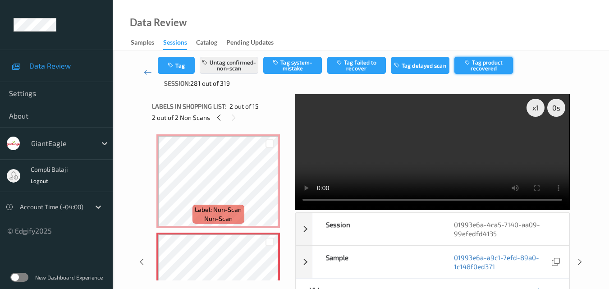
click at [488, 64] on button "Tag product recovered" at bounding box center [483, 65] width 59 height 17
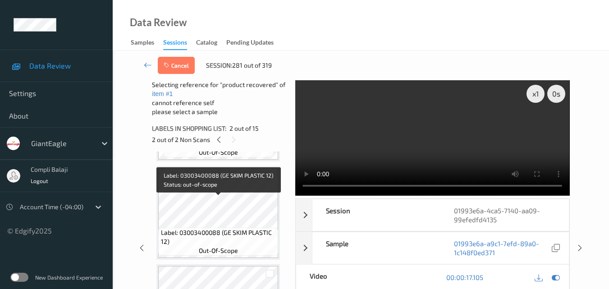
scroll to position [225, 0]
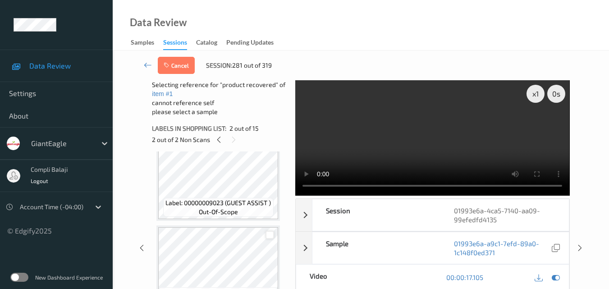
click at [269, 233] on div at bounding box center [269, 235] width 9 height 9
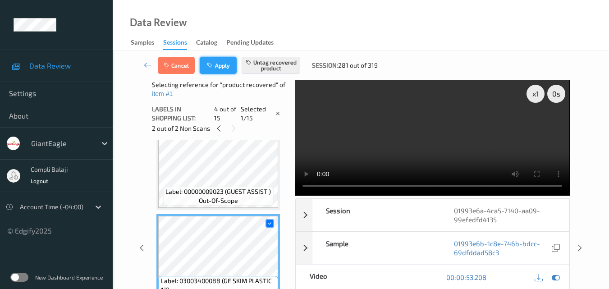
click at [223, 64] on button "Apply" at bounding box center [218, 65] width 37 height 17
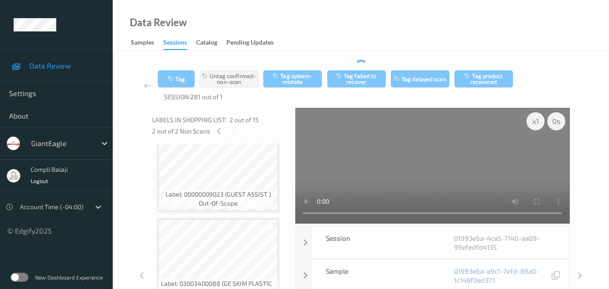
scroll to position [5, 0]
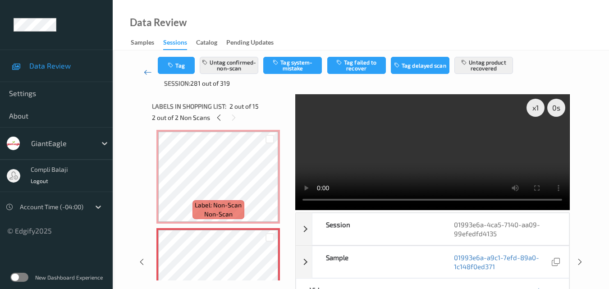
click at [146, 76] on icon at bounding box center [148, 72] width 8 height 9
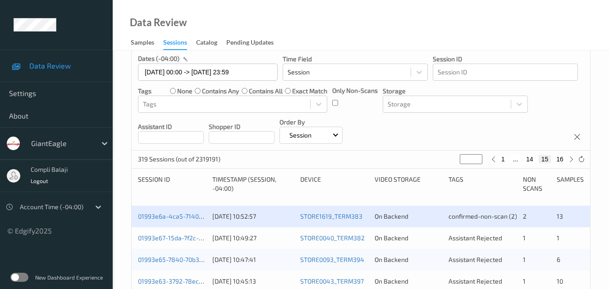
scroll to position [90, 0]
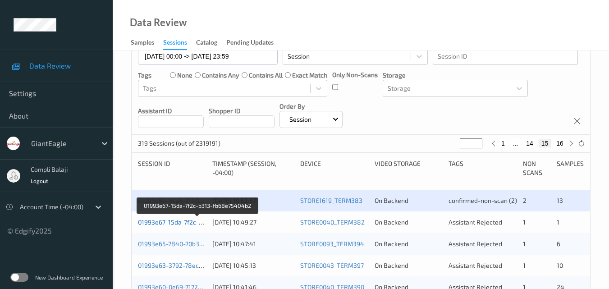
click at [184, 222] on link "01993e67-15da-7f2c-b313-fb68e75404b2" at bounding box center [198, 222] width 120 height 8
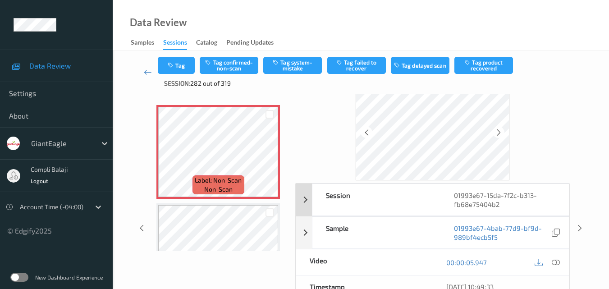
scroll to position [45, 0]
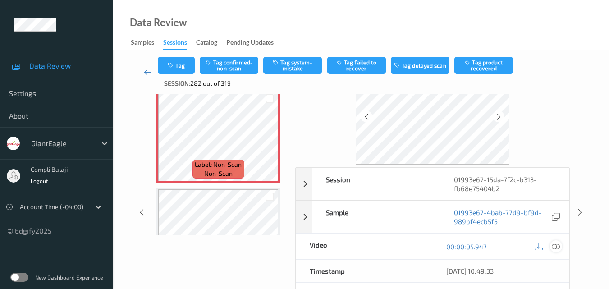
click at [556, 247] on icon at bounding box center [556, 246] width 8 height 8
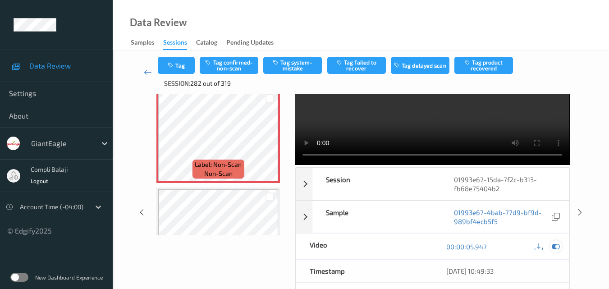
click at [554, 246] on icon at bounding box center [556, 246] width 8 height 8
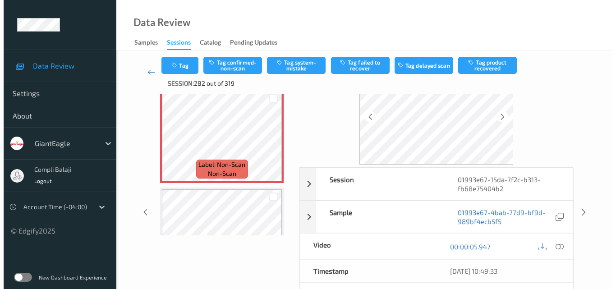
scroll to position [0, 0]
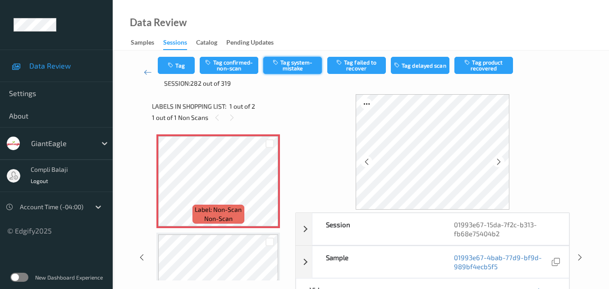
click at [293, 68] on button "Tag system-mistake" at bounding box center [292, 65] width 59 height 17
click at [186, 72] on button "Tag" at bounding box center [176, 65] width 37 height 17
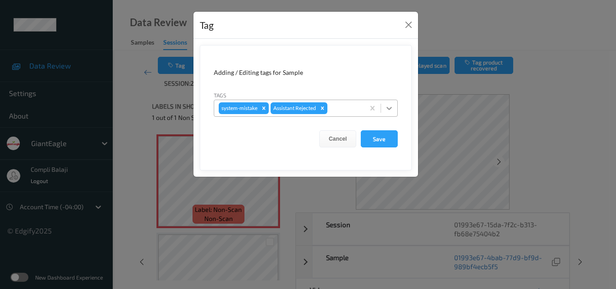
click at [388, 107] on icon at bounding box center [388, 108] width 9 height 9
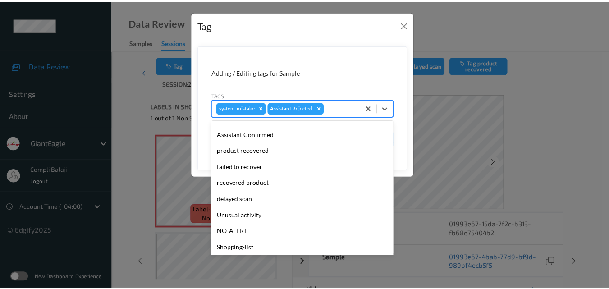
scroll to position [96, 0]
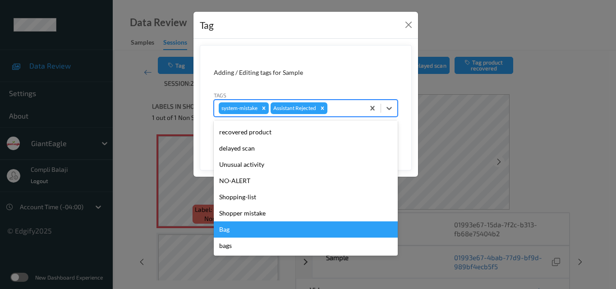
click at [237, 234] on div "Bag" at bounding box center [306, 229] width 184 height 16
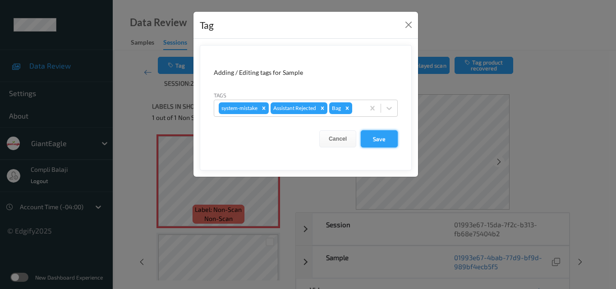
click at [377, 140] on button "Save" at bounding box center [379, 138] width 37 height 17
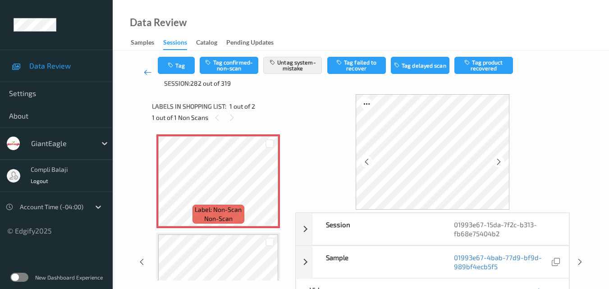
click at [144, 73] on icon at bounding box center [148, 72] width 8 height 9
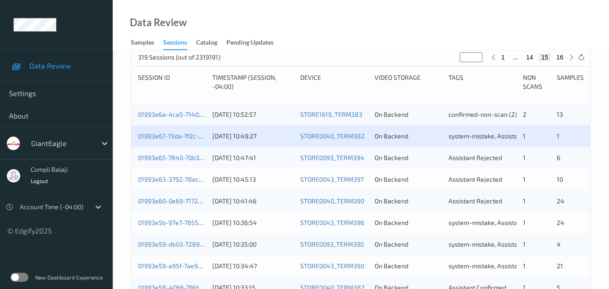
scroll to position [225, 0]
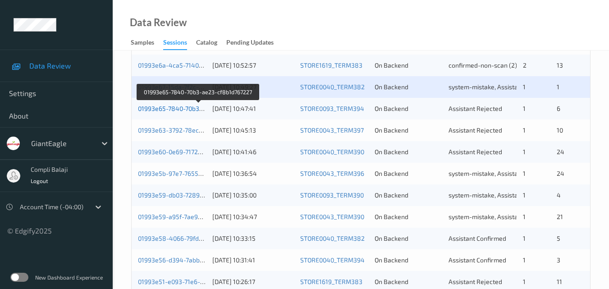
click at [183, 108] on link "01993e65-7840-70b3-ae23-cf8b1d767227" at bounding box center [198, 109] width 121 height 8
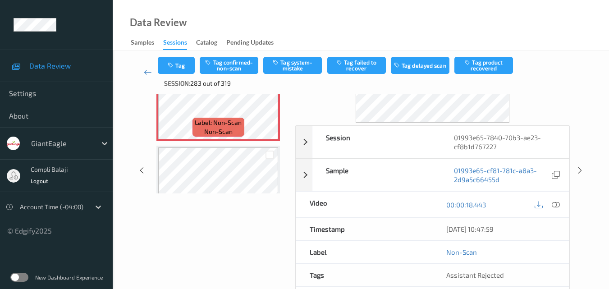
scroll to position [103, 0]
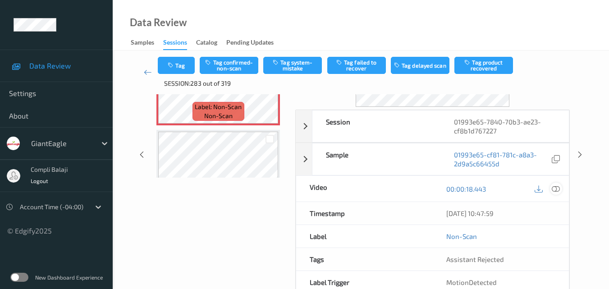
click at [555, 189] on icon at bounding box center [556, 188] width 8 height 8
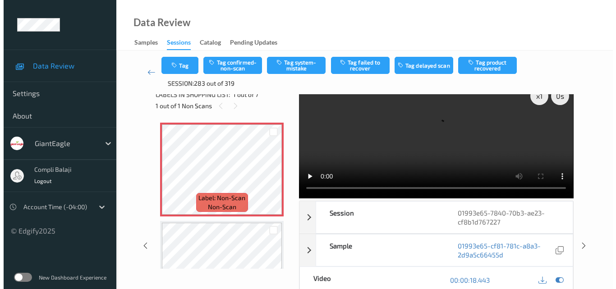
scroll to position [0, 0]
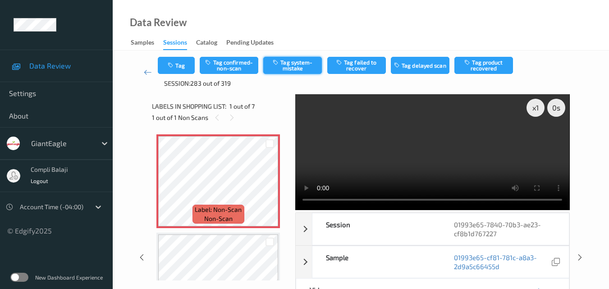
click at [296, 64] on button "Tag system-mistake" at bounding box center [292, 65] width 59 height 17
click at [183, 66] on button "Tag" at bounding box center [176, 65] width 37 height 17
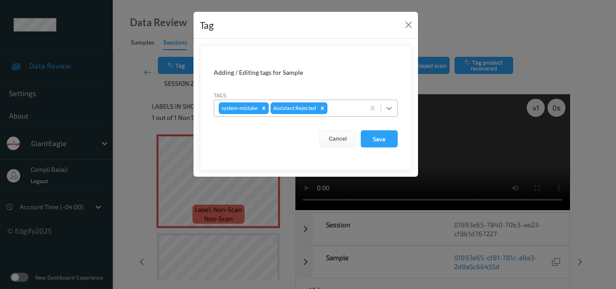
click at [388, 110] on icon at bounding box center [388, 108] width 9 height 9
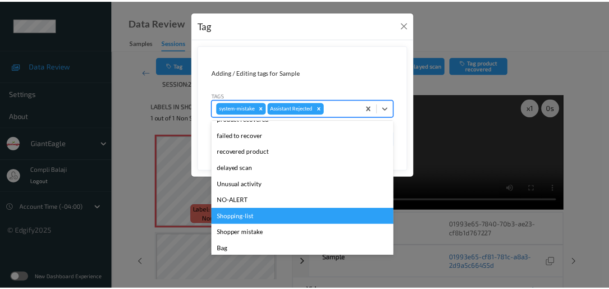
scroll to position [90, 0]
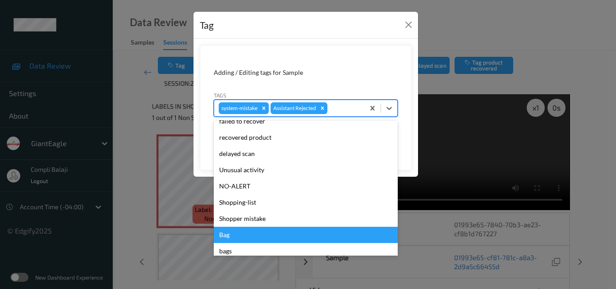
click at [231, 234] on div "Bag" at bounding box center [306, 235] width 184 height 16
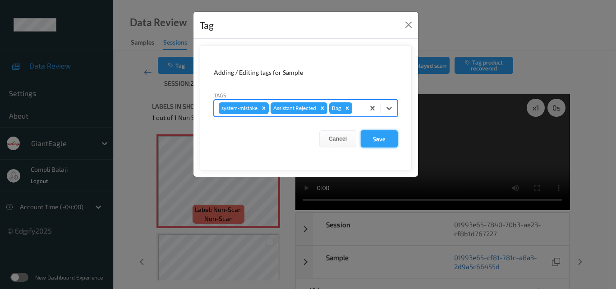
click at [387, 142] on button "Save" at bounding box center [379, 138] width 37 height 17
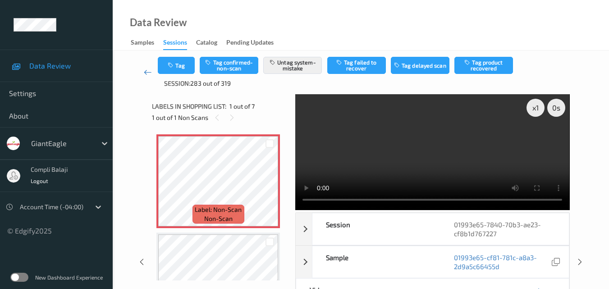
click at [149, 72] on icon at bounding box center [148, 72] width 8 height 9
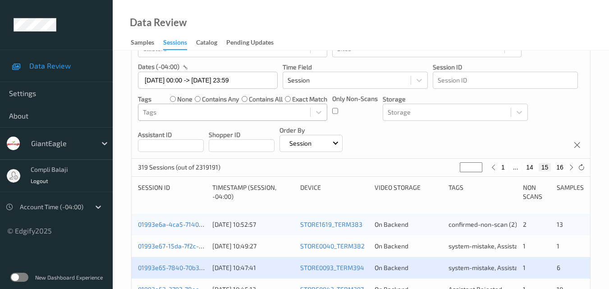
scroll to position [180, 0]
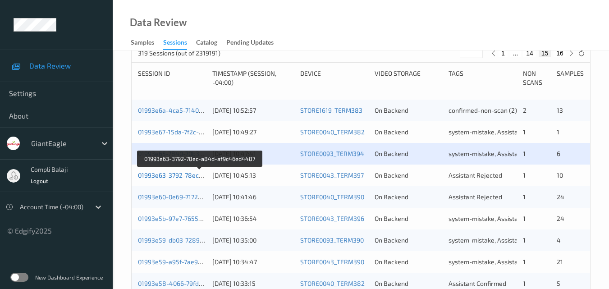
click at [174, 176] on link "01993e63-3792-78ec-a84d-af9c46ed4487" at bounding box center [200, 175] width 124 height 8
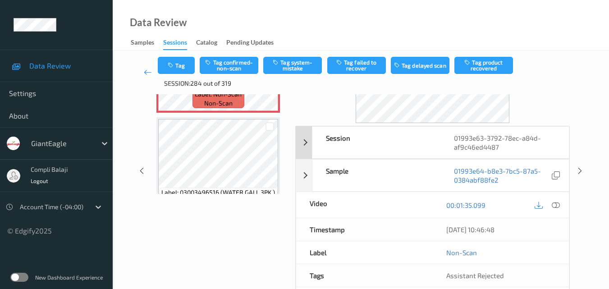
scroll to position [90, 0]
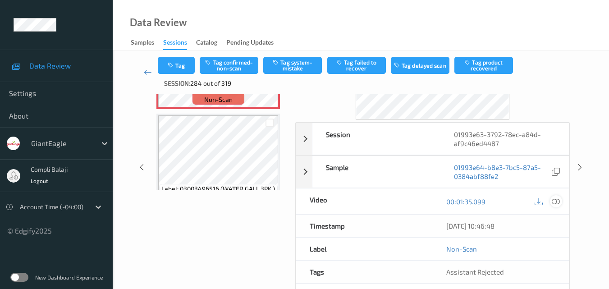
click at [554, 201] on icon at bounding box center [556, 201] width 8 height 8
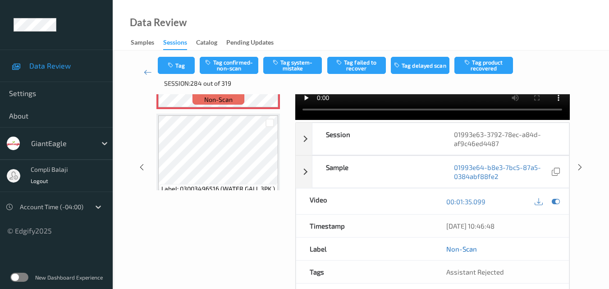
scroll to position [0, 0]
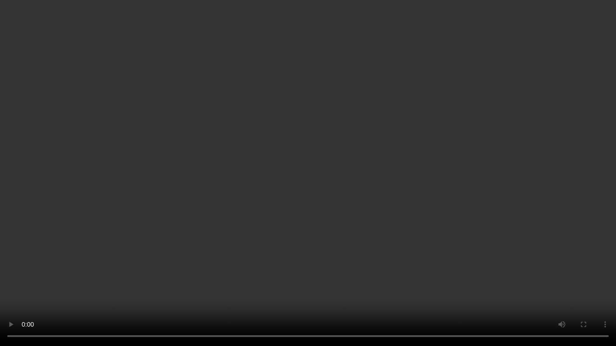
click at [393, 288] on video at bounding box center [308, 173] width 616 height 346
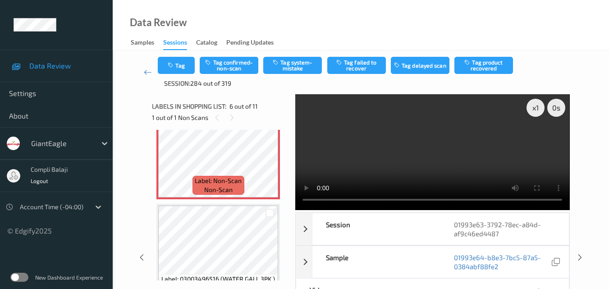
click at [445, 199] on video at bounding box center [432, 151] width 274 height 115
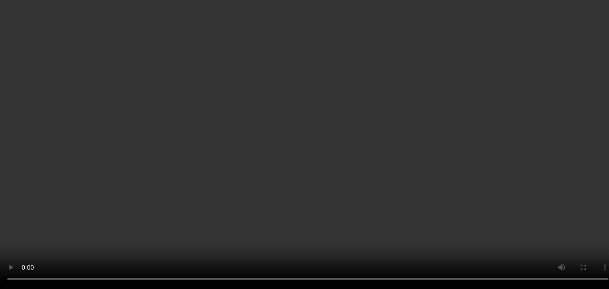
scroll to position [90, 0]
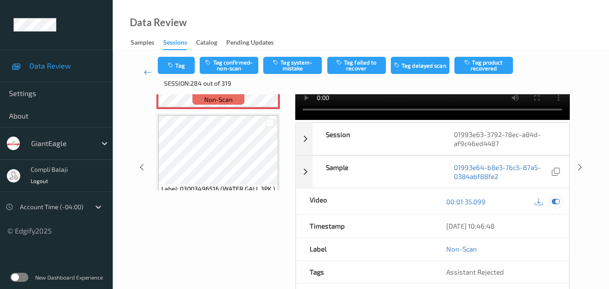
click at [554, 203] on icon at bounding box center [556, 201] width 8 height 8
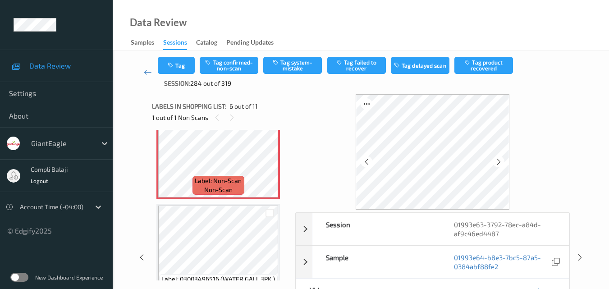
scroll to position [45, 0]
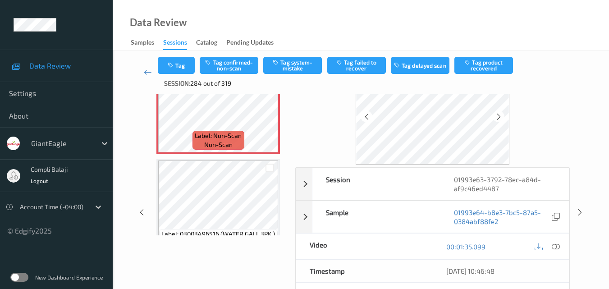
click at [560, 251] on div at bounding box center [546, 246] width 29 height 12
click at [557, 245] on icon at bounding box center [556, 246] width 8 height 8
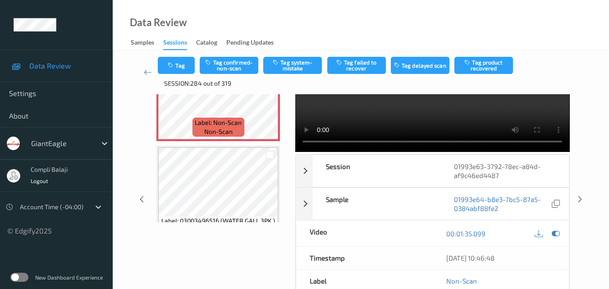
scroll to position [0, 0]
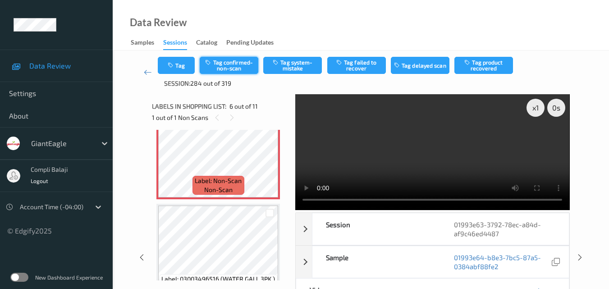
click at [227, 68] on button "Tag confirmed-non-scan" at bounding box center [229, 65] width 59 height 17
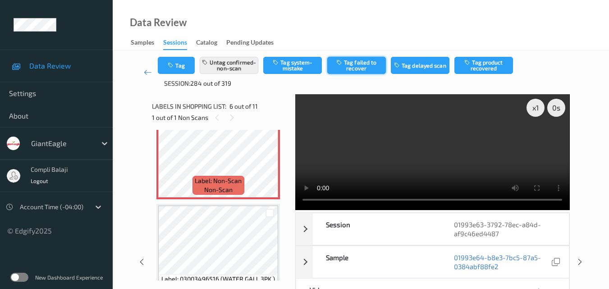
click at [364, 66] on button "Tag failed to recover" at bounding box center [356, 65] width 59 height 17
click at [144, 72] on icon at bounding box center [148, 72] width 8 height 9
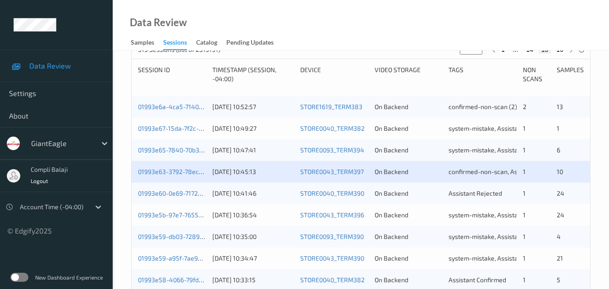
scroll to position [225, 0]
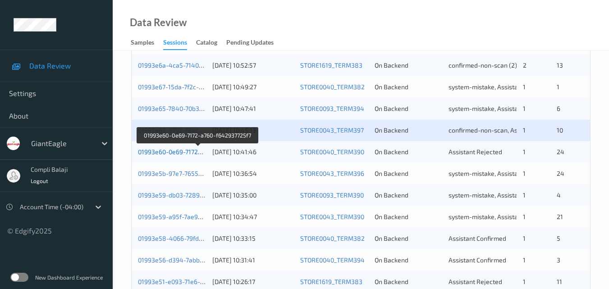
click at [181, 155] on link "01993e60-0e69-7172-a760-f642937725f7" at bounding box center [197, 152] width 119 height 8
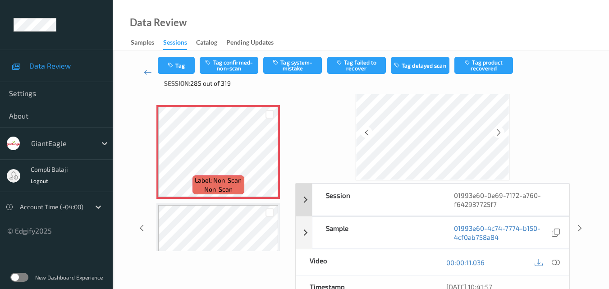
scroll to position [45, 0]
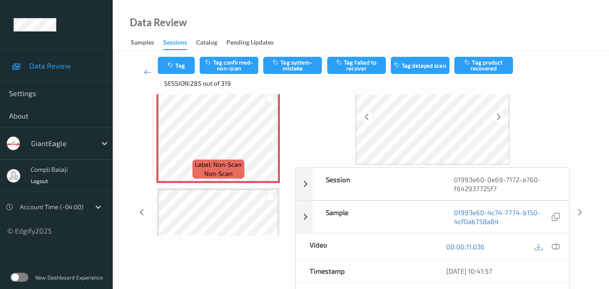
click at [558, 246] on icon at bounding box center [556, 246] width 8 height 8
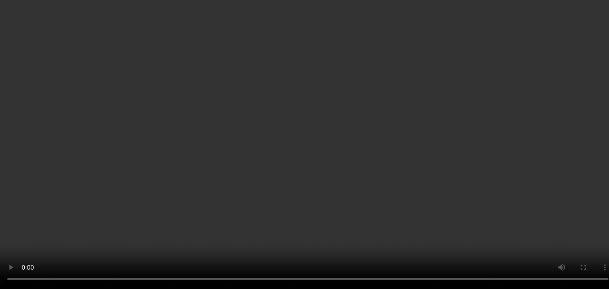
scroll to position [0, 0]
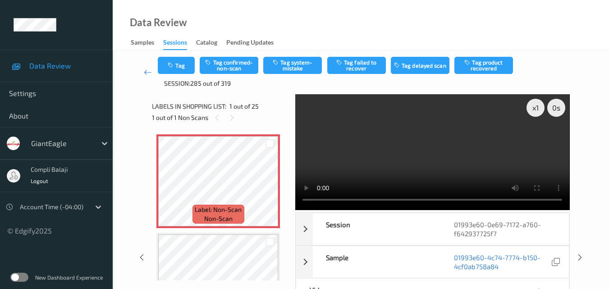
click at [434, 28] on div "Data Review Samples Sessions Catalog Pending Updates" at bounding box center [361, 25] width 496 height 50
click at [421, 32] on div "Data Review Samples Sessions Catalog Pending Updates" at bounding box center [361, 25] width 496 height 50
click at [267, 189] on icon at bounding box center [270, 188] width 8 height 8
click at [268, 188] on icon at bounding box center [270, 188] width 8 height 8
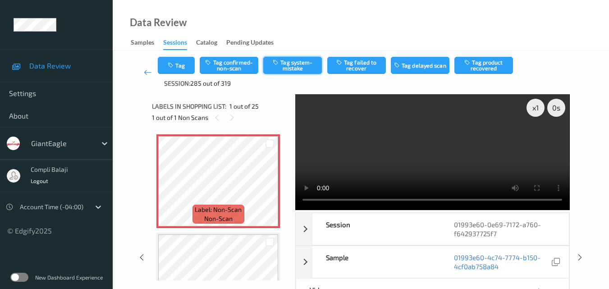
click at [309, 68] on button "Tag system-mistake" at bounding box center [292, 65] width 59 height 17
click at [185, 64] on button "Tag" at bounding box center [176, 65] width 37 height 17
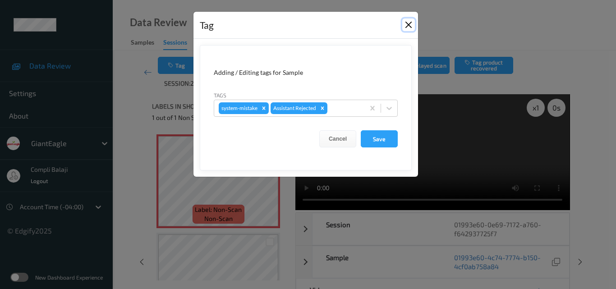
click at [407, 28] on button "Close" at bounding box center [408, 24] width 13 height 13
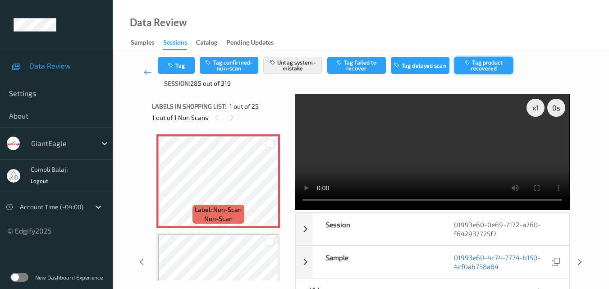
click at [482, 68] on button "Tag product recovered" at bounding box center [483, 65] width 59 height 17
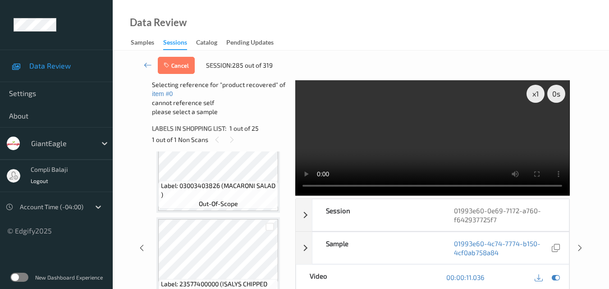
scroll to position [90, 0]
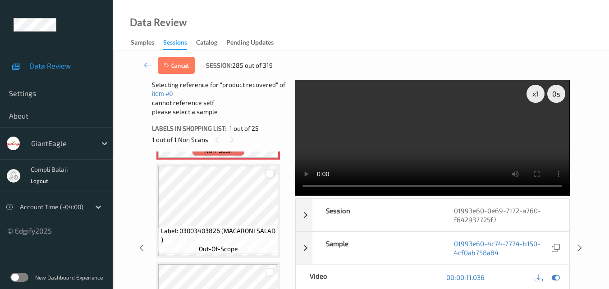
click at [267, 174] on div at bounding box center [269, 173] width 9 height 9
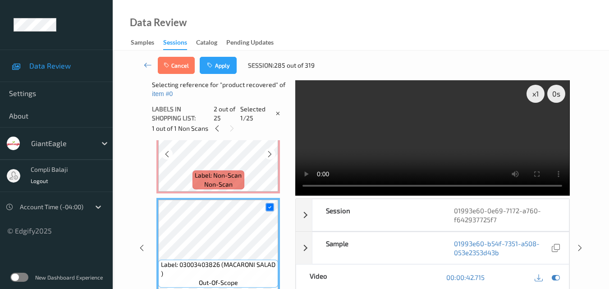
scroll to position [0, 0]
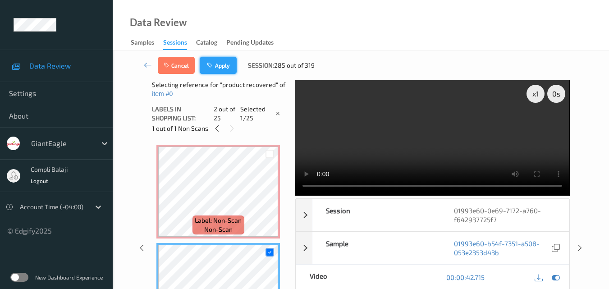
click at [226, 67] on button "Apply" at bounding box center [218, 65] width 37 height 17
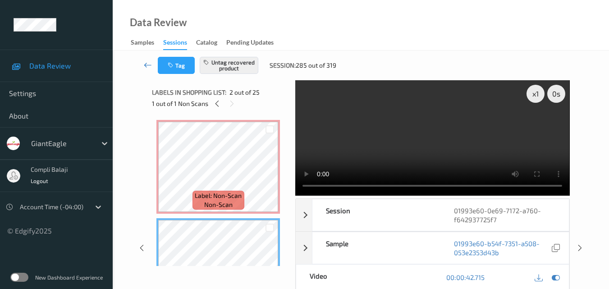
click at [149, 69] on icon at bounding box center [148, 64] width 8 height 9
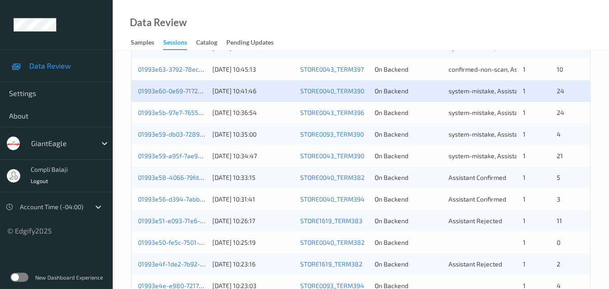
scroll to position [270, 0]
